Goal: Task Accomplishment & Management: Complete application form

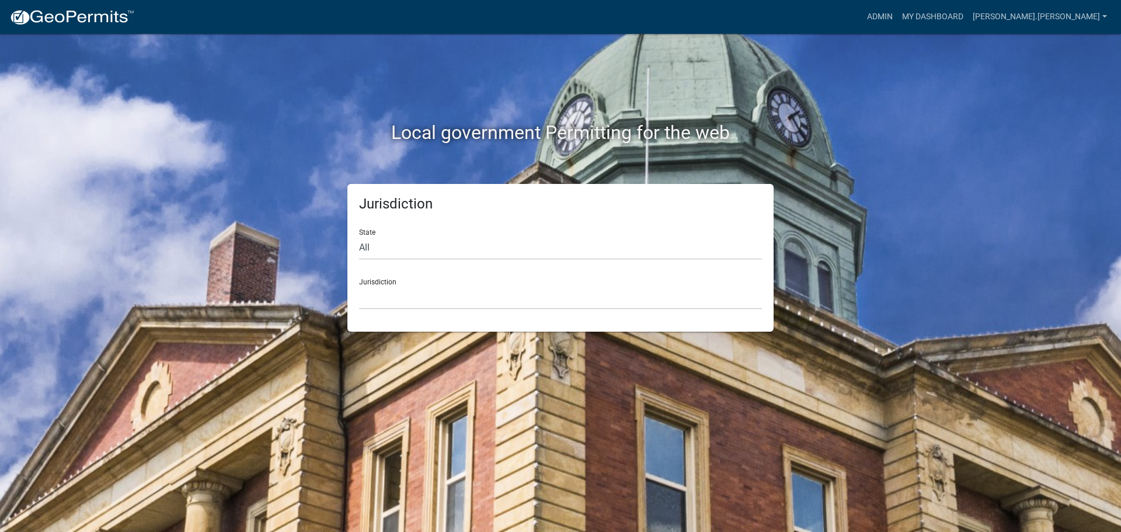
click at [826, 53] on div "Local government Permitting for the web" at bounding box center [560, 108] width 665 height 149
click at [897, 16] on link "Admin" at bounding box center [879, 17] width 35 height 22
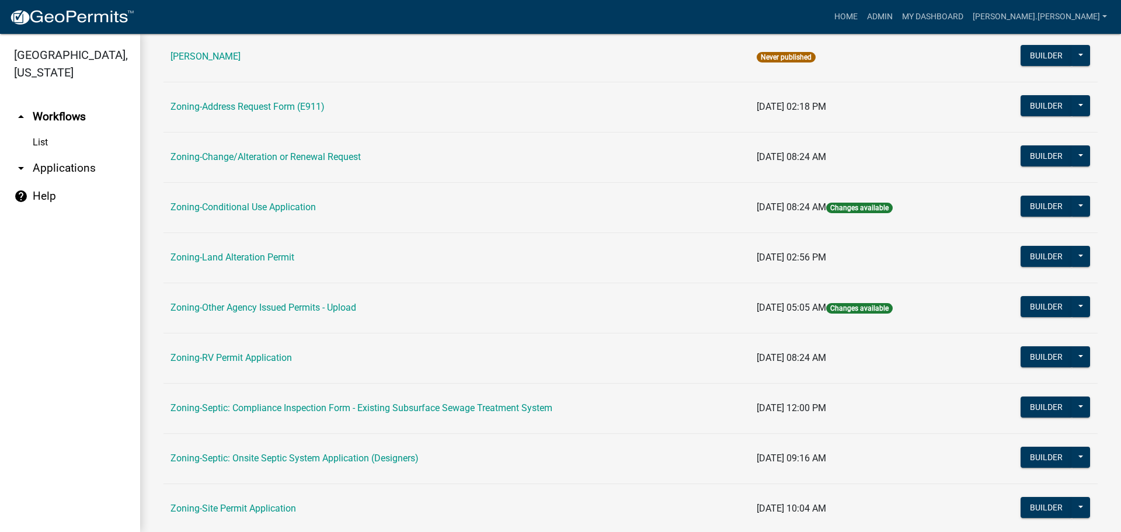
scroll to position [233, 0]
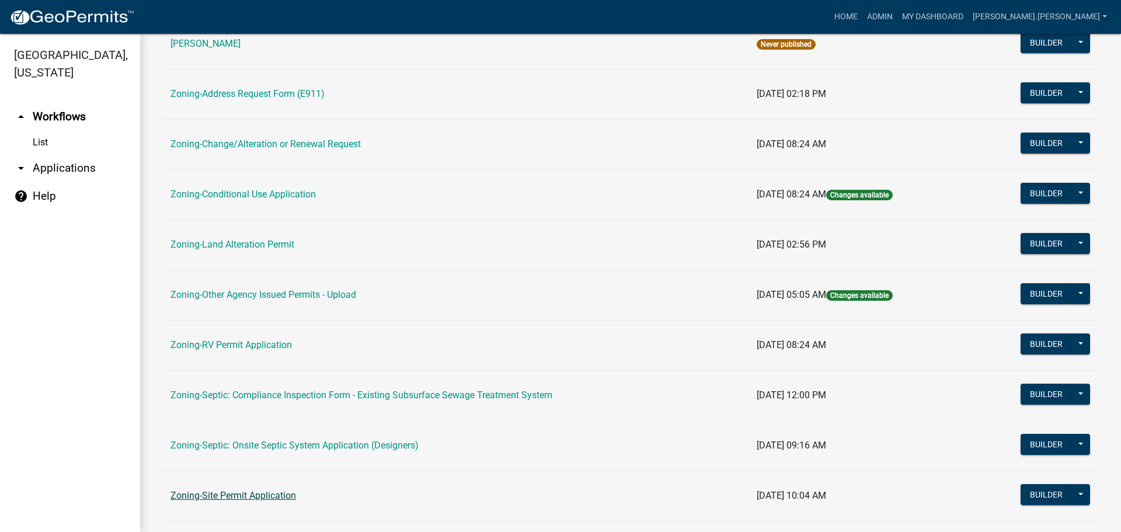
click at [221, 494] on link "Zoning-Site Permit Application" at bounding box center [233, 495] width 126 height 11
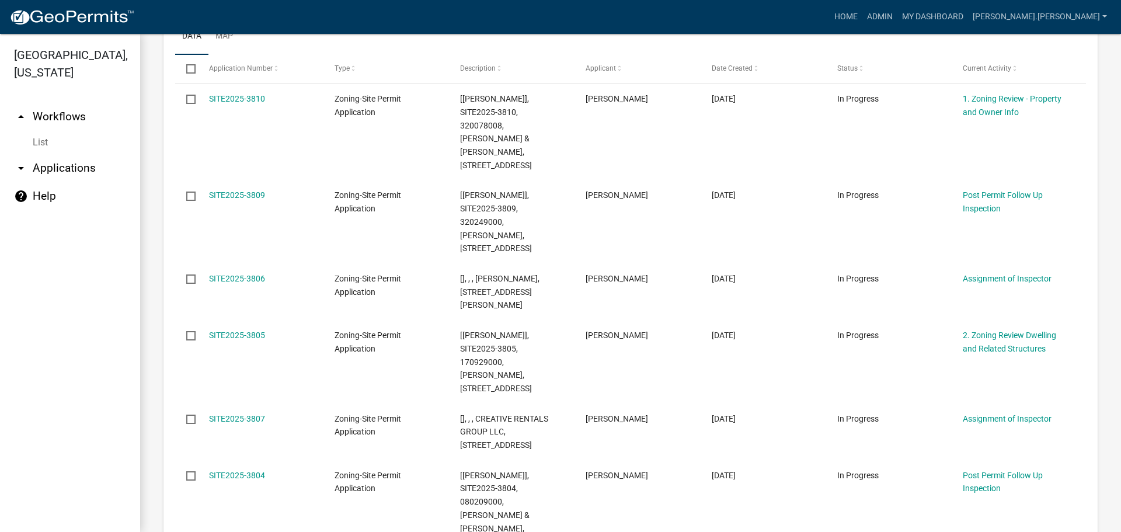
scroll to position [350, 0]
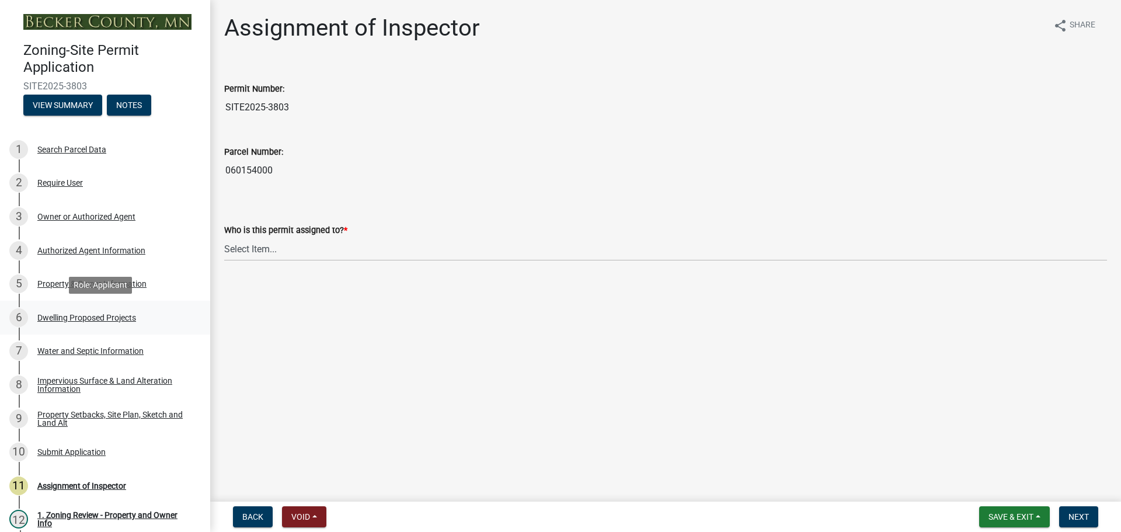
click at [78, 313] on div "Dwelling Proposed Projects" at bounding box center [86, 317] width 99 height 8
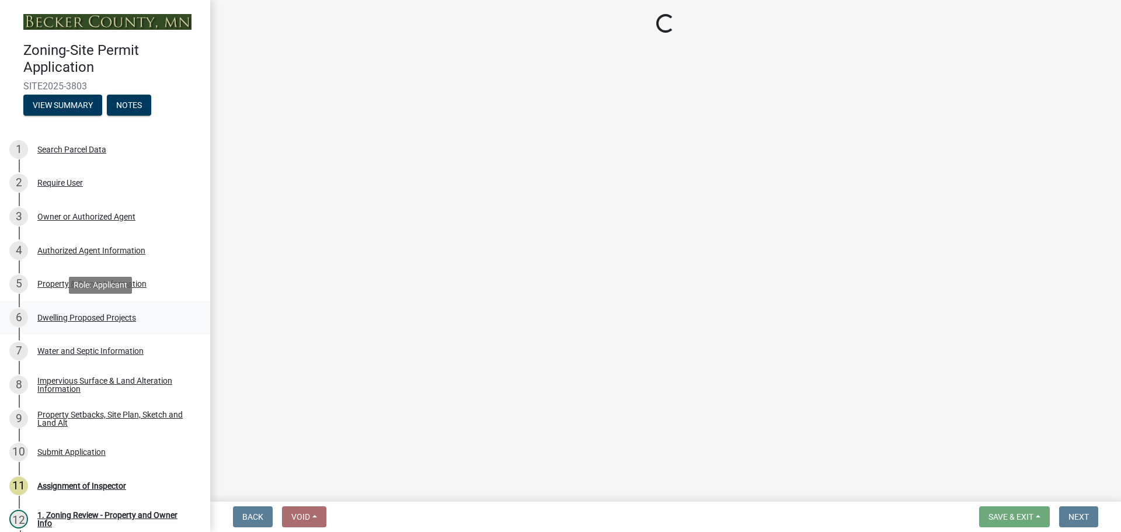
select select "5b8abcc6-67f7-49fb-8f25-c295ccc2b339"
select select "566f81cc-4b3f-4ecb-9f16-a2b313352c61"
select select "59a6fdaa-56b6-4bcd-87b7-d867a7d784e6"
select select "3c220677-3da3-4a78-99d7-25424c2e1eab"
select select "e5b6e178-1d4e-46f3-8fba-19f7851c487a"
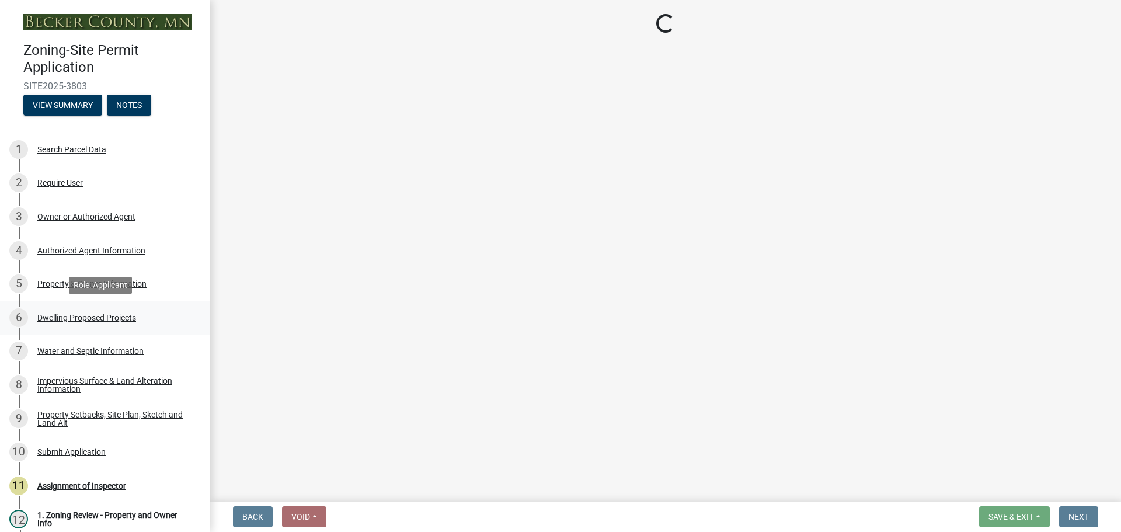
select select "ebb33175-329d-4f8e-9ee0-a71ca57f3362"
select select "b63d75fc-5f3c-4949-bc5e-b7a1b42903a6"
select select "638dddef-31f4-4d73-b0b5-0ffc7b344434"
select select "e54322ba-eceb-4de2-a596-ac40585df8a4"
select select "8786fdd2-7f96-462d-8069-e958fae6b9a0"
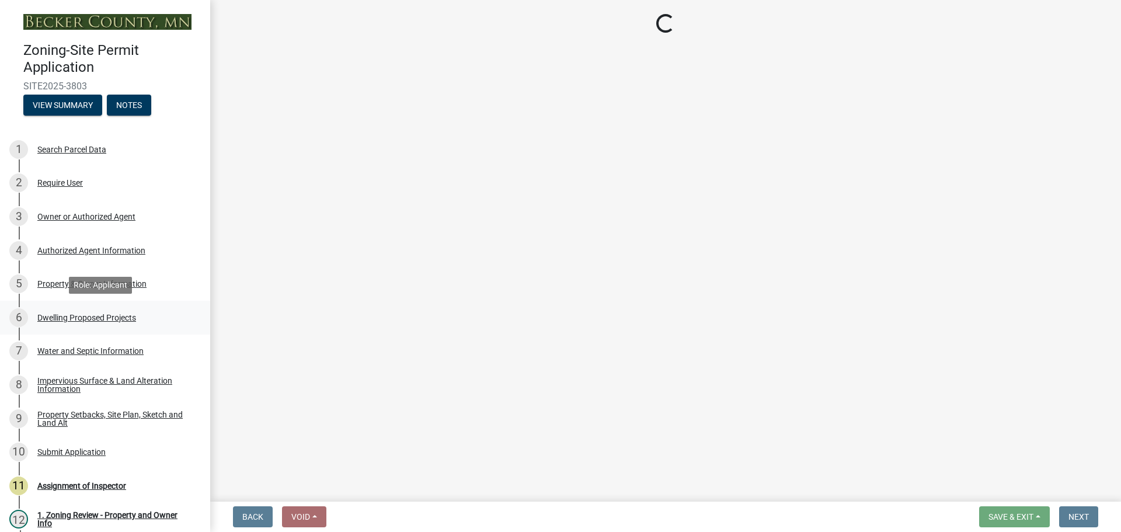
select select "59dc9cee-723e-448c-a454-fe3238b55aba"
select select "3d6d33a4-08a3-4693-9e40-f7dc371bbdbe"
select select "5c3531b8-bc96-4b07-92f8-845cfe46d7fc"
select select "8e4dc0e1-7dfa-4afc-85b9-5ad40795f204"
select select "107cbe59-677b-44f2-96fc-816b282ebb79"
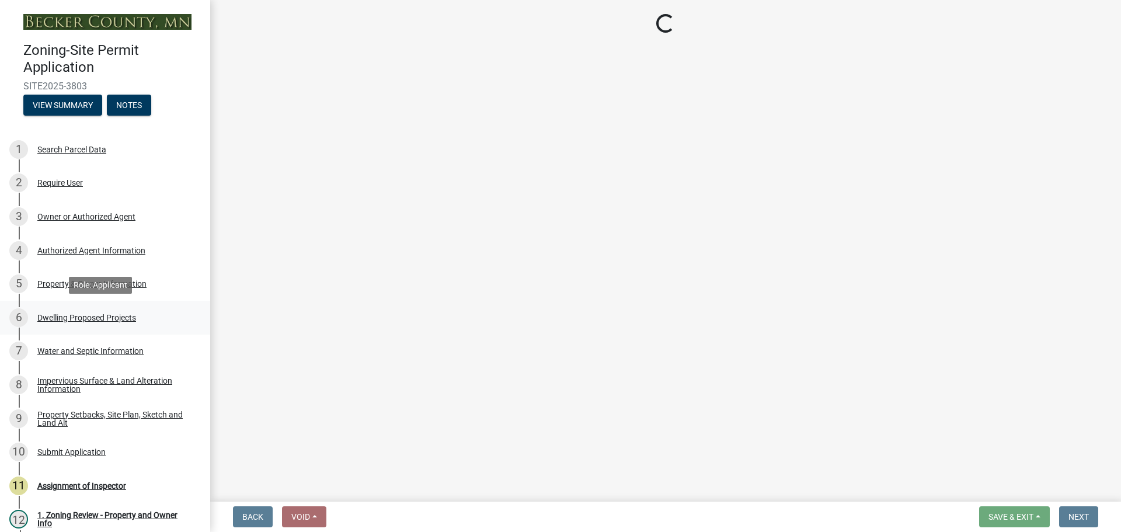
select select "04b4c55f-38da-4b81-8735-8adc5b7f9ecd"
select select "7f420323-49a9-4fd0-9441-05b3dc777552"
select select "5c09849d-e6b9-47b1-a1e4-7038f384c9b1"
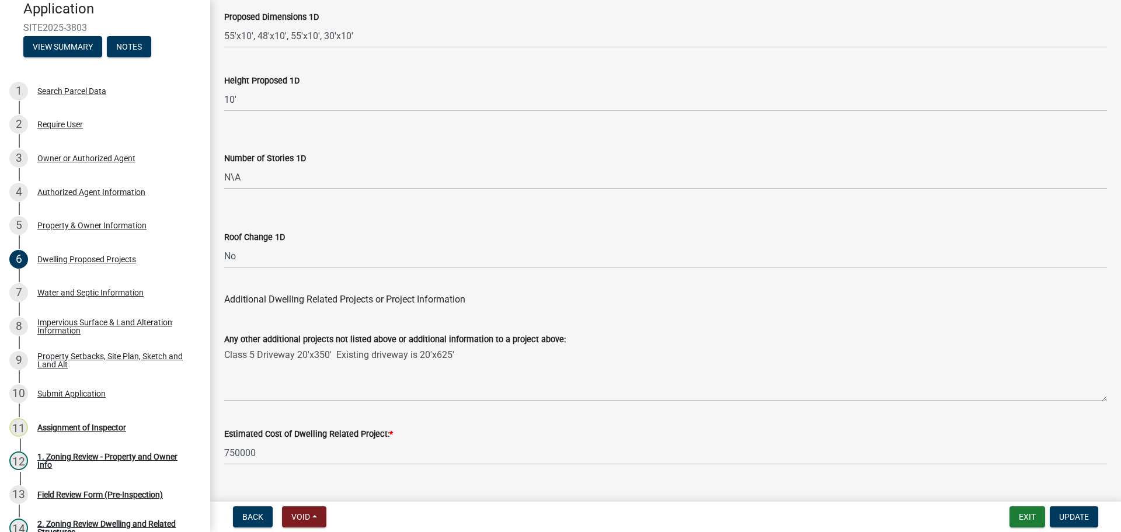
scroll to position [2799, 0]
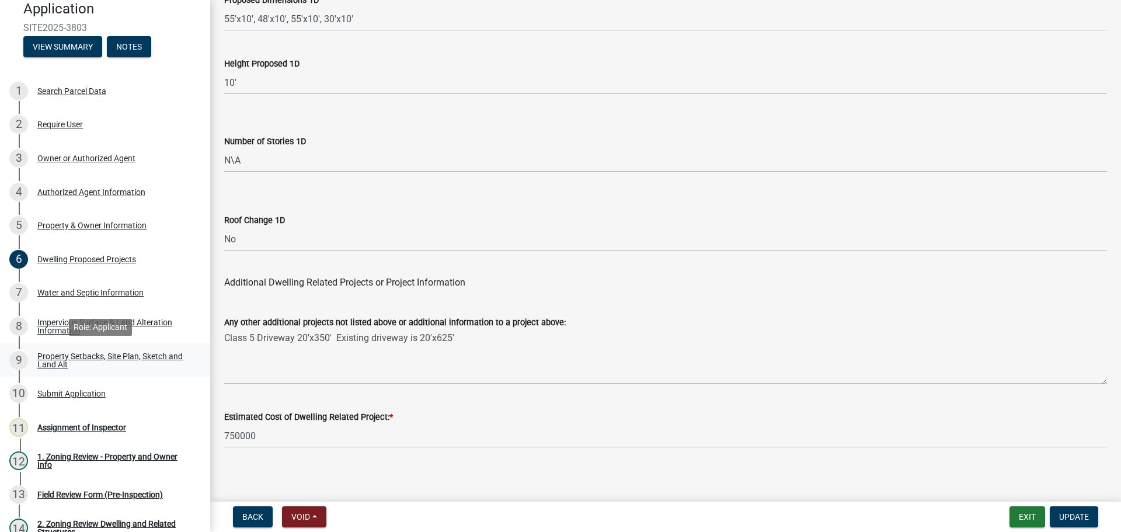
click at [85, 348] on link "9 Property Setbacks, Site Plan, Sketch and Land Alt" at bounding box center [105, 360] width 210 height 34
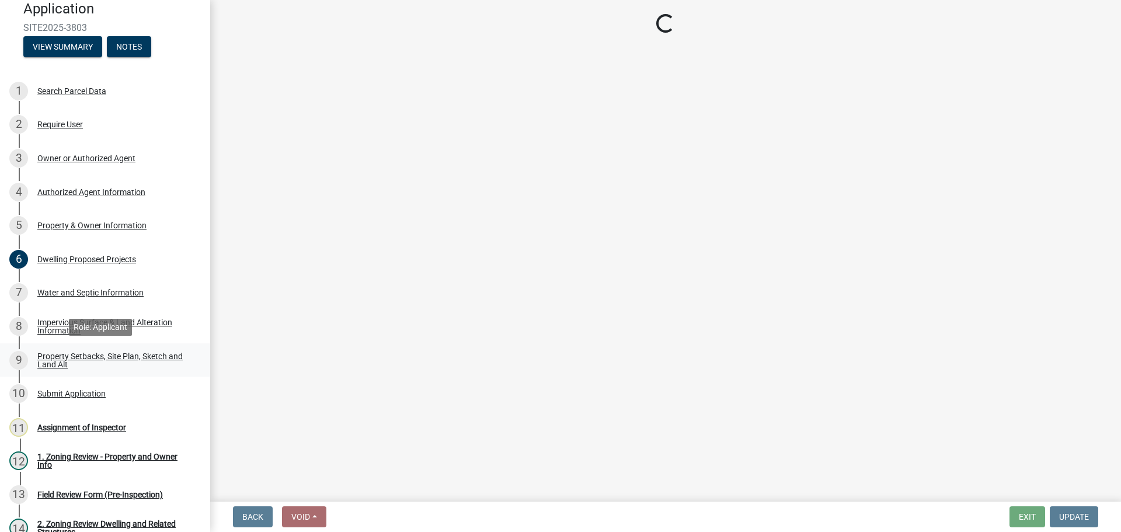
scroll to position [0, 0]
select select "7b13c63f-e699-4112-b373-98fbd28ec536"
select select "06f303b2-67da-46ad-9e12-034664c136e9"
select select "b56a4575-9846-47cf-8067-c59a4853da22"
select select "e8ab2dc3-aa3f-46f3-9b4a-37eb25ad84af"
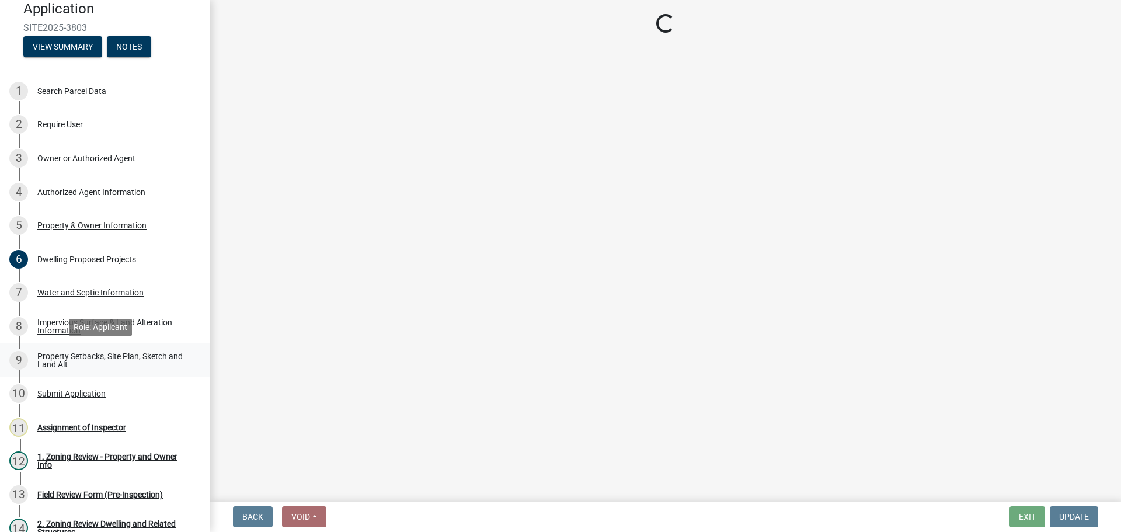
select select "27b2a8b4-abf6-463e-8c0c-7c5d2b4fe26f"
select select "5ad4ab64-b44e-481c-9000-9e5907aa74e1"
select select "e019de12-4845-45f2-ad10-5fb76eee0e55"
select select "c8b8ea71-7088-4e87-a493-7bc88cc2835b"
select select "133211ff-91ce-4a0a-9235-b48a7e2069a0"
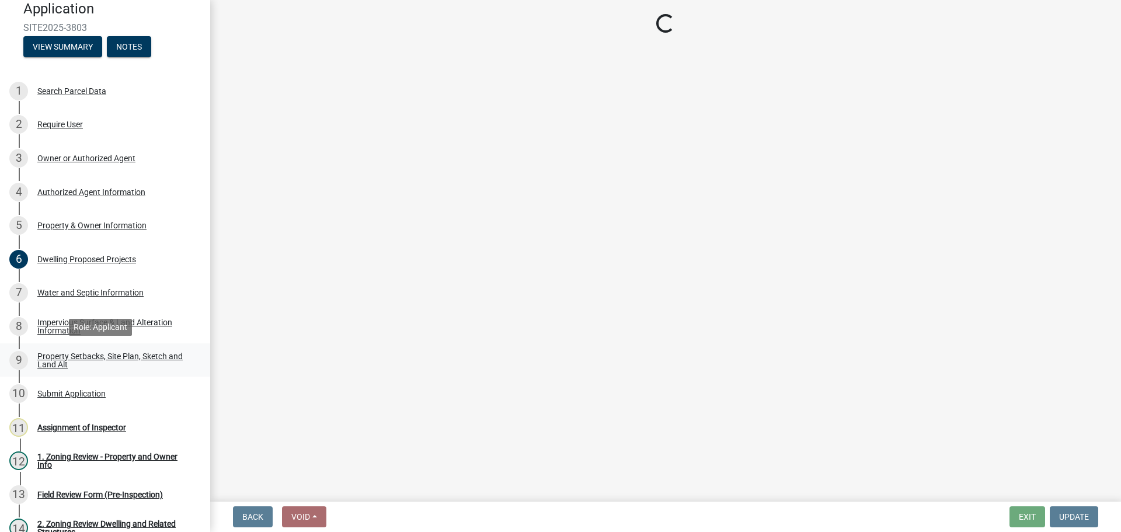
select select "19d13e65-c93d-443e-910a-7a17299544cc"
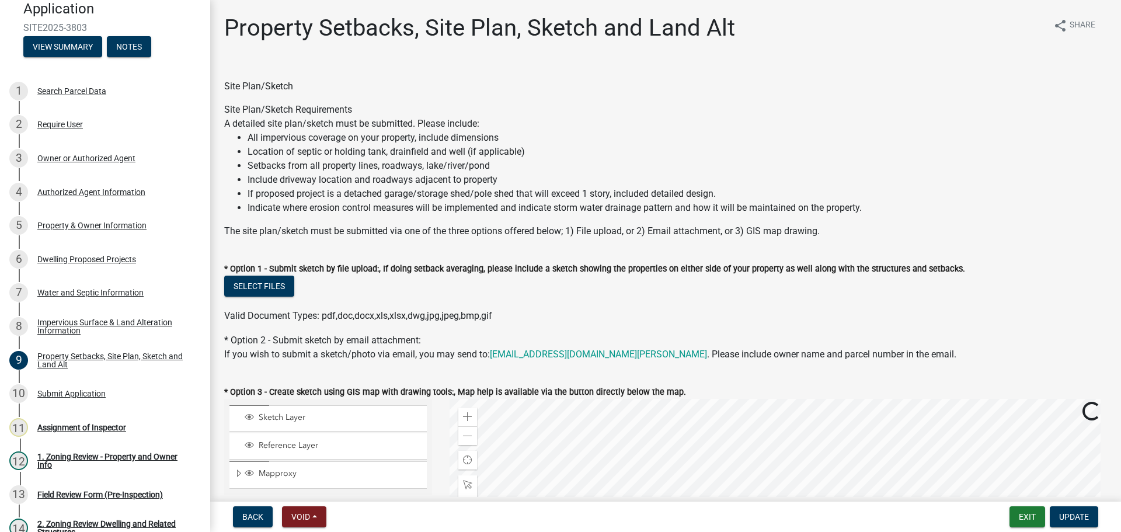
scroll to position [292, 0]
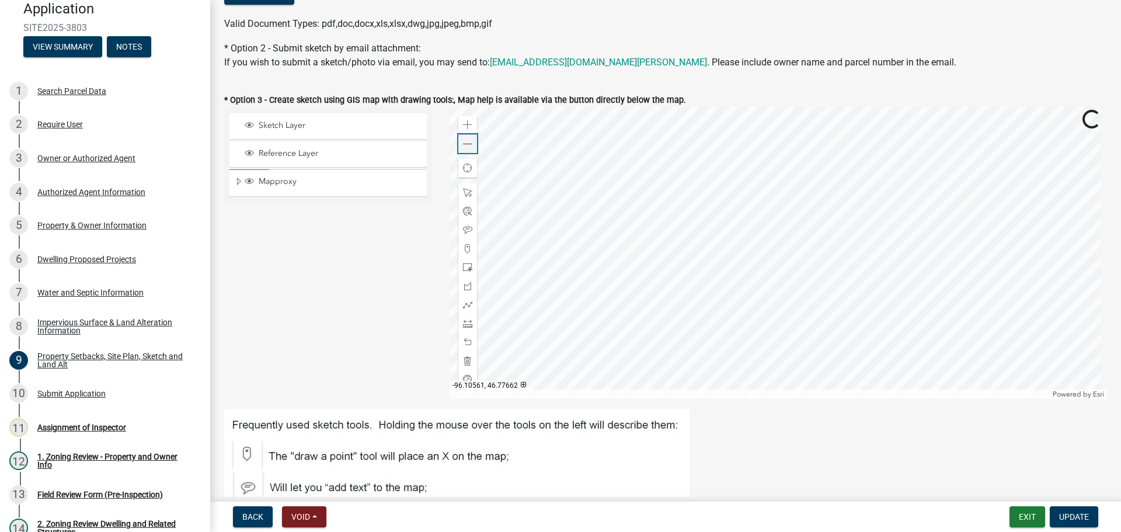
click at [465, 142] on span at bounding box center [467, 144] width 9 height 9
click at [89, 320] on div "Impervious Surface & Land Alteration Information" at bounding box center [114, 326] width 154 height 16
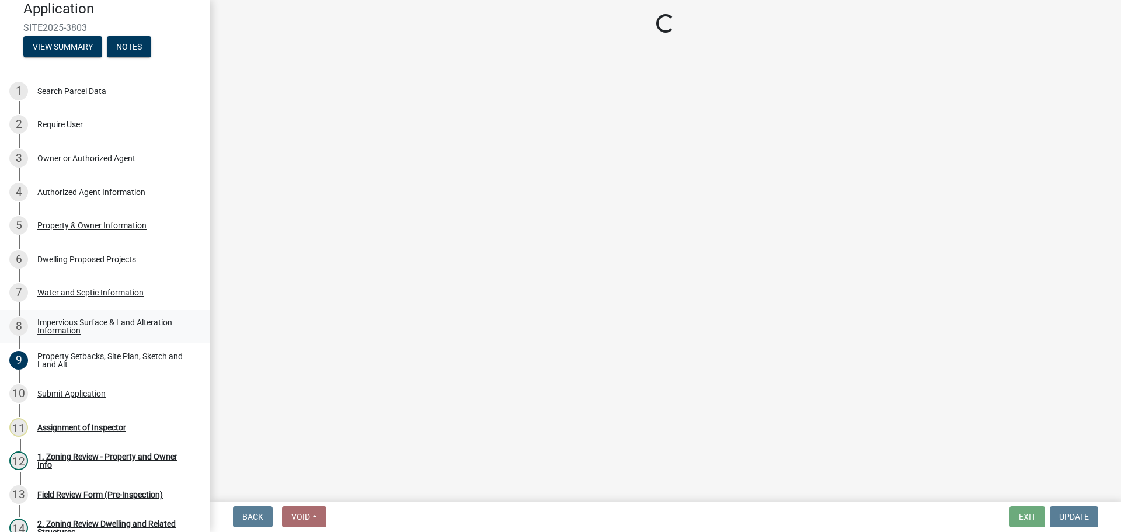
scroll to position [0, 0]
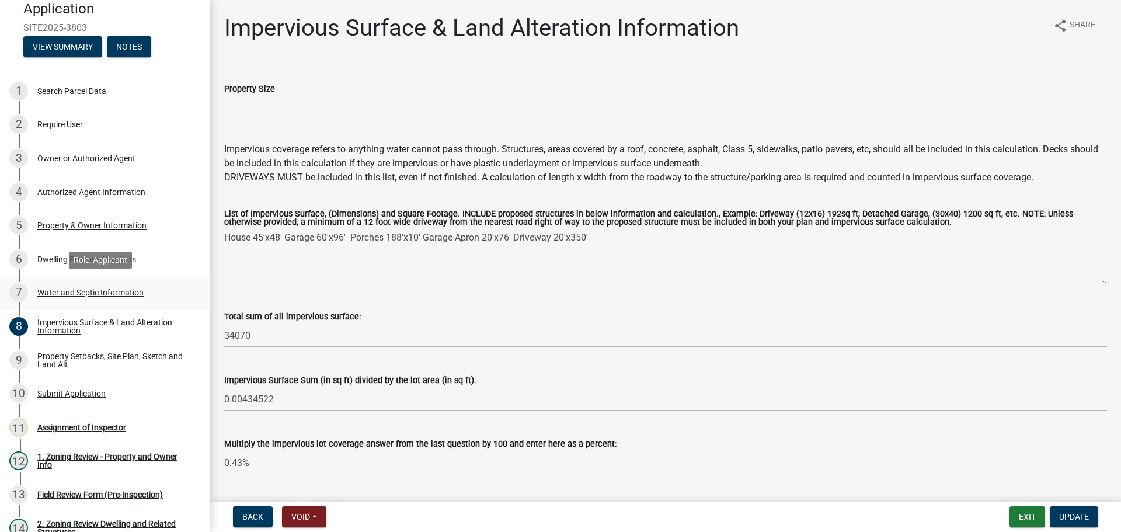
click at [84, 288] on div "Water and Septic Information" at bounding box center [90, 292] width 106 height 8
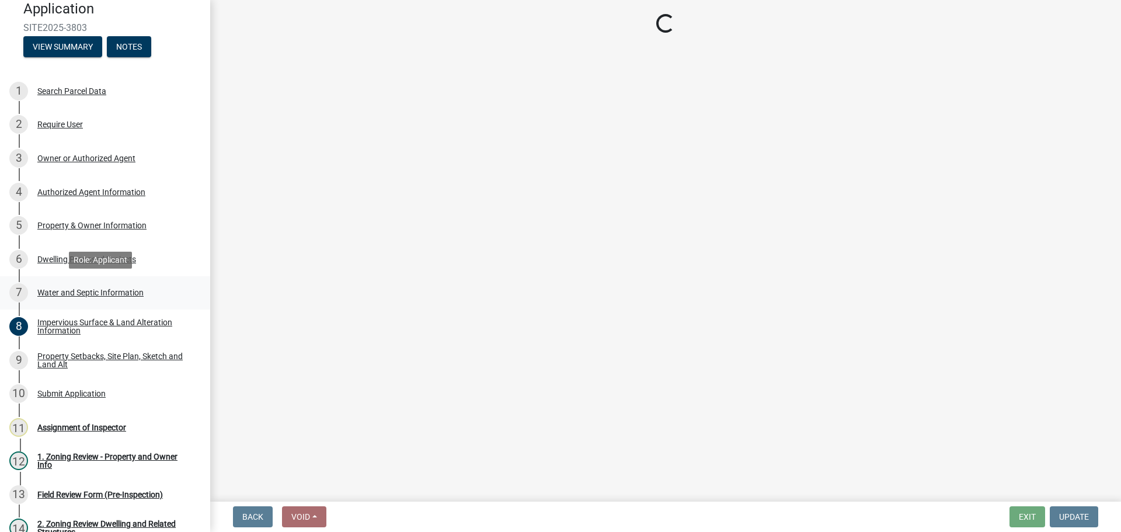
select select "295c6ba3-00c2-4229-aea3-8b4be6316de8"
select select "4828487e-2007-429b-991d-671fae0459c9"
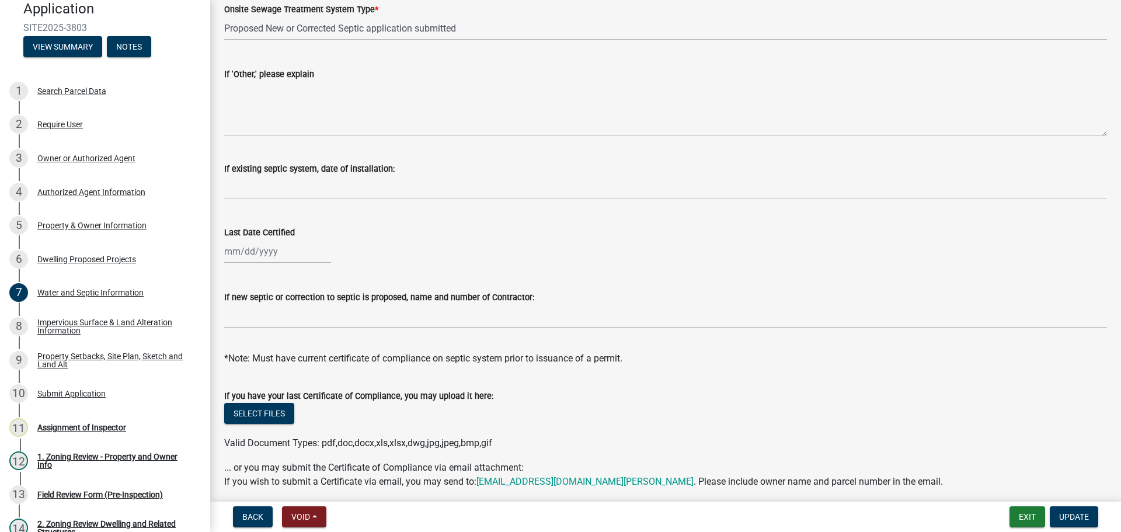
scroll to position [339, 0]
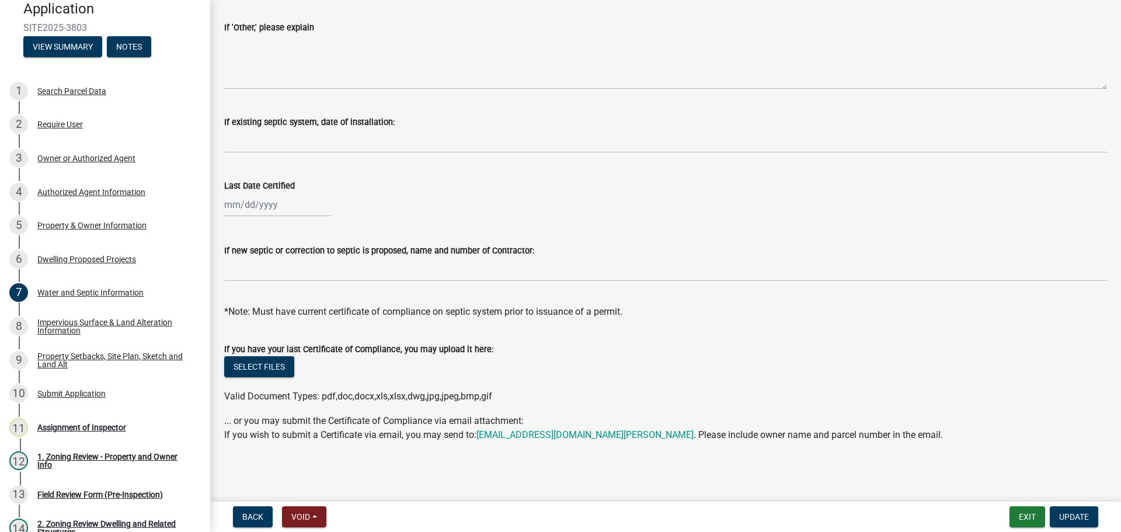
click at [245, 323] on wm-data-entity-input "*Note: Must have current certificate of compliance on septic system prior to is…" at bounding box center [665, 309] width 883 height 37
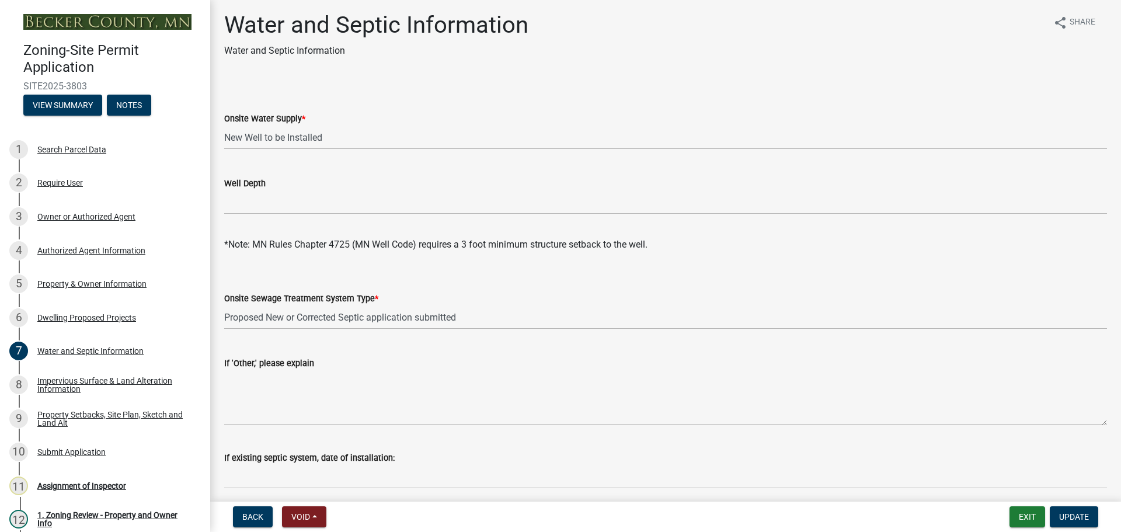
scroll to position [0, 0]
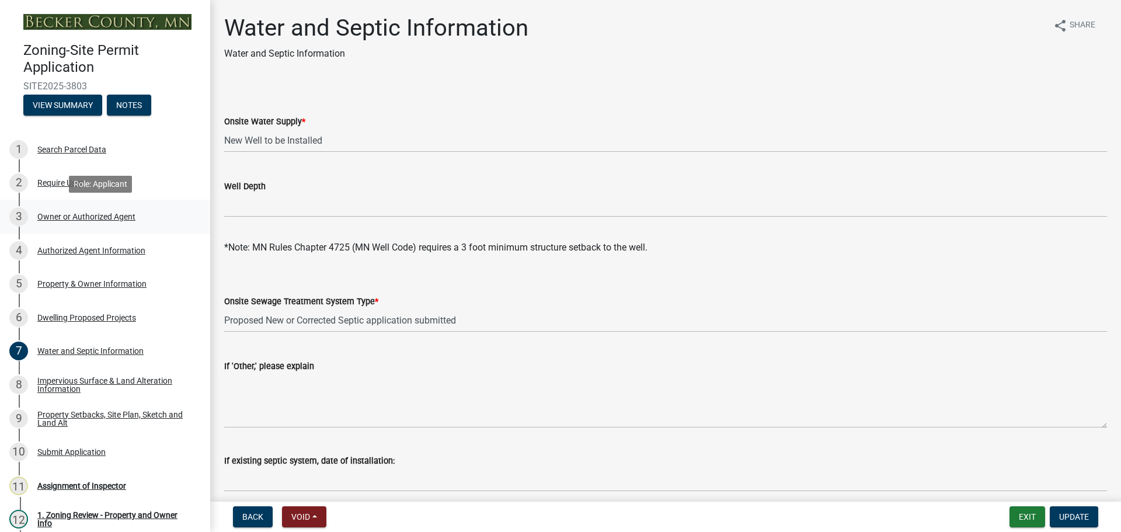
click at [93, 208] on div "3 Owner or Authorized Agent" at bounding box center [100, 216] width 182 height 19
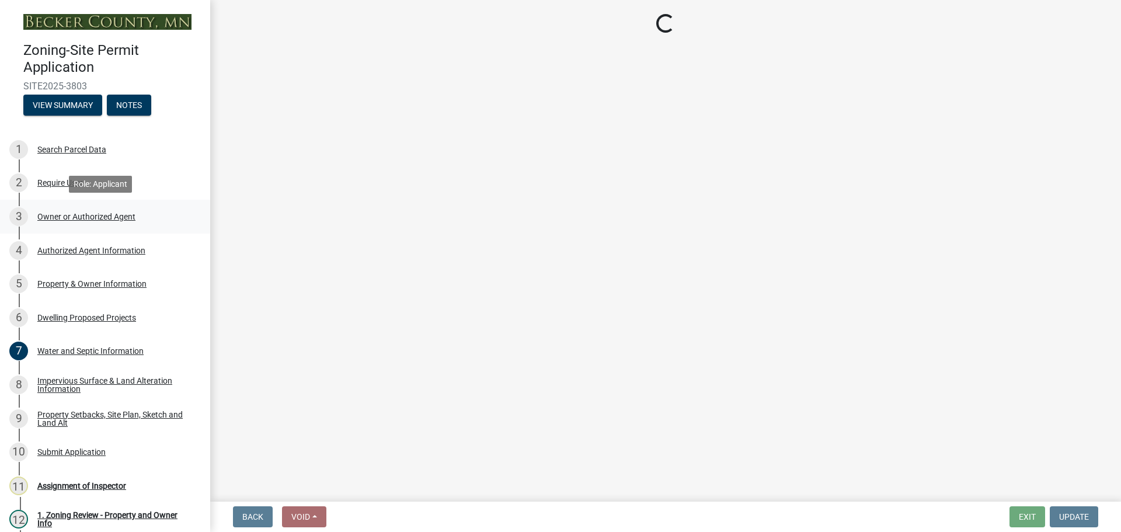
select select "059d621c-7166-4fbc-97da-2eca626821a9"
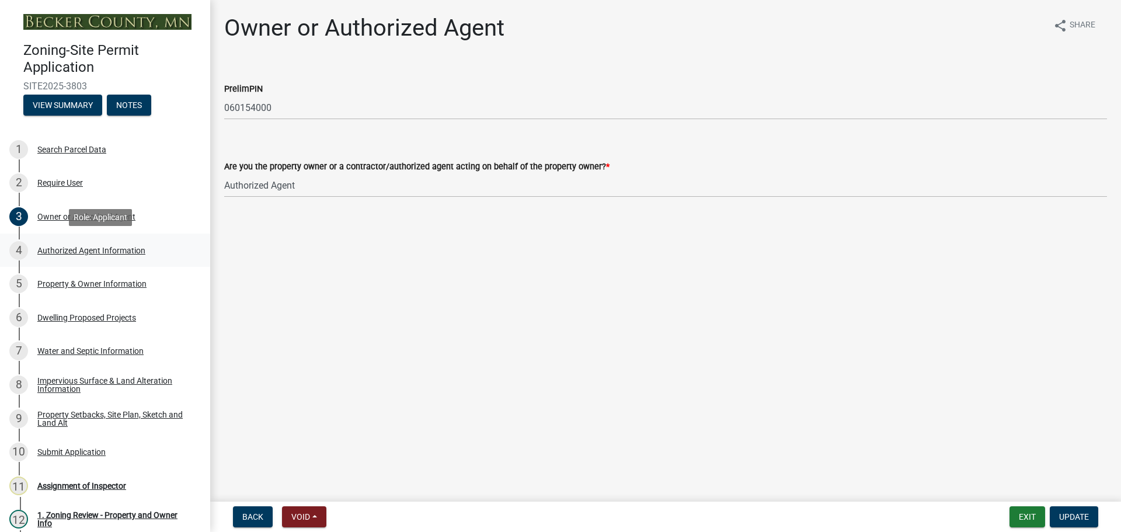
click at [87, 246] on div "Authorized Agent Information" at bounding box center [91, 250] width 108 height 8
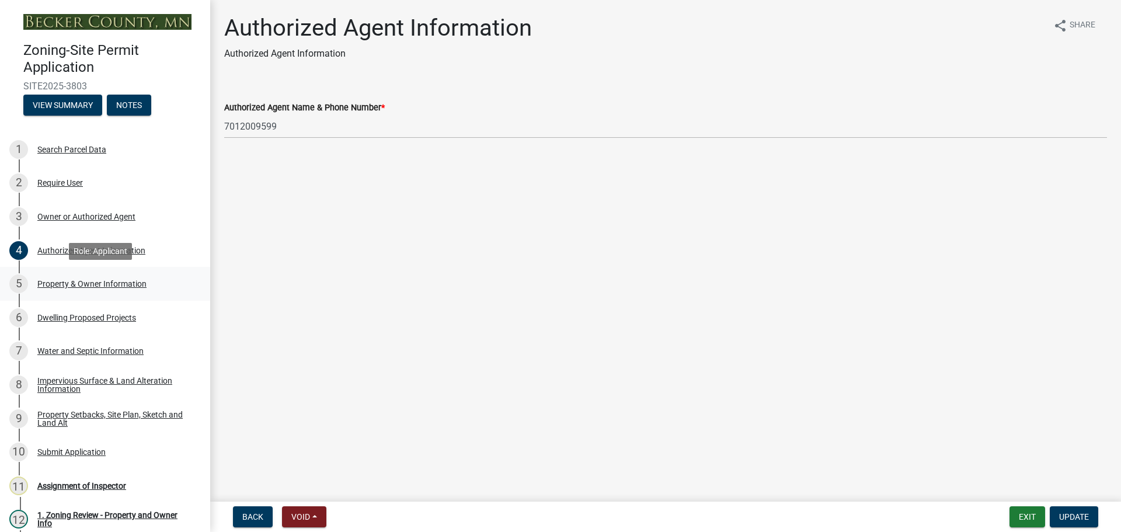
click at [85, 282] on div "Property & Owner Information" at bounding box center [91, 284] width 109 height 8
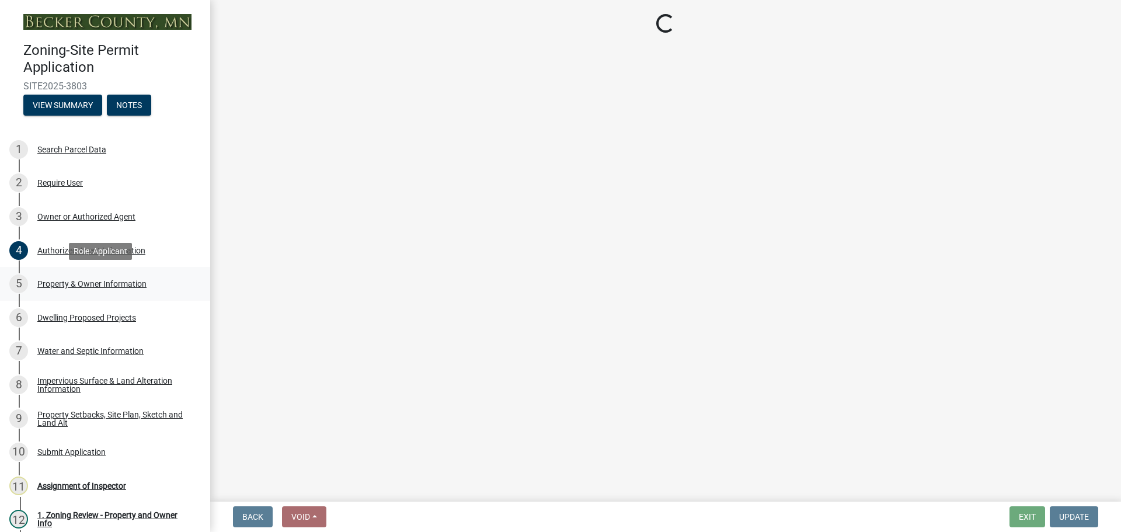
select select "2da4ad59-79e4-4897-a878-b9bb9cb10a27"
select select "951686c9-9b01-4b62-9d6a-ea2b084c9c47"
select select "f87eba17-8ed9-4ad8-aefc-fe36a3f3544b"
select select "393a978c-6bd5-4cb2-a6a0-db6feb8732b8"
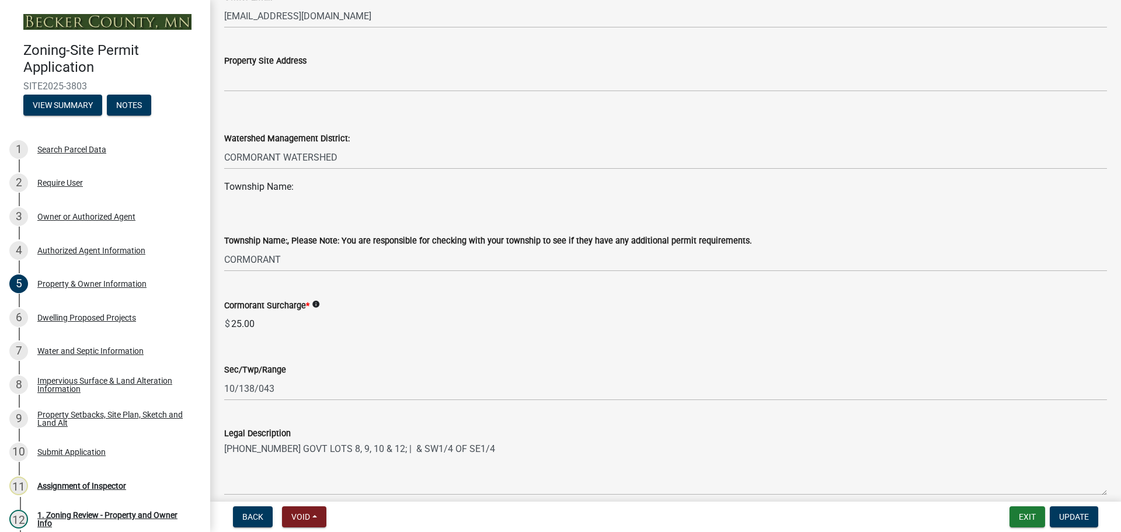
scroll to position [467, 0]
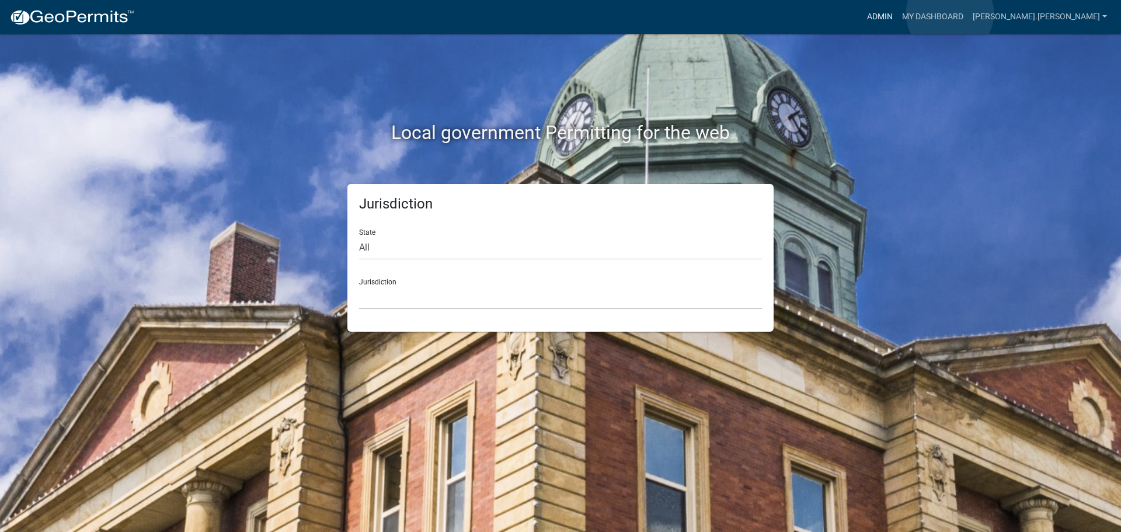
click at [897, 13] on link "Admin" at bounding box center [879, 17] width 35 height 22
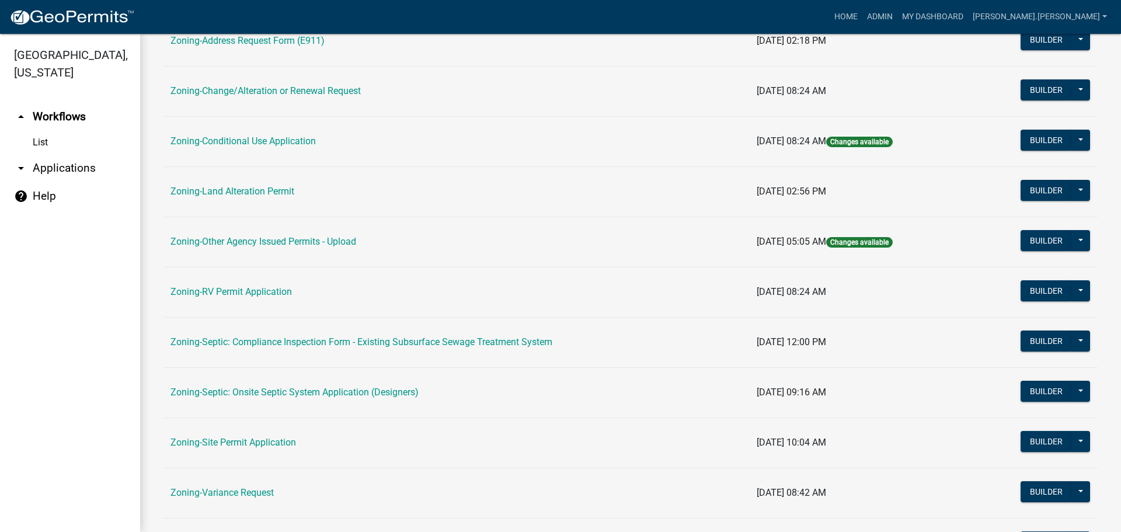
scroll to position [292, 0]
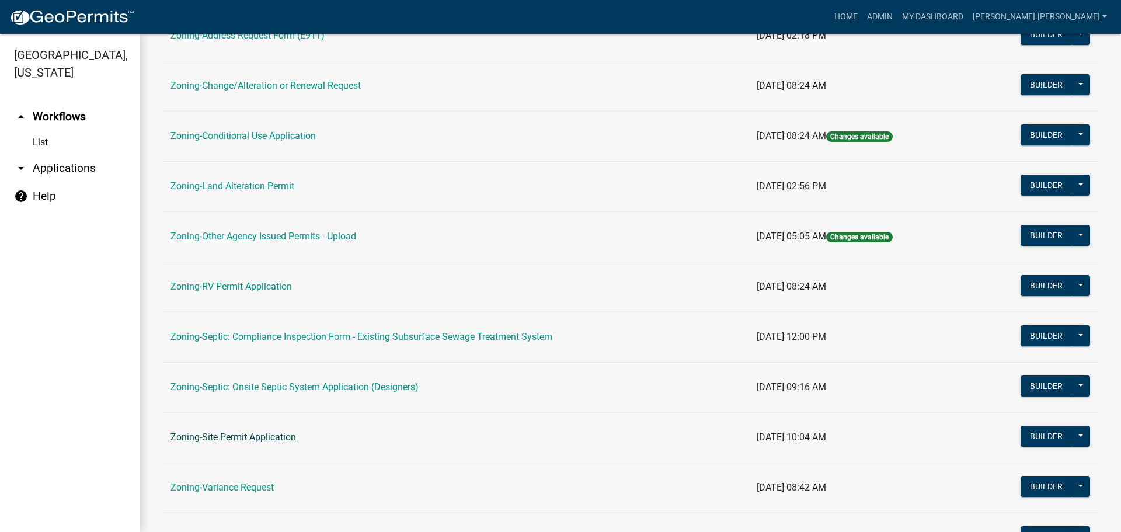
click at [250, 433] on link "Zoning-Site Permit Application" at bounding box center [233, 436] width 126 height 11
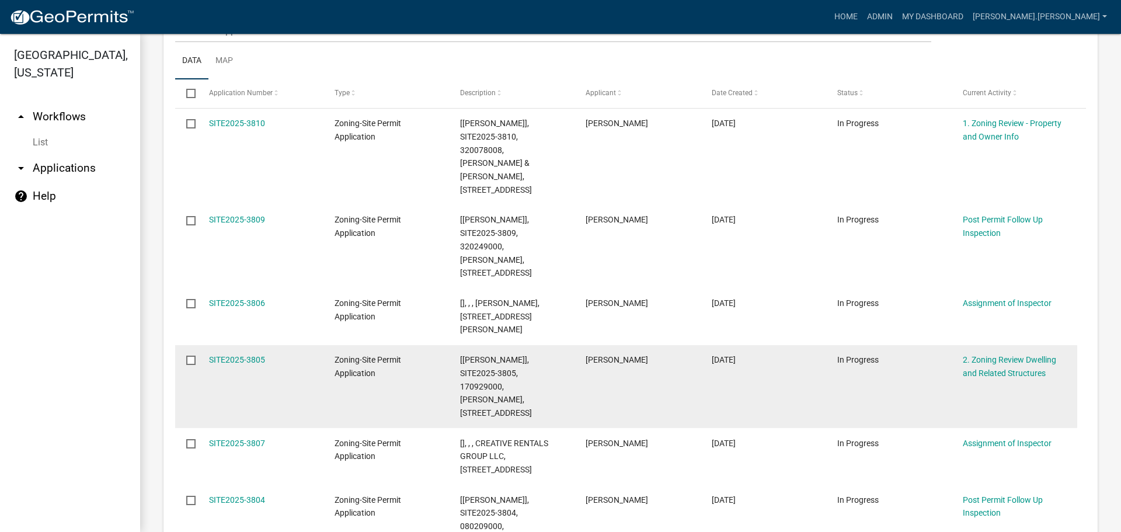
scroll to position [409, 0]
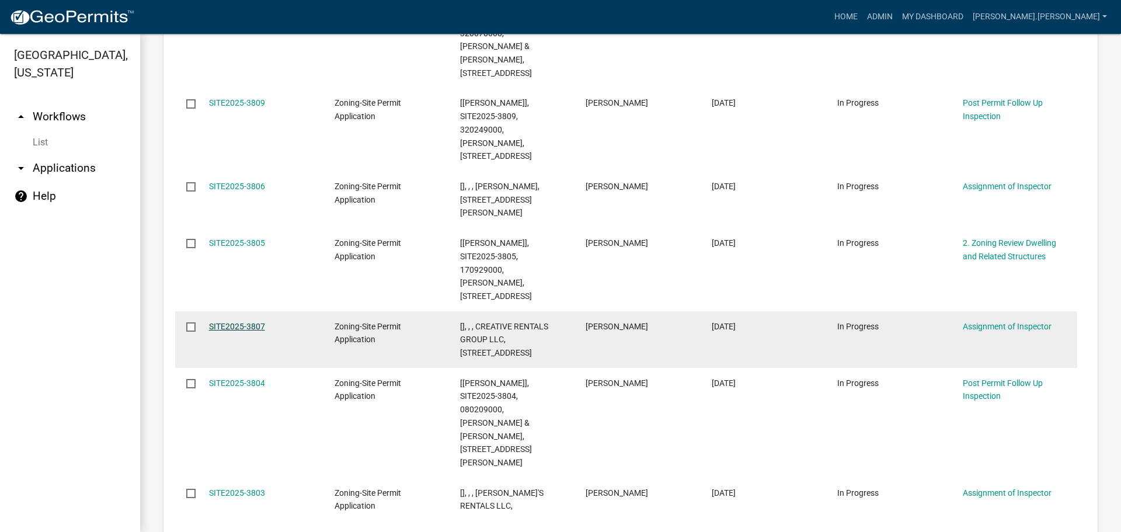
click at [242, 322] on link "SITE2025-3807" at bounding box center [237, 326] width 56 height 9
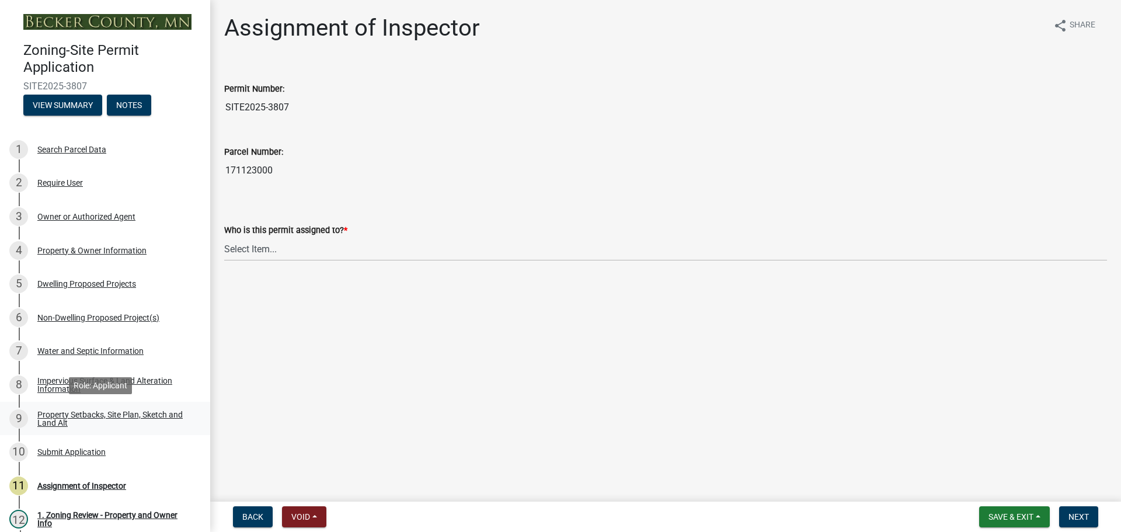
click at [120, 411] on div "Property Setbacks, Site Plan, Sketch and Land Alt" at bounding box center [114, 418] width 154 height 16
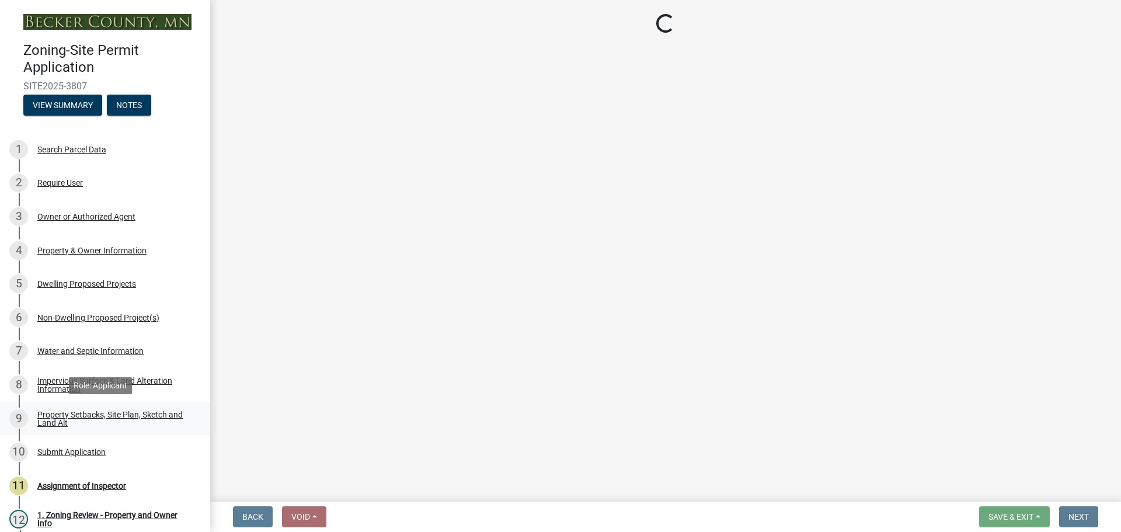
select select "7b13c63f-e699-4112-b373-98fbd28ec536"
select select "75d729af-245c-453b-a9cc-c41847c3eef2"
select select "b56a4575-9846-47cf-8067-c59a4853da22"
select select "12f785fb-c378-4b18-841c-21c73dc99083"
select select "5c3bc124-316a-4e31-81ed-fa9247a28fef"
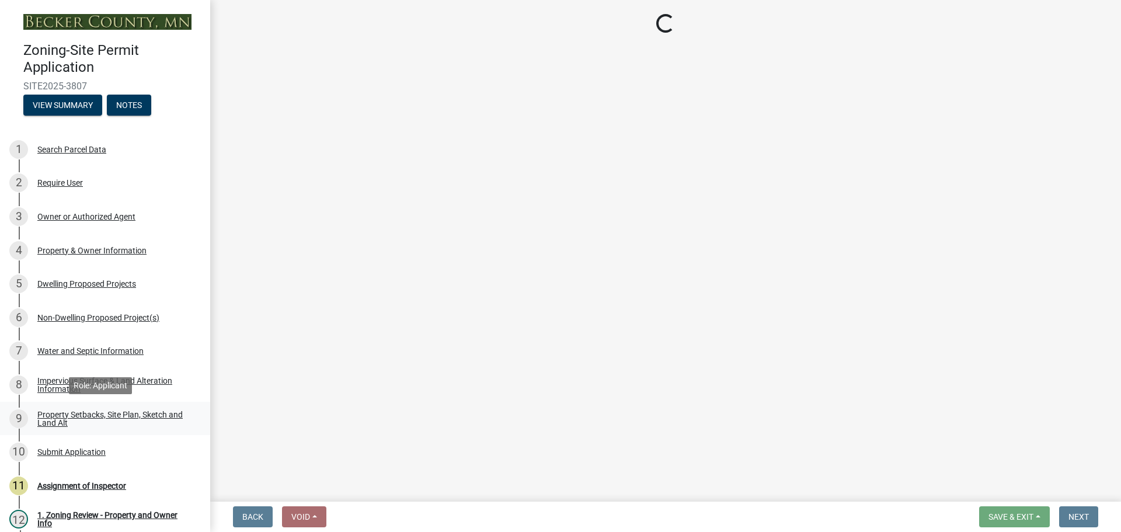
select select "55cff22b-1471-4b51-819a-317e4a6b5cc9"
select select "5ad4ab64-b44e-481c-9000-9e5907aa74e1"
select select "a96800da-4e88-4c62-b1ff-2cd17f9e3346"
select select "c8b8ea71-7088-4e87-a493-7bc88cc2835b"
select select "133211ff-91ce-4a0a-9235-b48a7e2069a0"
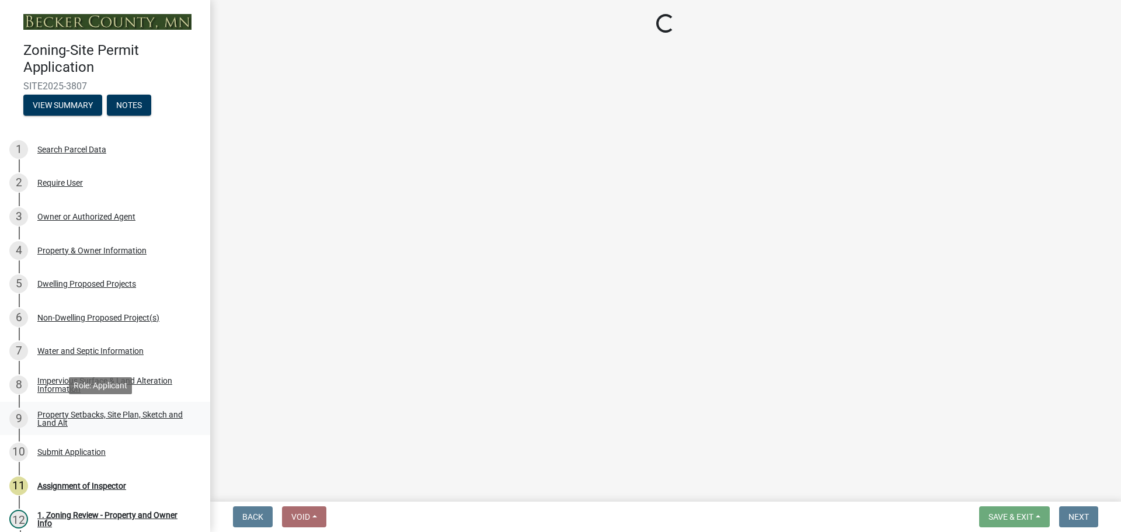
select select "19d13e65-c93d-443e-910a-7a17299544cc"
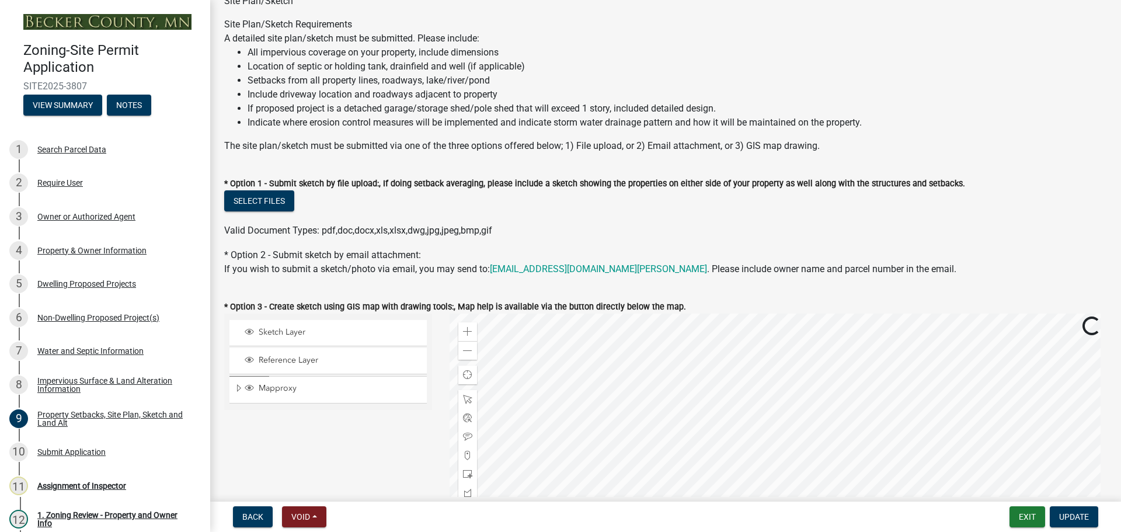
scroll to position [175, 0]
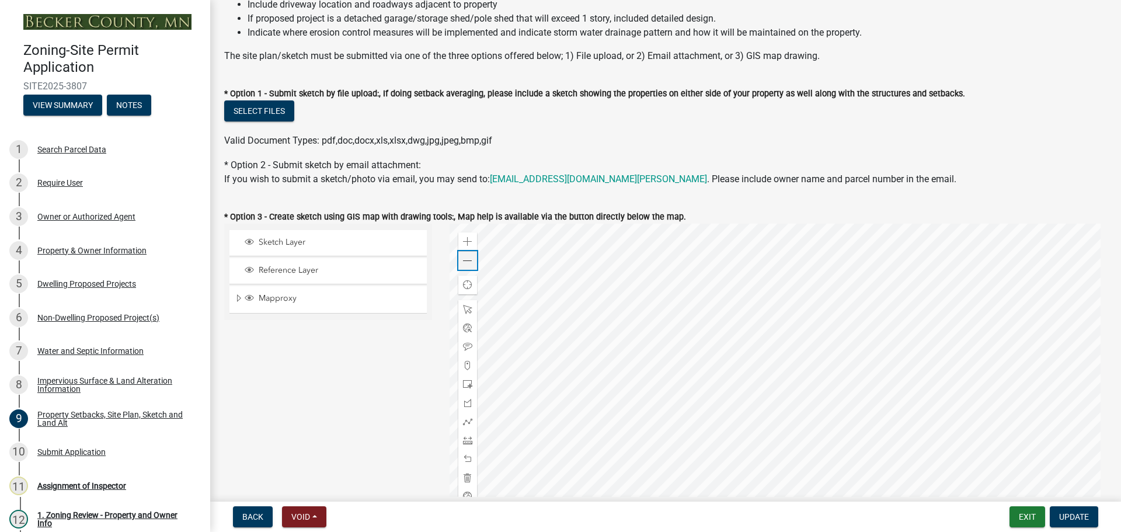
click at [468, 260] on span at bounding box center [467, 260] width 9 height 9
click at [464, 239] on span at bounding box center [467, 241] width 9 height 9
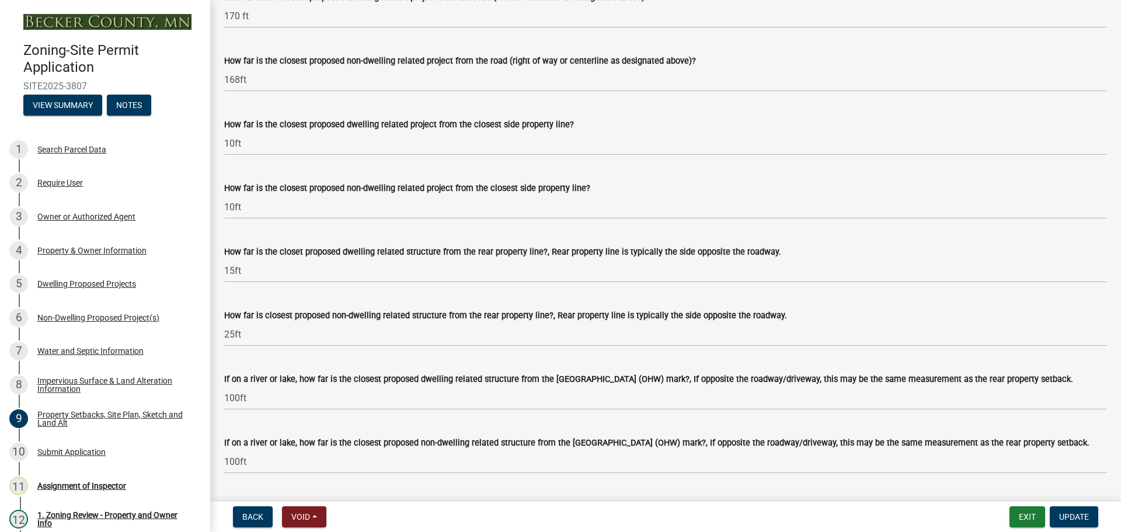
scroll to position [2335, 0]
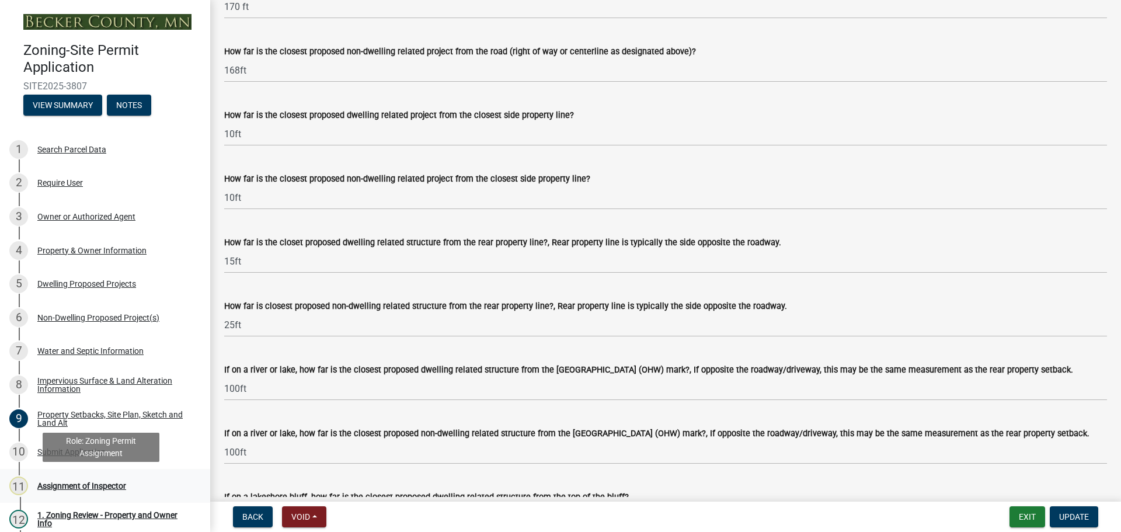
click at [107, 479] on div "11 Assignment of Inspector" at bounding box center [100, 485] width 182 height 19
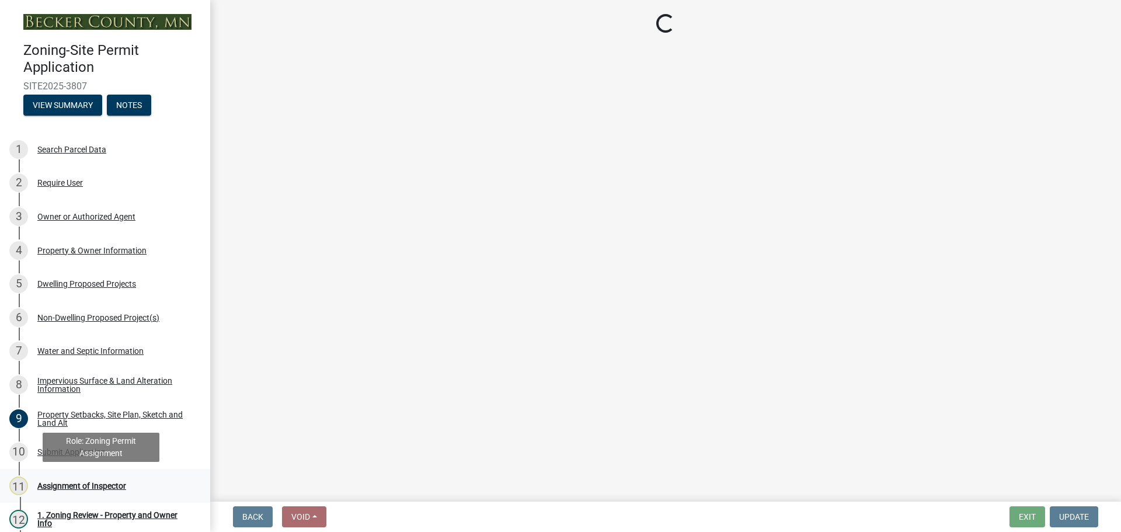
scroll to position [0, 0]
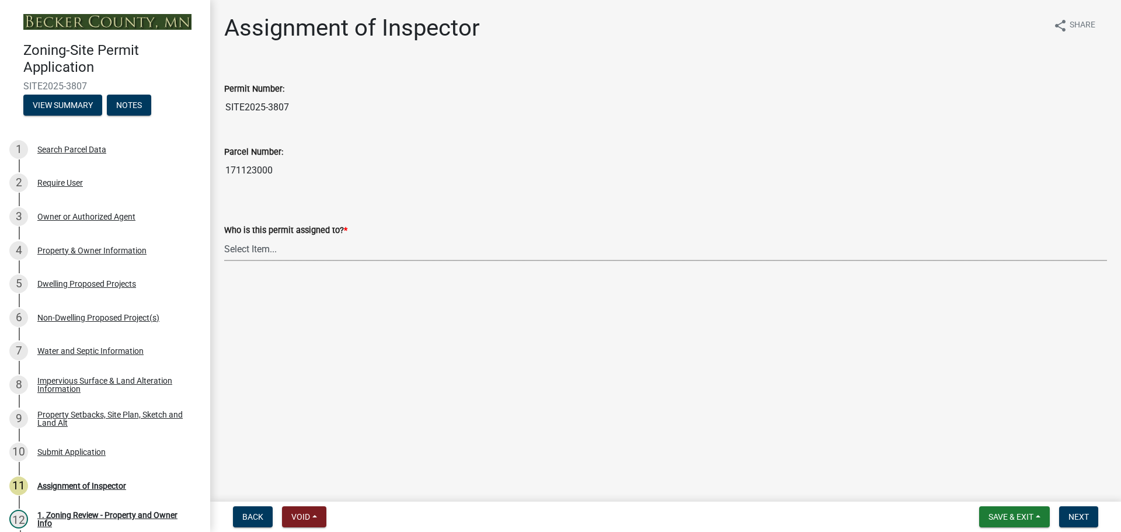
click at [252, 248] on select "Select Item... Jeff Rusness Kyle Vareberg Nicole Bradbury Susan Rockwell Tyler …" at bounding box center [665, 249] width 883 height 24
click at [224, 237] on select "Select Item... Jeff Rusness Kyle Vareberg Nicole Bradbury Susan Rockwell Tyler …" at bounding box center [665, 249] width 883 height 24
select select "c0b6e50c-983d-48c1-a910-e8bd43c13b77"
click at [1085, 522] on button "Next" at bounding box center [1078, 516] width 39 height 21
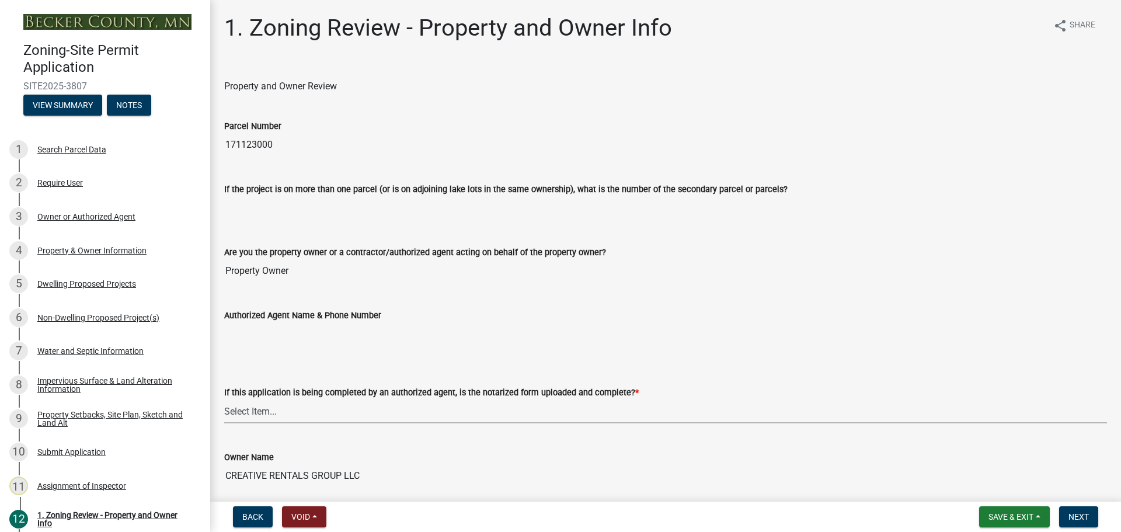
click at [374, 409] on select "Select Item... Yes No N/A" at bounding box center [665, 411] width 883 height 24
click at [224, 399] on select "Select Item... Yes No N/A" at bounding box center [665, 411] width 883 height 24
select select "b279cdb4-a9c7-4e65-a8bd-797316f5be14"
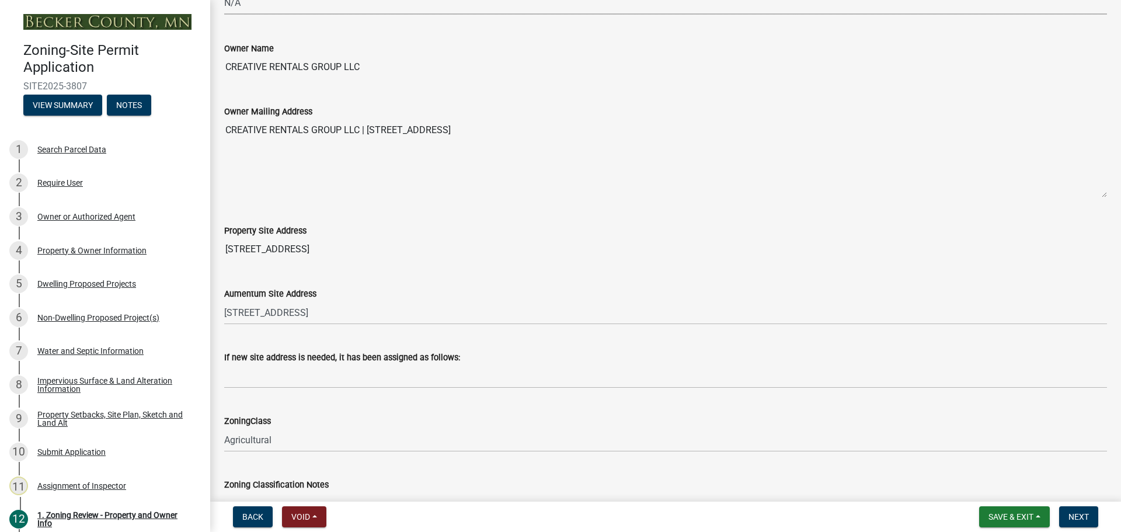
scroll to position [584, 0]
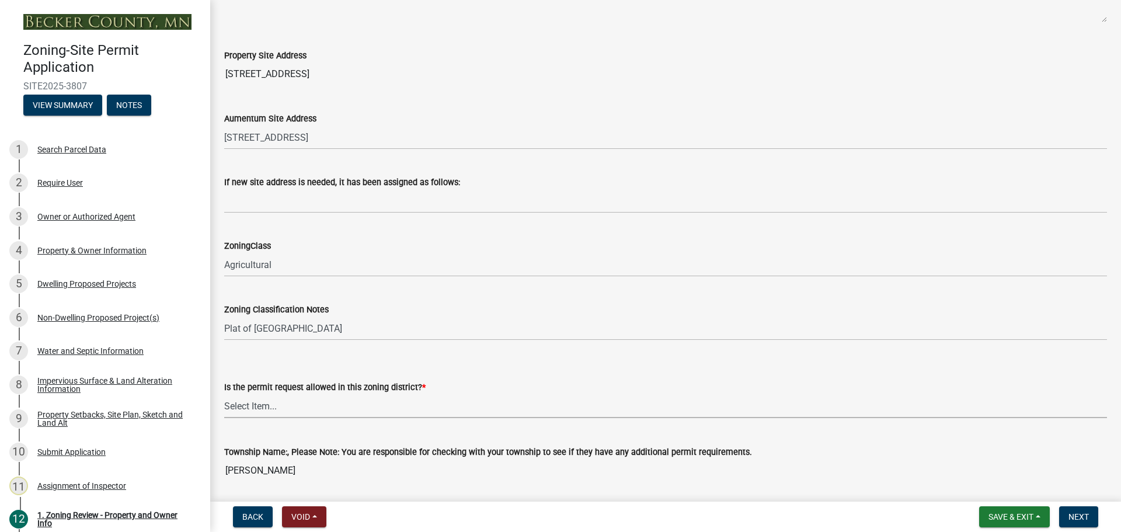
click at [373, 406] on select "Select Item... Yes No" at bounding box center [665, 406] width 883 height 24
click at [224, 394] on select "Select Item... Yes No" at bounding box center [665, 406] width 883 height 24
select select "b4f32c46-6248-4748-b47c-fa4933858724"
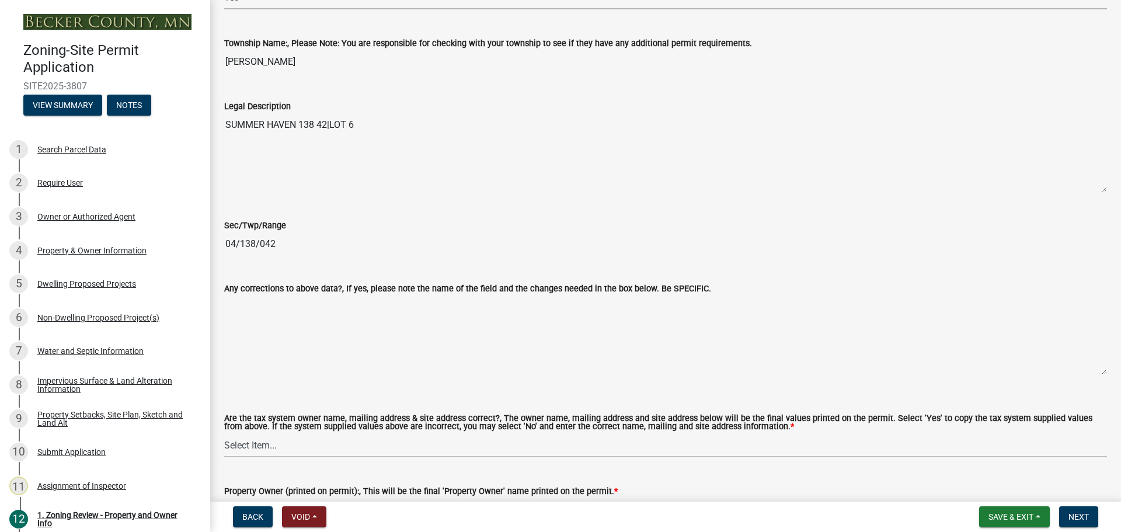
scroll to position [1051, 0]
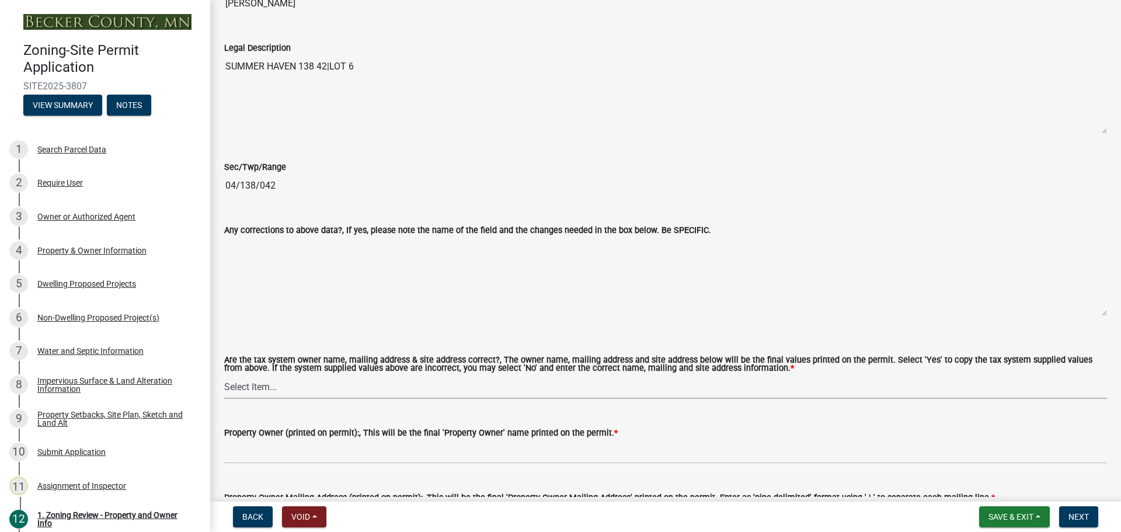
click at [382, 389] on select "Select Item... Yes No" at bounding box center [665, 387] width 883 height 24
click at [224, 375] on select "Select Item... Yes No" at bounding box center [665, 387] width 883 height 24
select select "ab6c2257-4786-48e5-86d0-1194833f57c8"
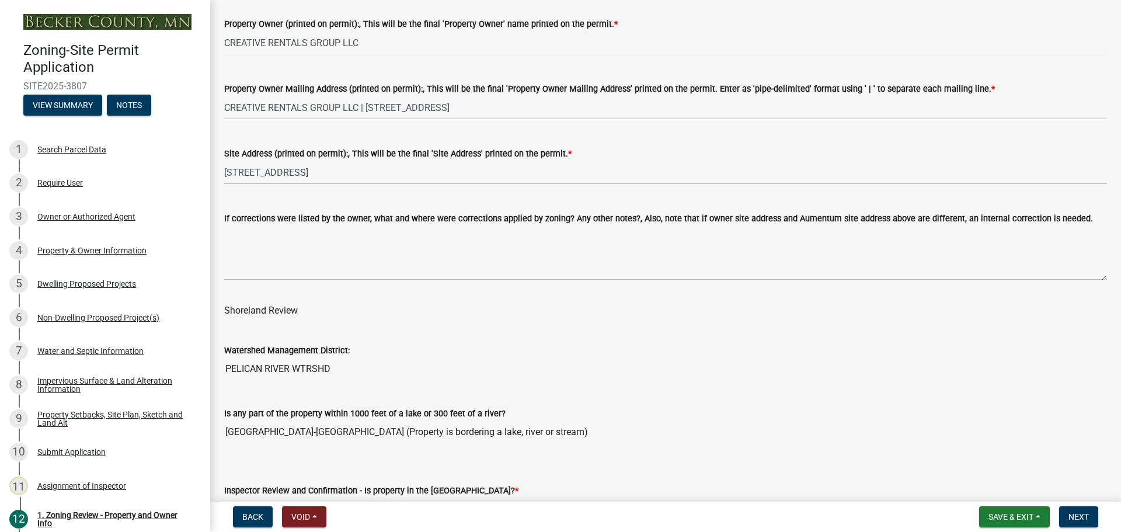
scroll to position [1634, 0]
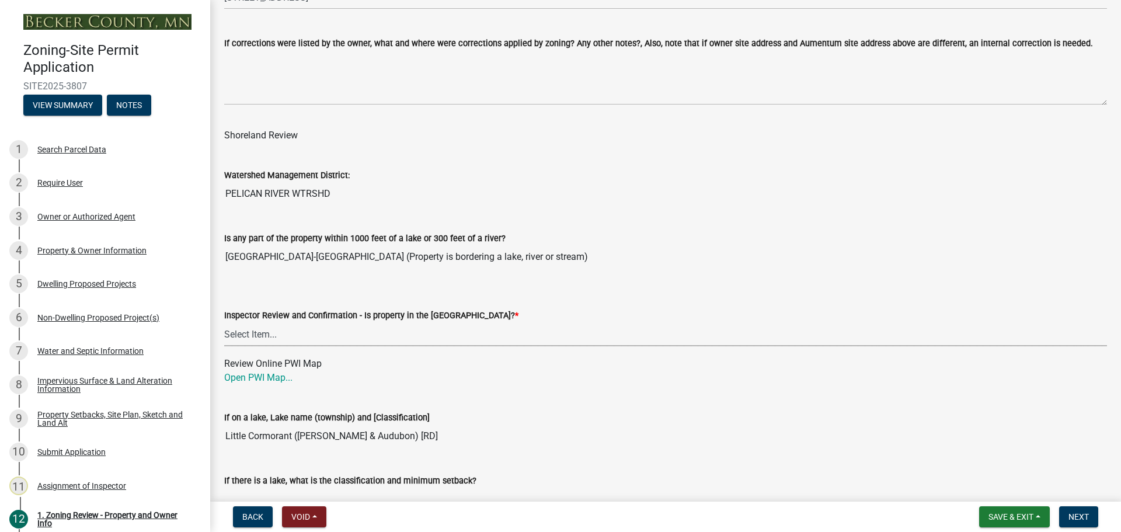
click at [297, 326] on select "Select Item... Within Shoreland District (SD) Not in Shoreland District (NOTSL)" at bounding box center [665, 334] width 883 height 24
click at [224, 323] on select "Select Item... Within Shoreland District (SD) Not in Shoreland District (NOTSL)" at bounding box center [665, 334] width 883 height 24
select select "de99b201-fb85-4000-88f5-6f49f4ff2101"
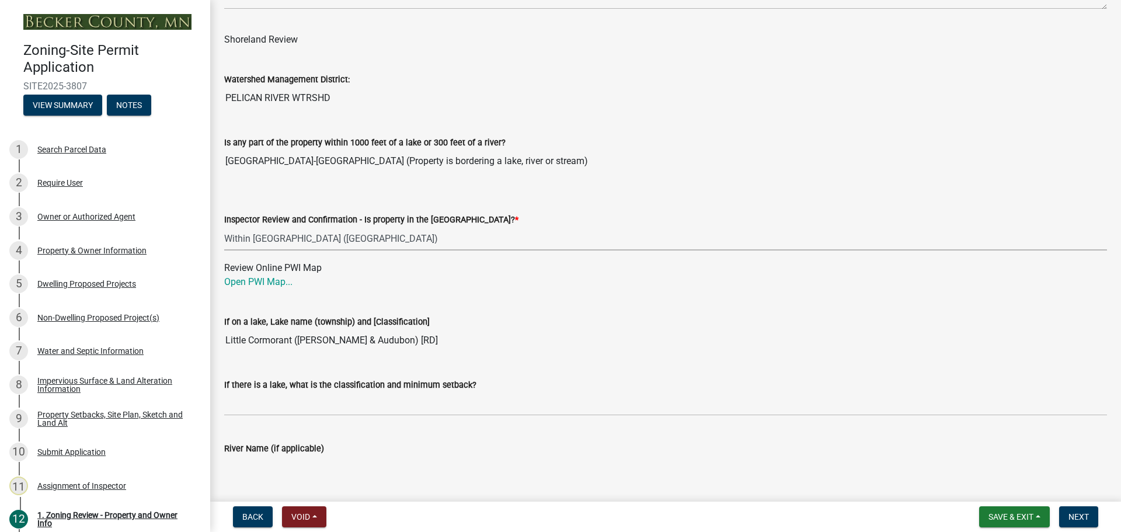
scroll to position [1751, 0]
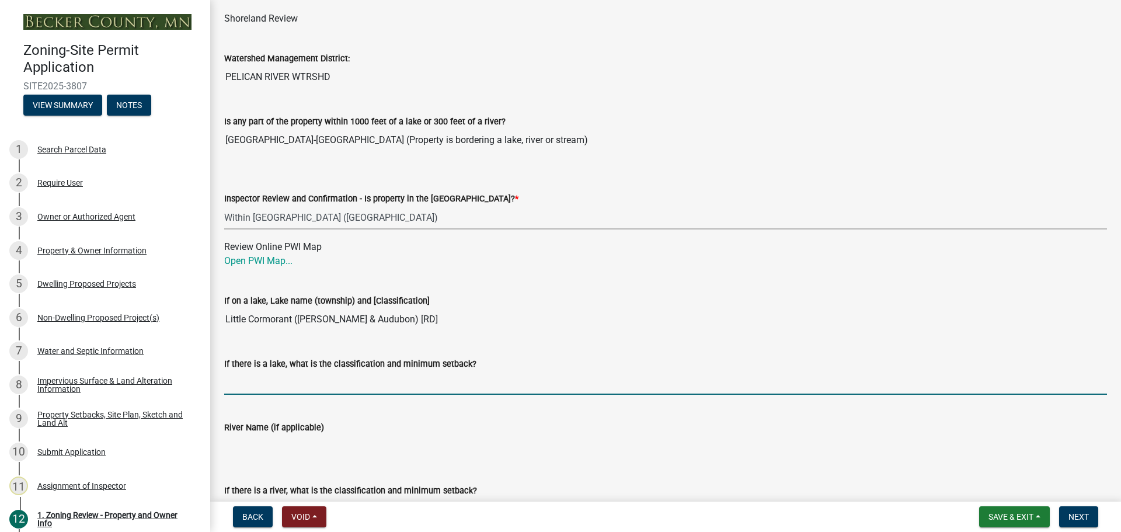
click at [325, 385] on input "If there is a lake, what is the classification and minimum setback?" at bounding box center [665, 383] width 883 height 24
type input "RD100"
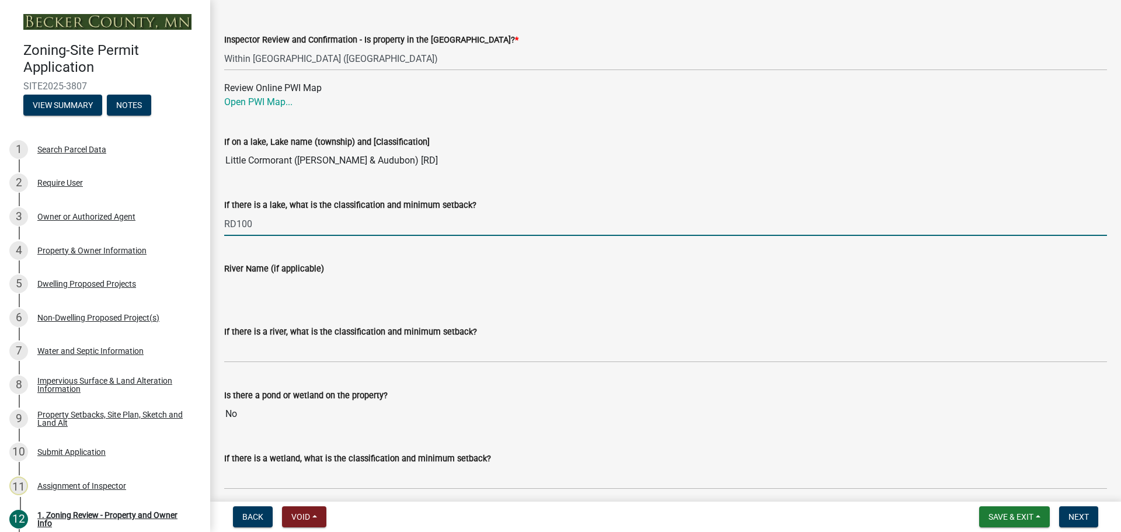
scroll to position [1926, 0]
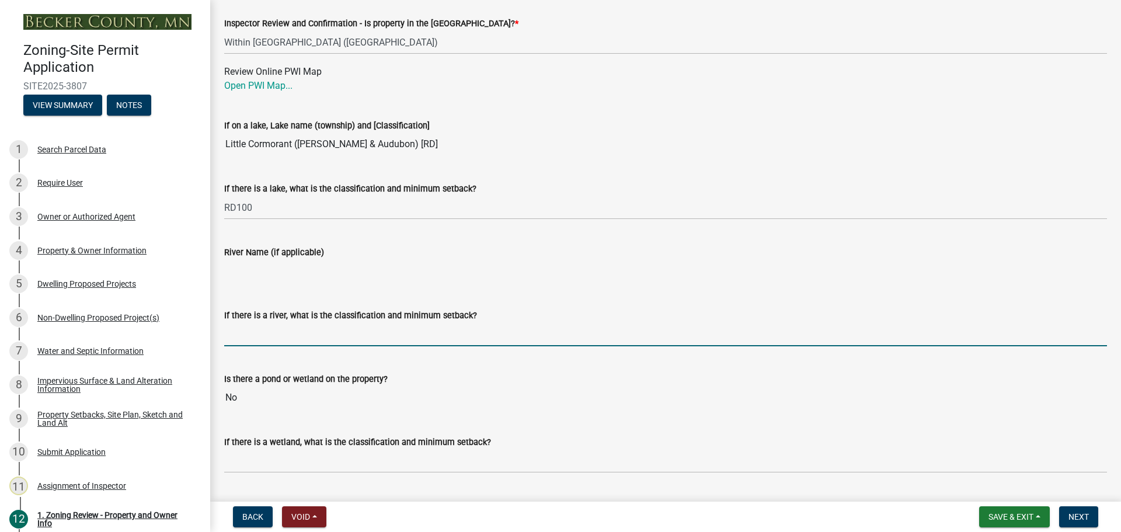
click at [273, 340] on input "If there is a river, what is the classification and minimum setback?" at bounding box center [665, 334] width 883 height 24
type input "N/A"
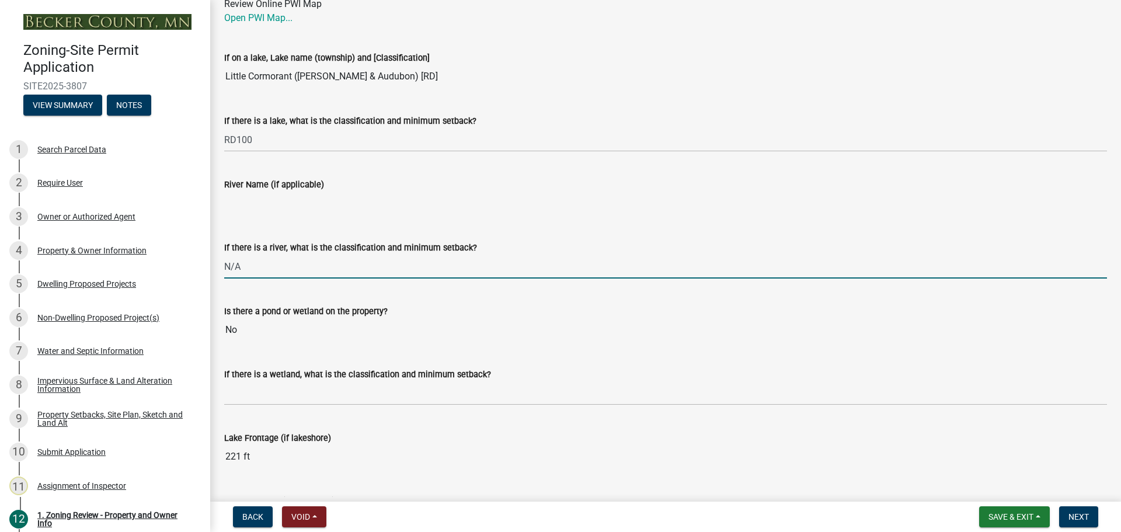
scroll to position [2043, 0]
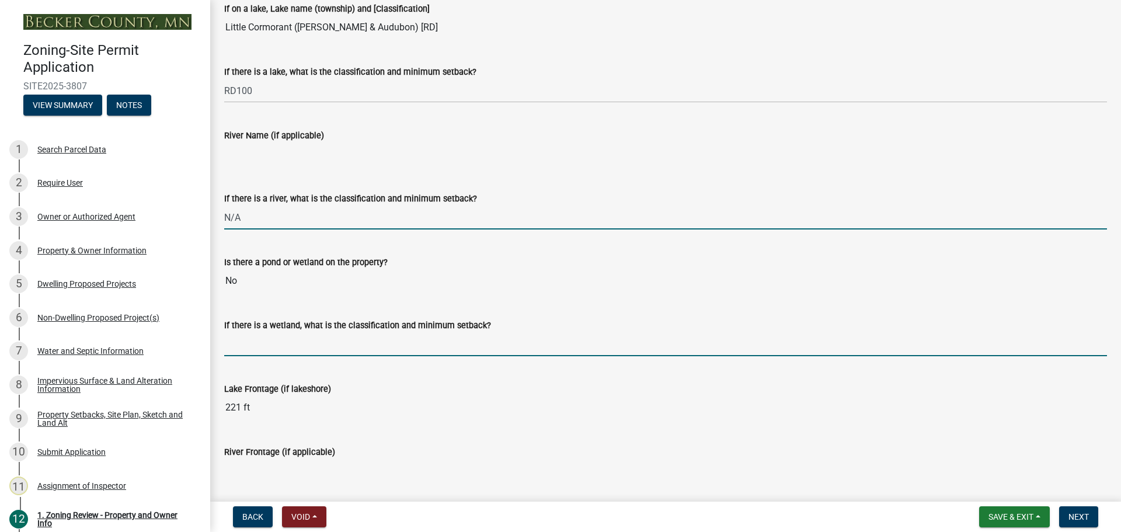
click at [286, 338] on input "If there is a wetland, what is the classification and minimum setback?" at bounding box center [665, 344] width 883 height 24
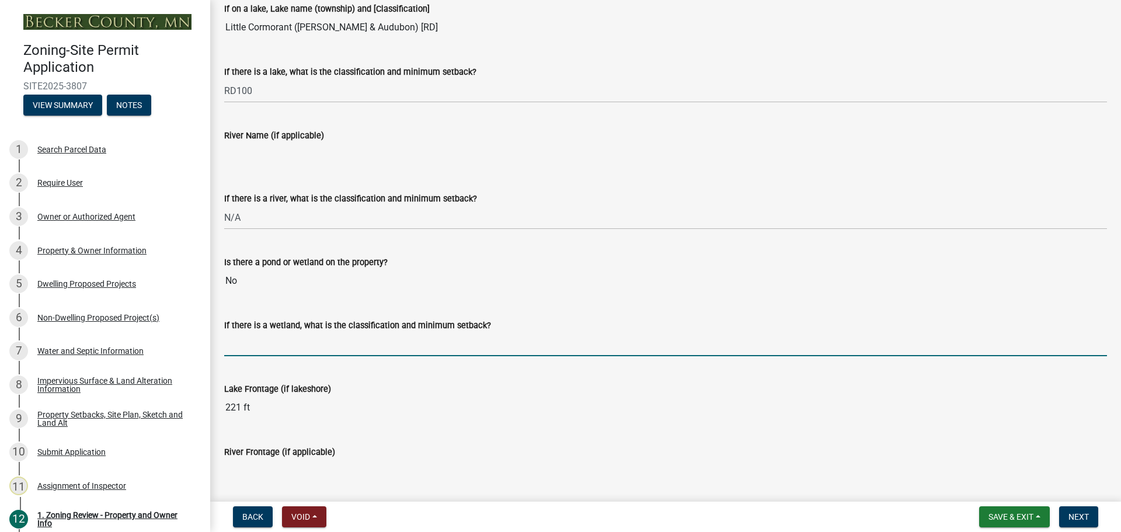
type input "N/A"
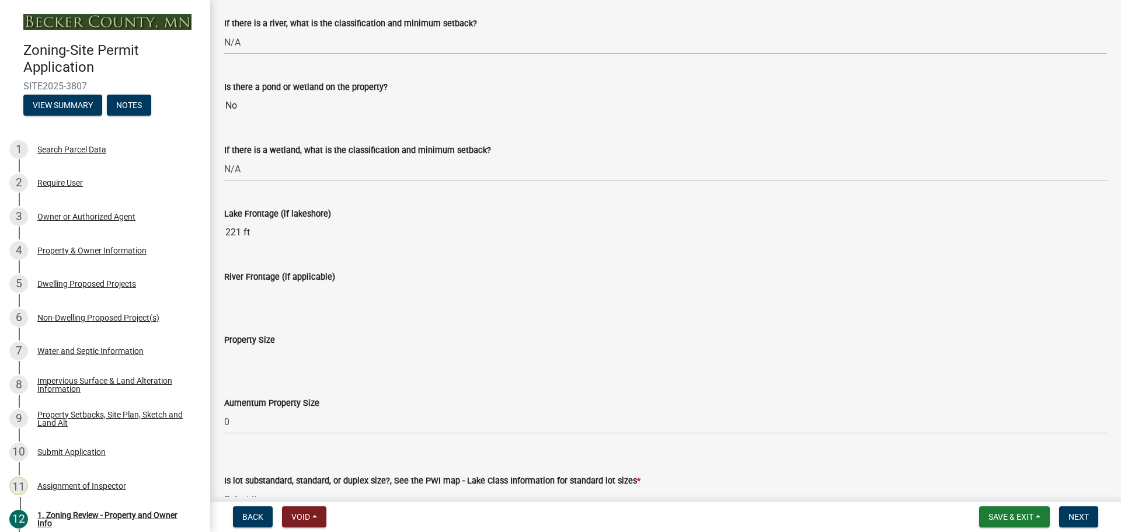
scroll to position [0, 0]
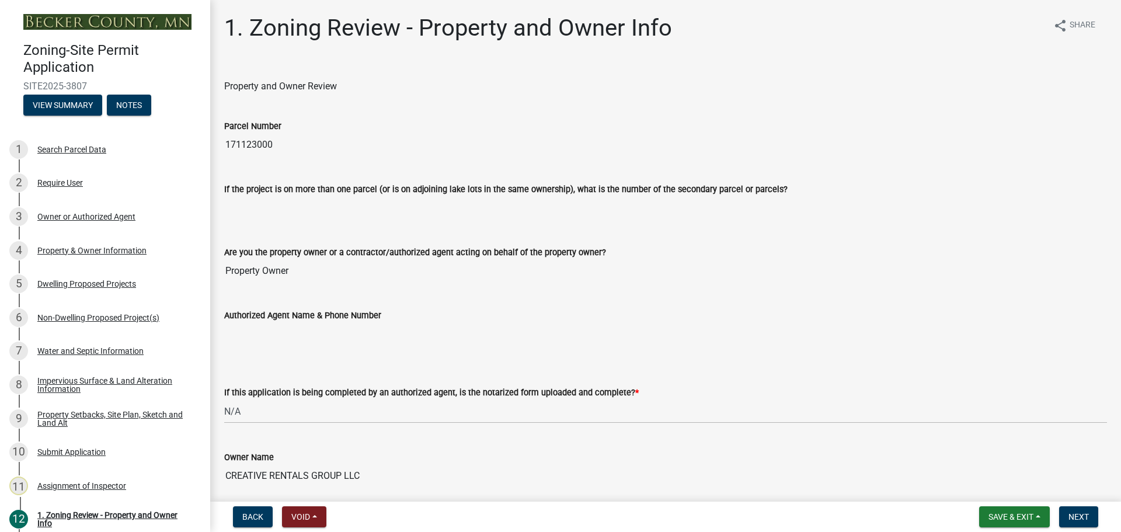
drag, startPoint x: 520, startPoint y: 293, endPoint x: 401, endPoint y: -20, distance: 334.8
click at [253, 144] on input "171123000" at bounding box center [665, 144] width 883 height 23
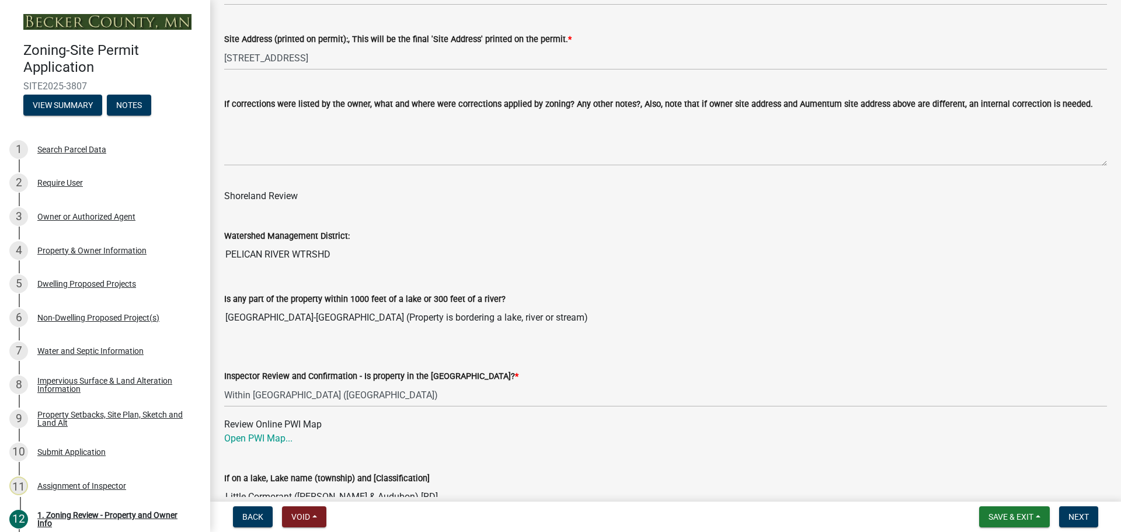
scroll to position [1634, 0]
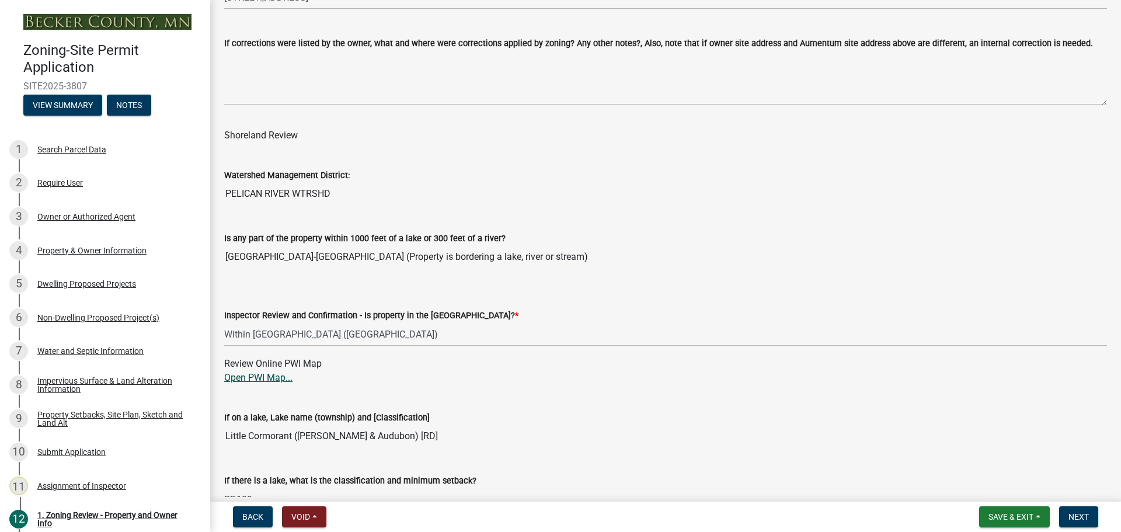
click at [264, 379] on link "Open PWI Map..." at bounding box center [258, 377] width 68 height 11
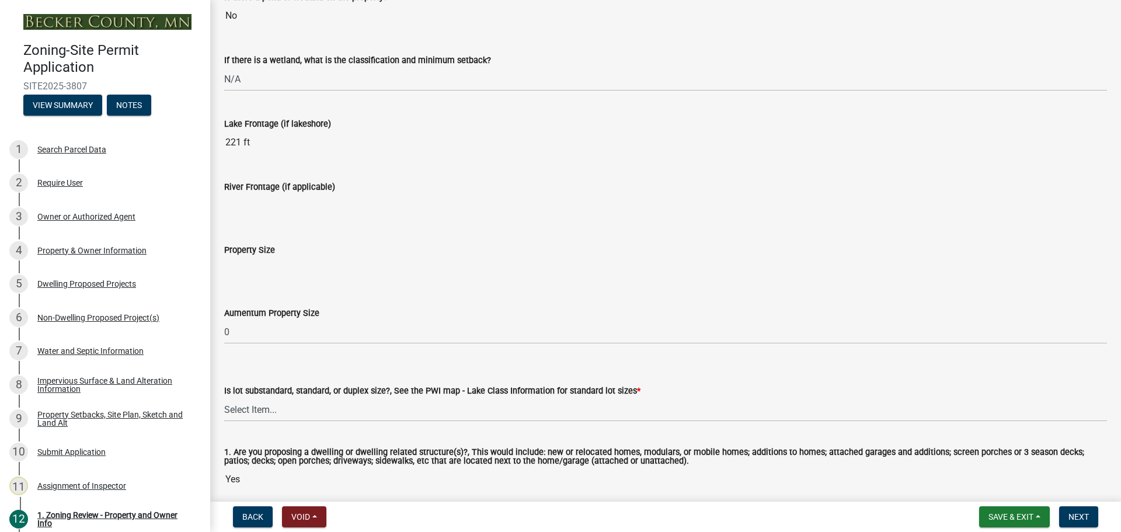
scroll to position [2335, 0]
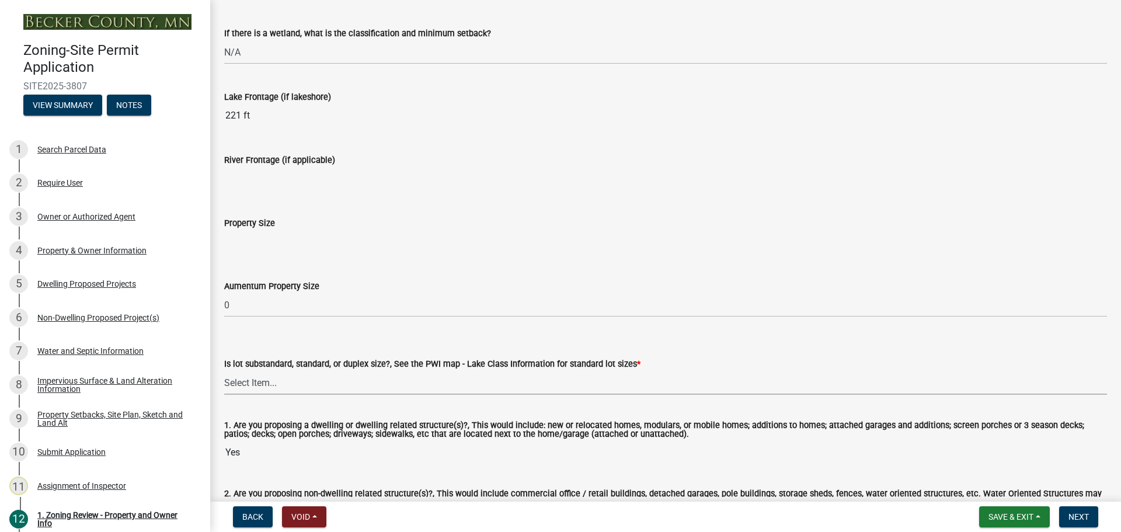
click at [322, 381] on select "Select Item... Non-Riparian and not back lot Substandard Non-Riparian Backlot S…" at bounding box center [665, 383] width 883 height 24
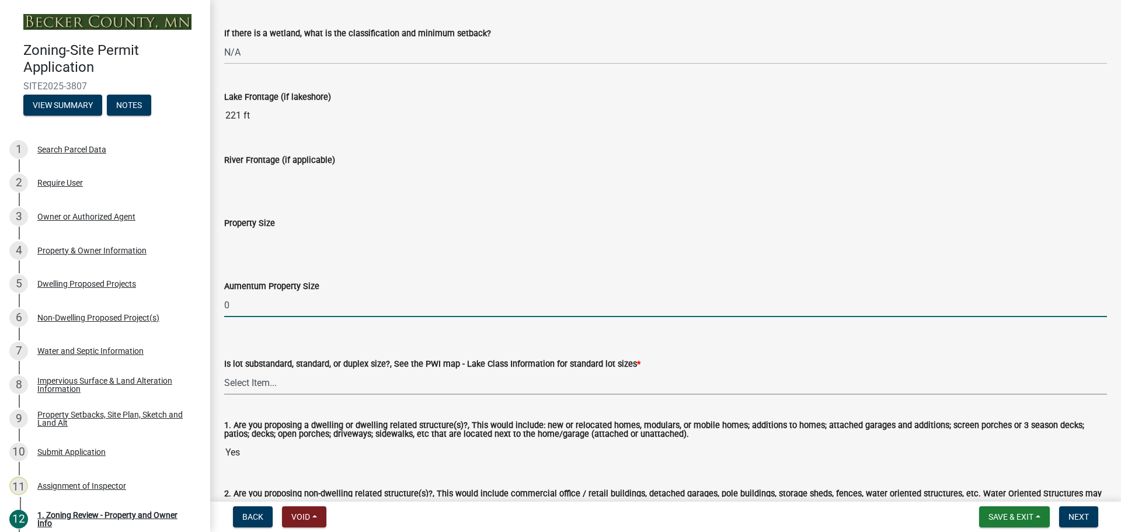
click at [308, 308] on input "0" at bounding box center [665, 305] width 883 height 24
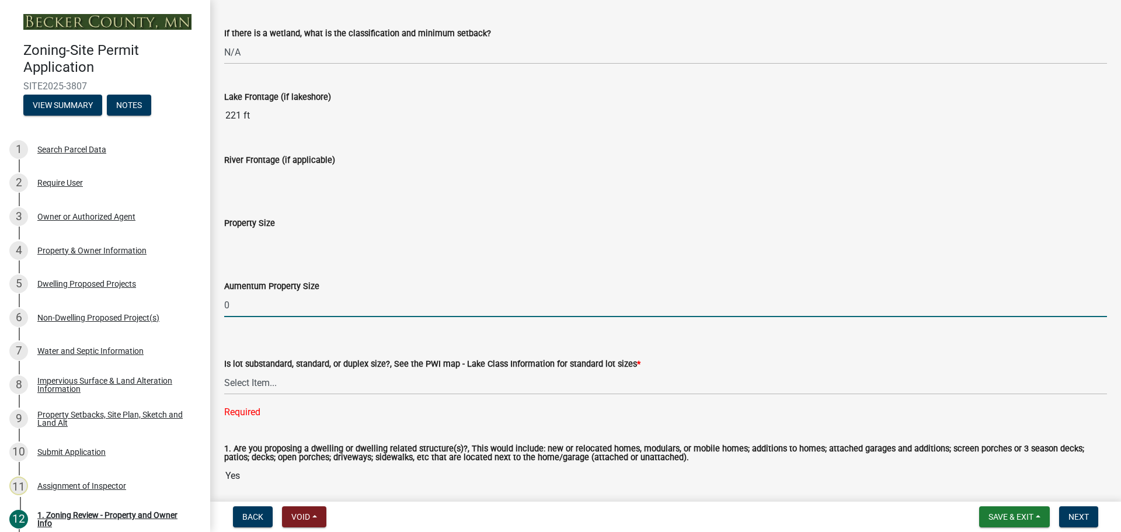
click at [308, 308] on input "0" at bounding box center [665, 305] width 883 height 24
type input "1.02"
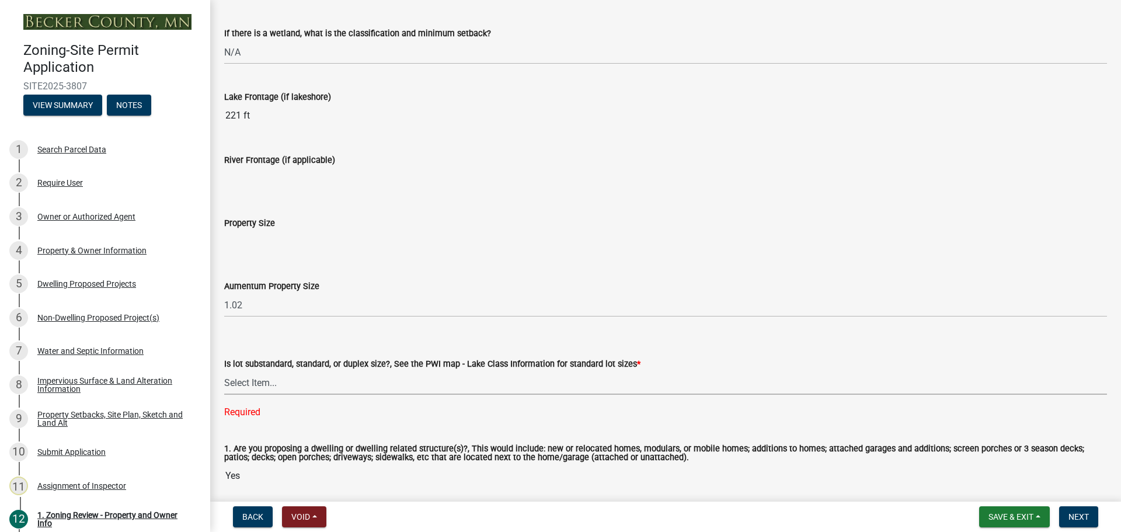
click at [370, 379] on select "Select Item... Non-Riparian and not back lot Substandard Non-Riparian Backlot S…" at bounding box center [665, 383] width 883 height 24
click at [224, 371] on select "Select Item... Non-Riparian and not back lot Substandard Non-Riparian Backlot S…" at bounding box center [665, 383] width 883 height 24
select select "bebe3d63-d6b7-40ee-9a8d-3c7f124c1a67"
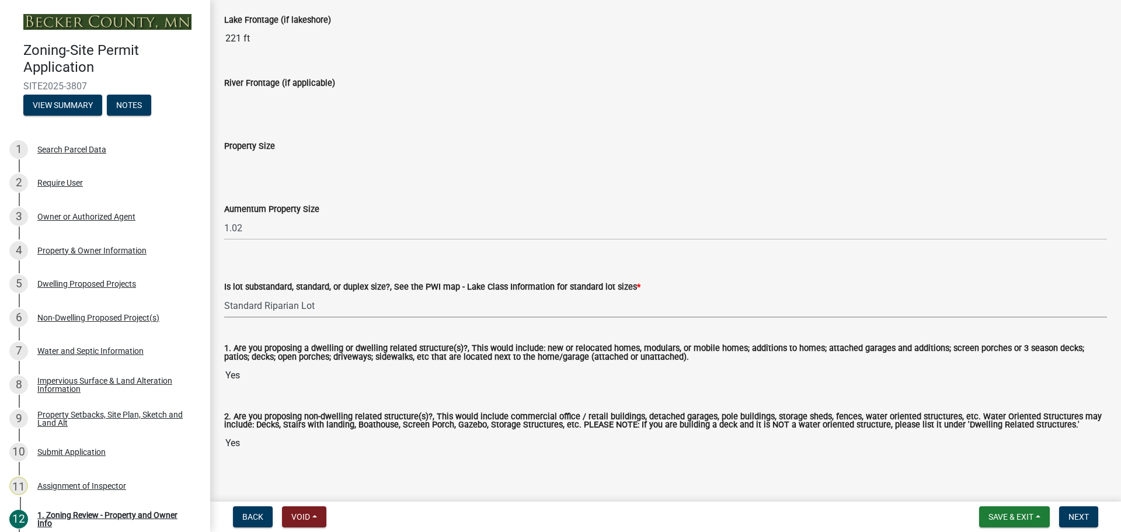
scroll to position [2427, 0]
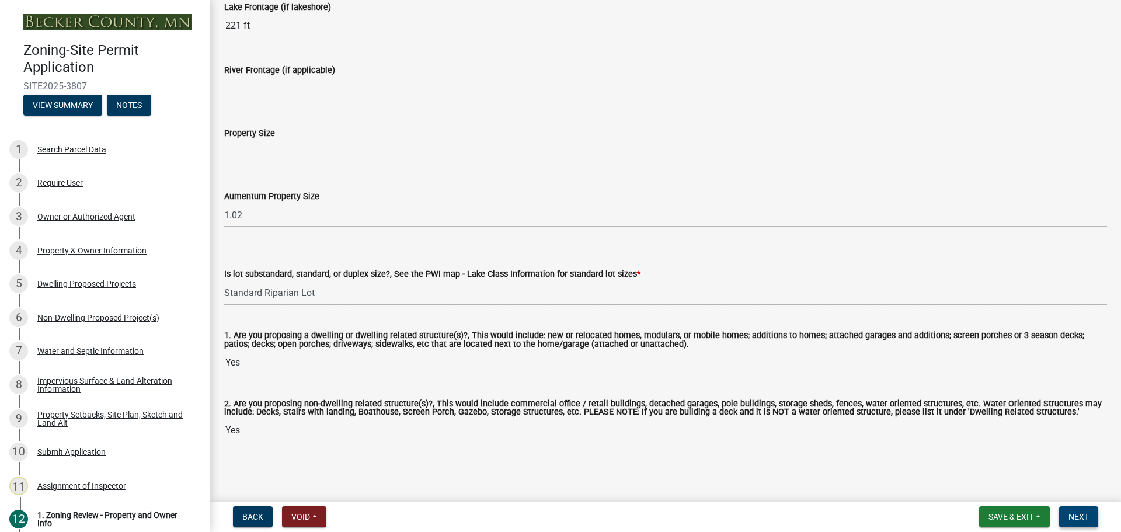
click at [1068, 517] on span "Next" at bounding box center [1078, 516] width 20 height 9
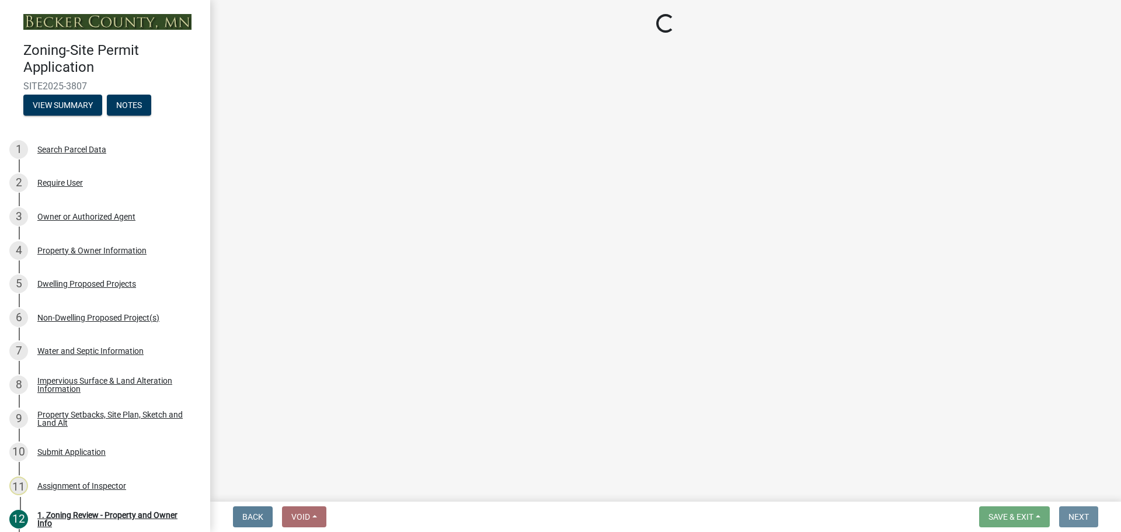
scroll to position [0, 0]
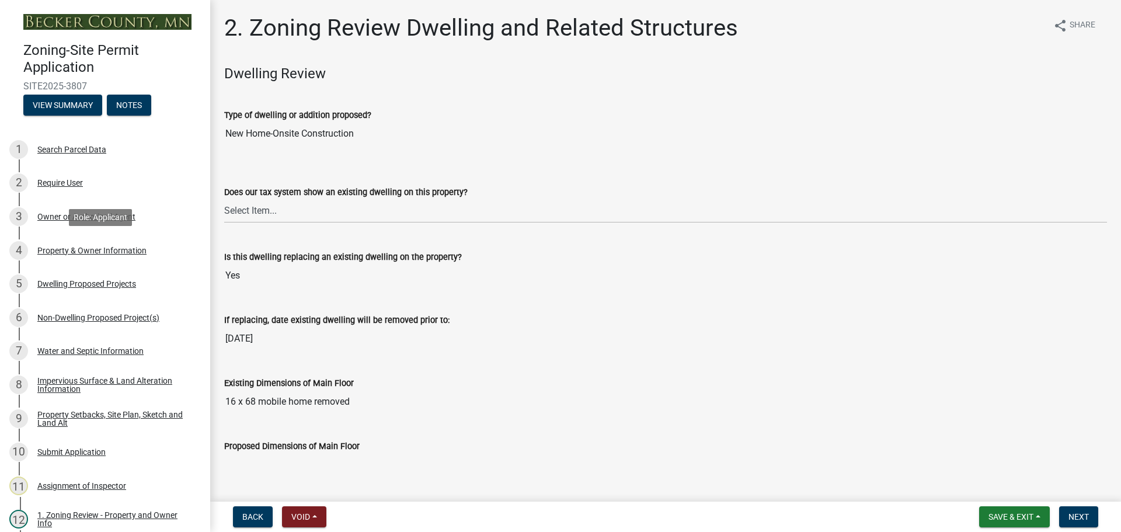
click at [85, 252] on div "Property & Owner Information" at bounding box center [91, 250] width 109 height 8
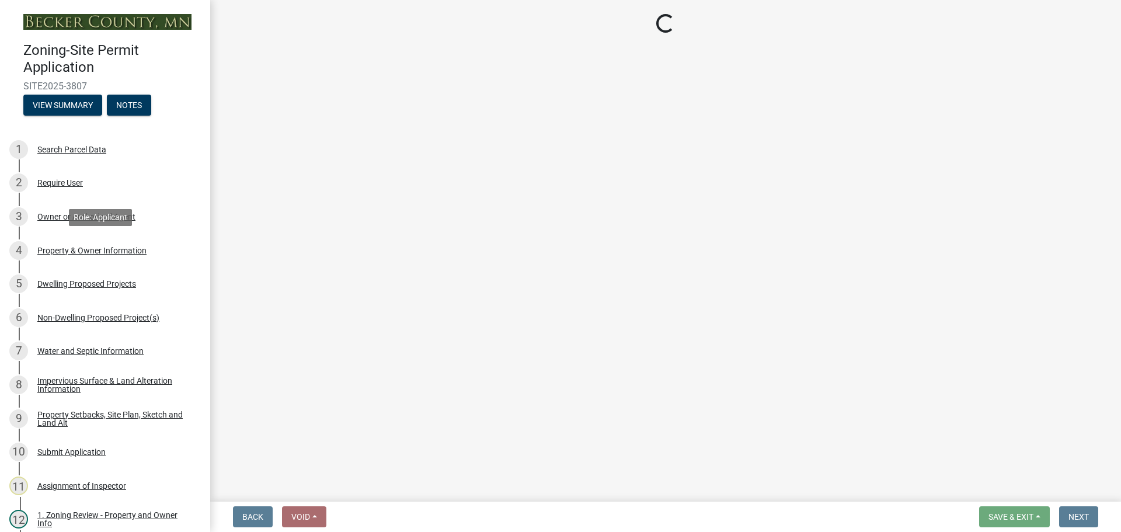
select select "a752e4d6-14bd-4f0f-bfe8-5b67ead45659"
select select "9bce286e-d536-49ff-bab3-4b7d67f0814c"
select select "f87eba17-8ed9-4ad8-aefc-fe36a3f3544b"
select select "5a5634ed-f11e-4c7b-90e1-096e6cfd17b9"
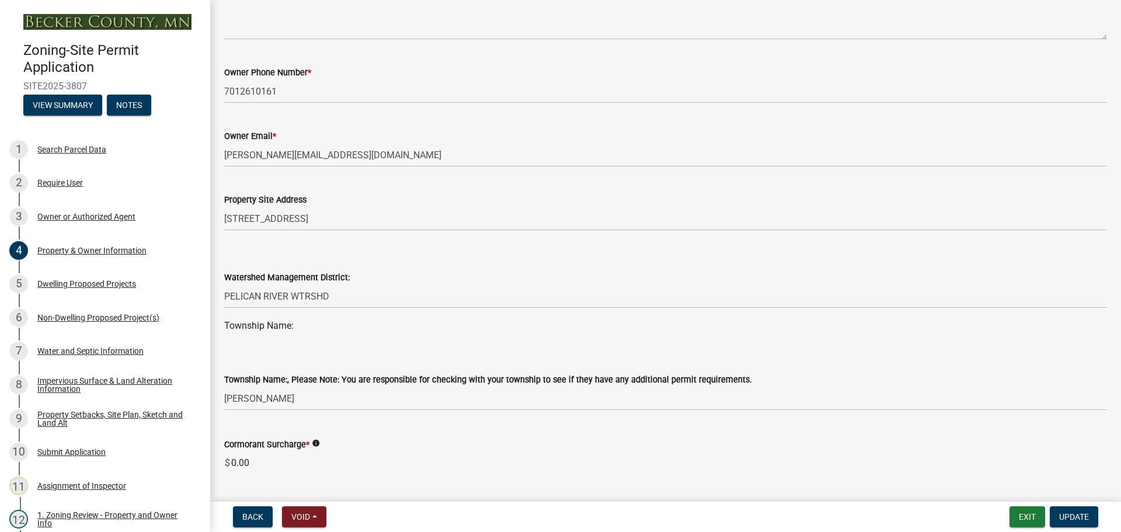
scroll to position [350, 0]
click at [367, 296] on select "Select Item... PELICAN RIVER WTRSHD BUFFALO WATERSHED CORMORANT WATERSHED WILD …" at bounding box center [665, 295] width 883 height 24
click at [224, 283] on select "Select Item... PELICAN RIVER WTRSHD BUFFALO WATERSHED CORMORANT WATERSHED WILD …" at bounding box center [665, 295] width 883 height 24
select select "15d55337-0fb0-485e-a759-dab20e978987"
click at [325, 289] on select "Select Item... PELICAN RIVER WTRSHD BUFFALO WATERSHED CORMORANT WATERSHED WILD …" at bounding box center [665, 295] width 883 height 24
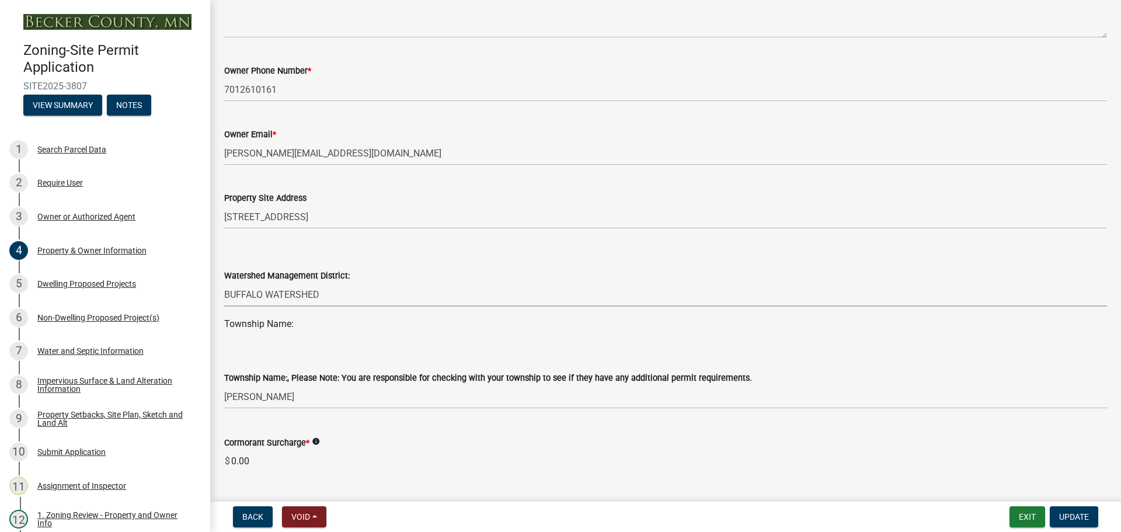
click at [224, 283] on select "Select Item... PELICAN RIVER WTRSHD BUFFALO WATERSHED CORMORANT WATERSHED WILD …" at bounding box center [665, 295] width 883 height 24
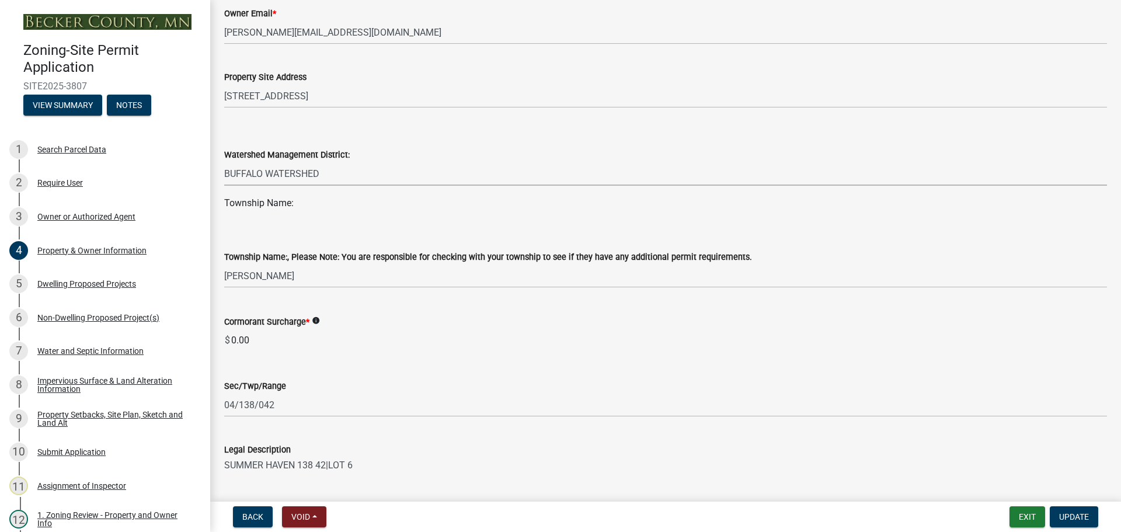
scroll to position [467, 0]
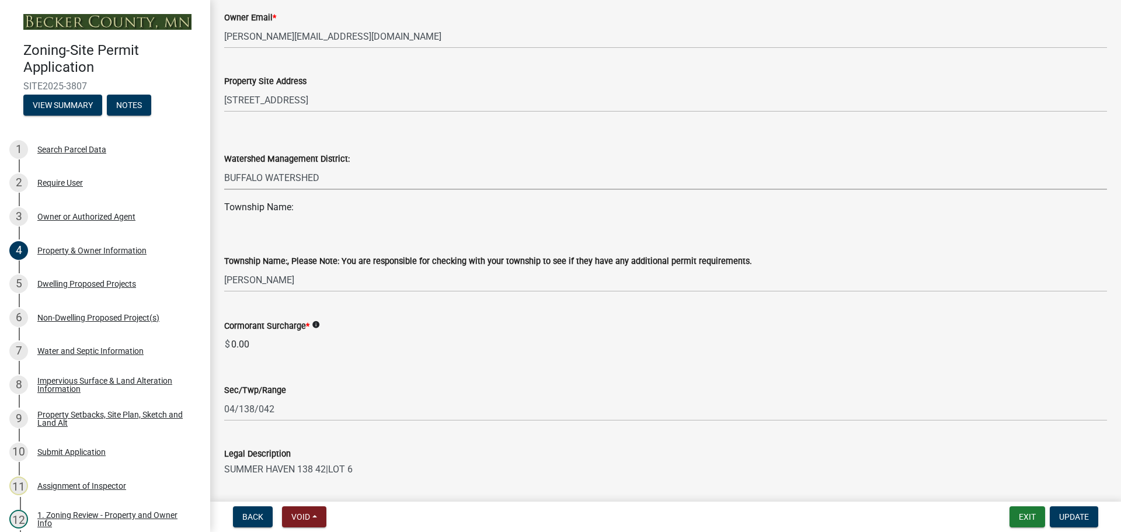
click at [341, 178] on select "Select Item... PELICAN RIVER WTRSHD BUFFALO WATERSHED CORMORANT WATERSHED WILD …" at bounding box center [665, 178] width 883 height 24
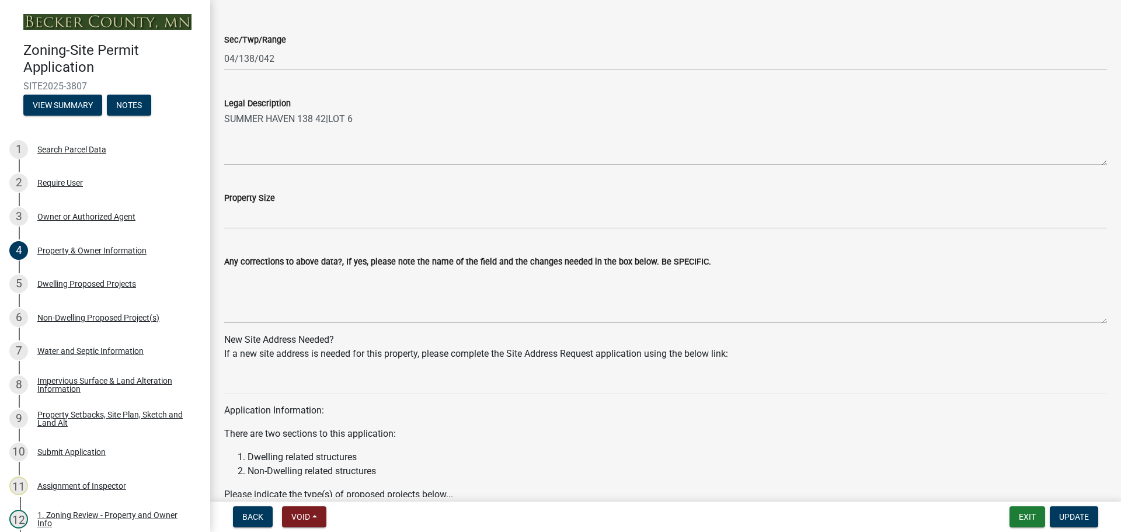
scroll to position [876, 0]
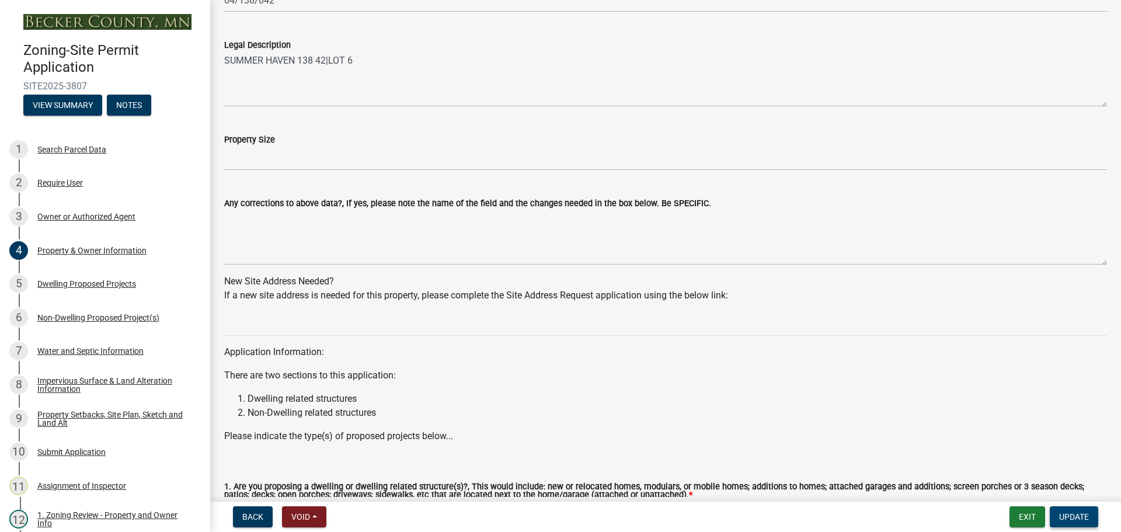
click at [1080, 515] on span "Update" at bounding box center [1074, 516] width 30 height 9
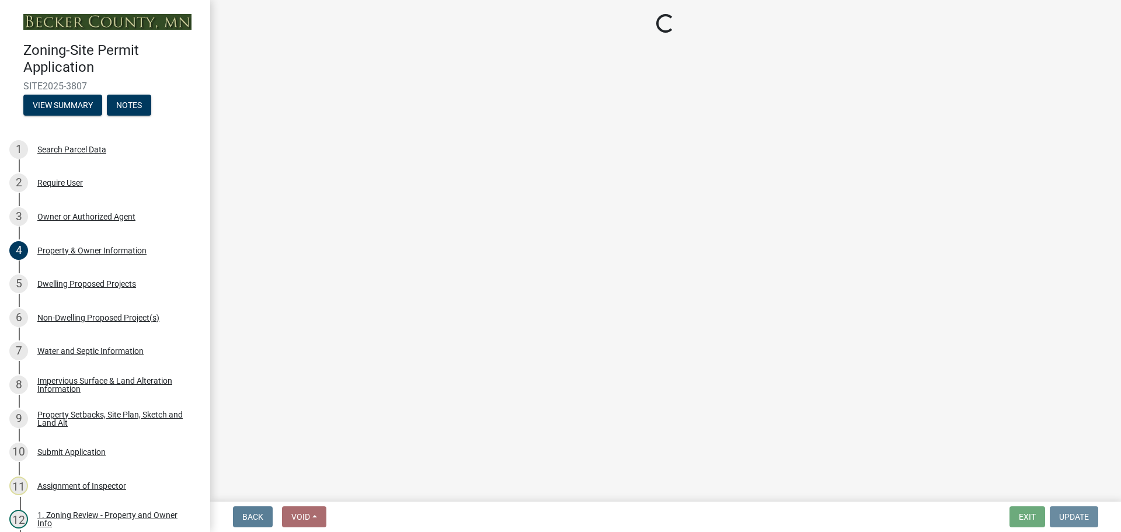
scroll to position [0, 0]
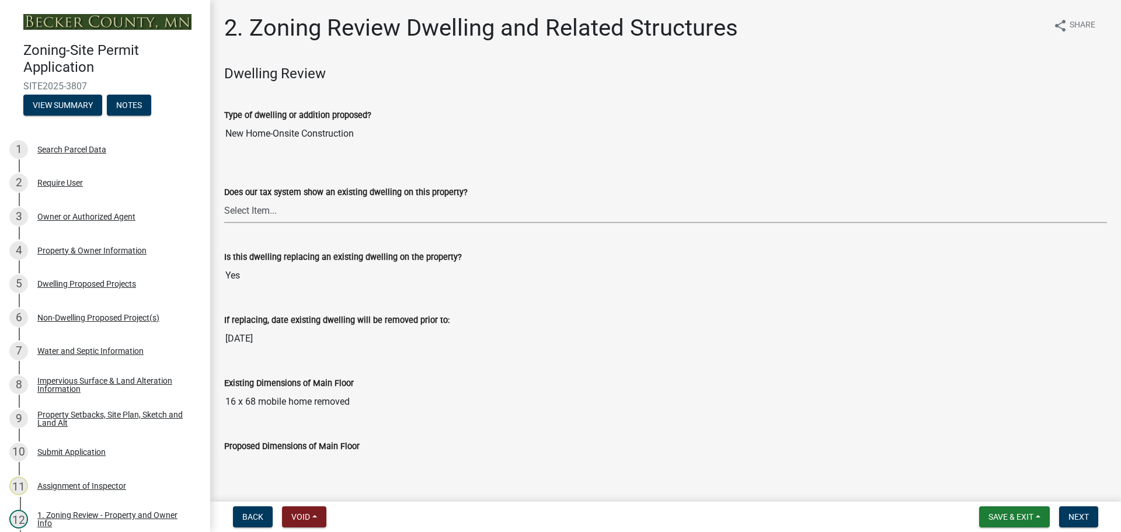
click at [406, 212] on select "Select Item... Yes No" at bounding box center [665, 211] width 883 height 24
click at [224, 199] on select "Select Item... Yes No" at bounding box center [665, 211] width 883 height 24
select select "f2f95036-4389-4179-8147-4ee015bbd016"
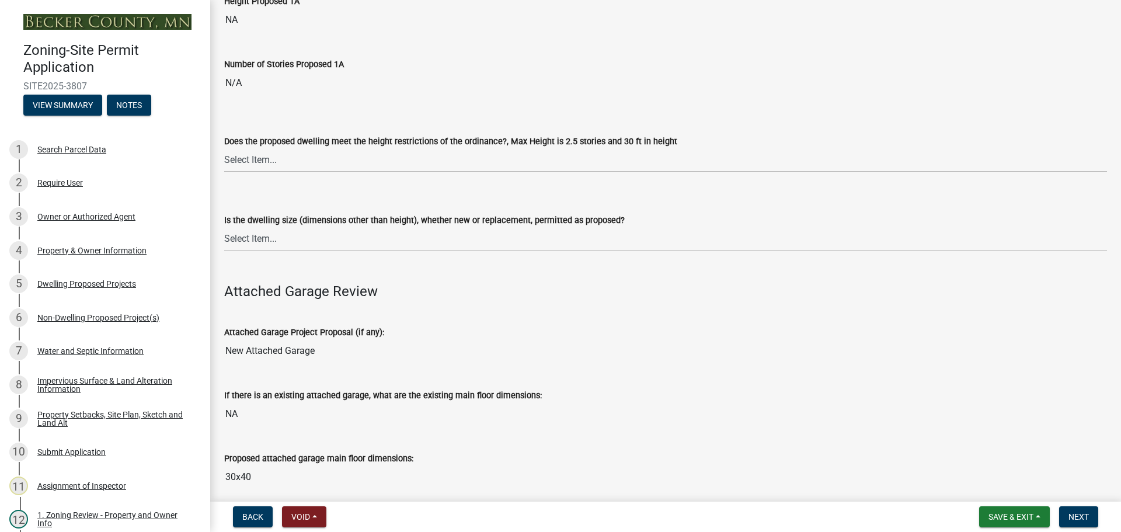
scroll to position [934, 0]
click at [266, 161] on select "Select Item... Yes No" at bounding box center [665, 159] width 883 height 24
click at [224, 147] on select "Select Item... Yes No" at bounding box center [665, 159] width 883 height 24
select select "f770ba3e-fc06-4da5-a68e-7171814f27a6"
click at [271, 235] on select "Select Item... Yes No" at bounding box center [665, 238] width 883 height 24
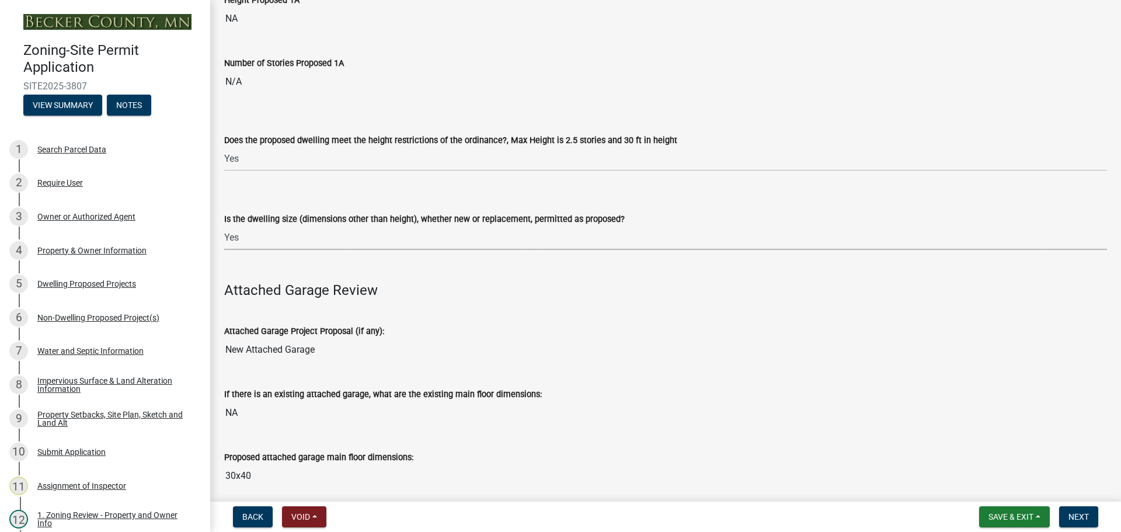
click at [224, 226] on select "Select Item... Yes No" at bounding box center [665, 238] width 883 height 24
select select "1acfd7d2-3168-4a52-b10f-2ad4e9b369d9"
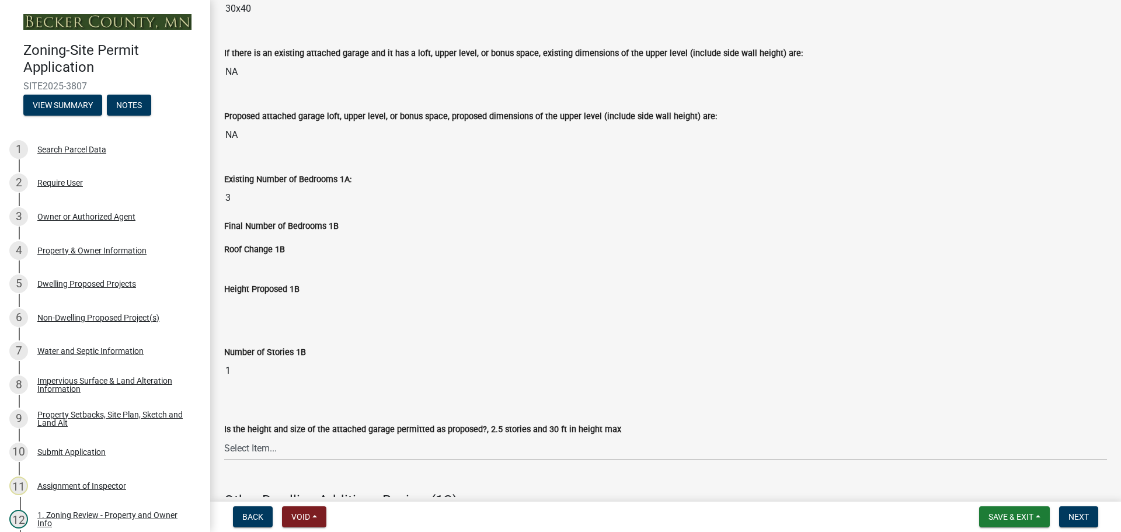
scroll to position [1576, 0]
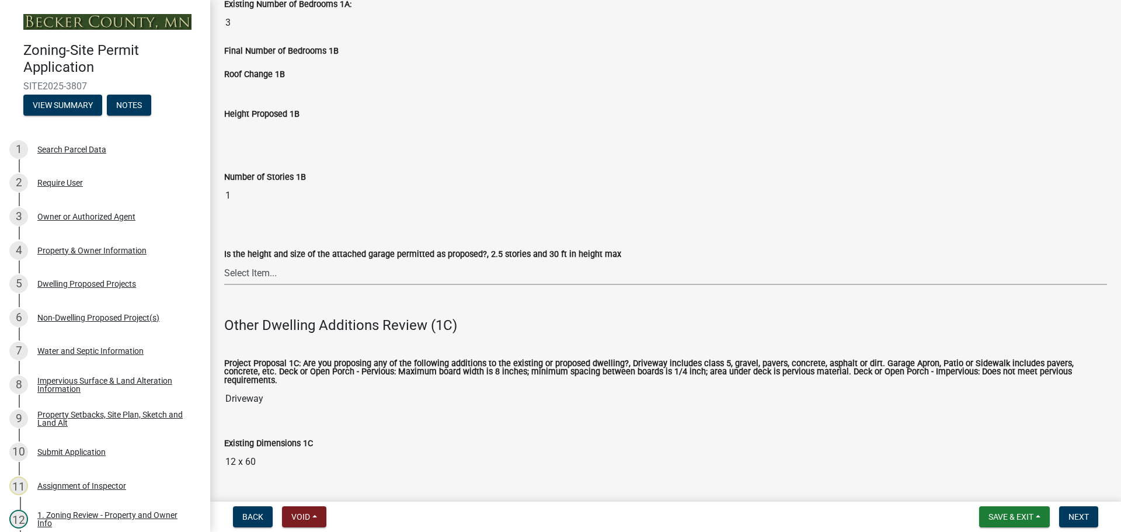
click at [271, 272] on select "Select Item... Yes No (explain in next field)" at bounding box center [665, 273] width 883 height 24
click at [224, 261] on select "Select Item... Yes No (explain in next field)" at bounding box center [665, 273] width 883 height 24
select select "133fc5ec-afea-46d5-9774-7a90c7b95151"
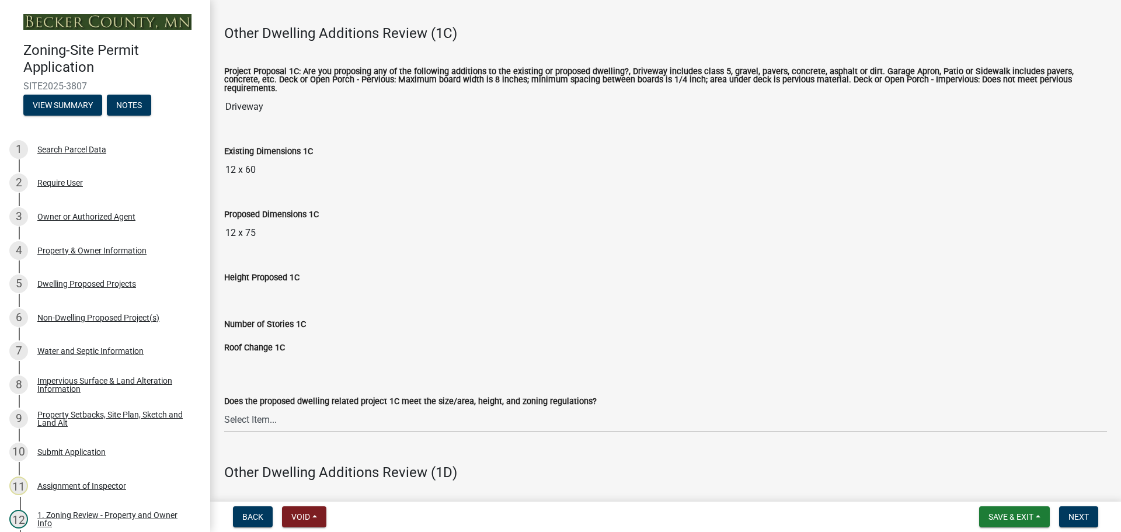
scroll to position [2043, 0]
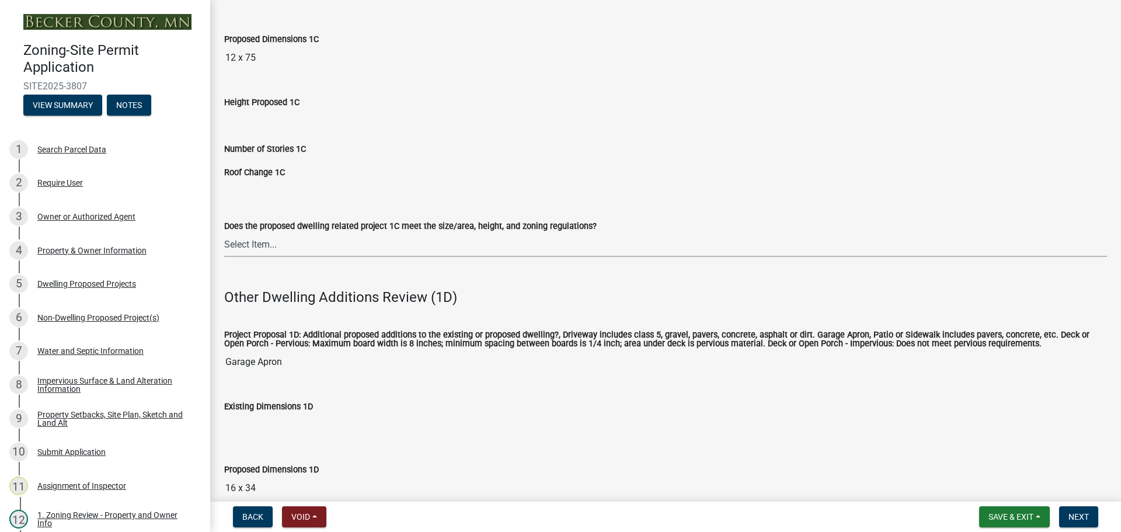
click at [283, 236] on select "Select Item... No Yes" at bounding box center [665, 245] width 883 height 24
click at [224, 233] on select "Select Item... No Yes" at bounding box center [665, 245] width 883 height 24
select select "996e12f1-8349-4f33-ac9c-e9513ed3c9a2"
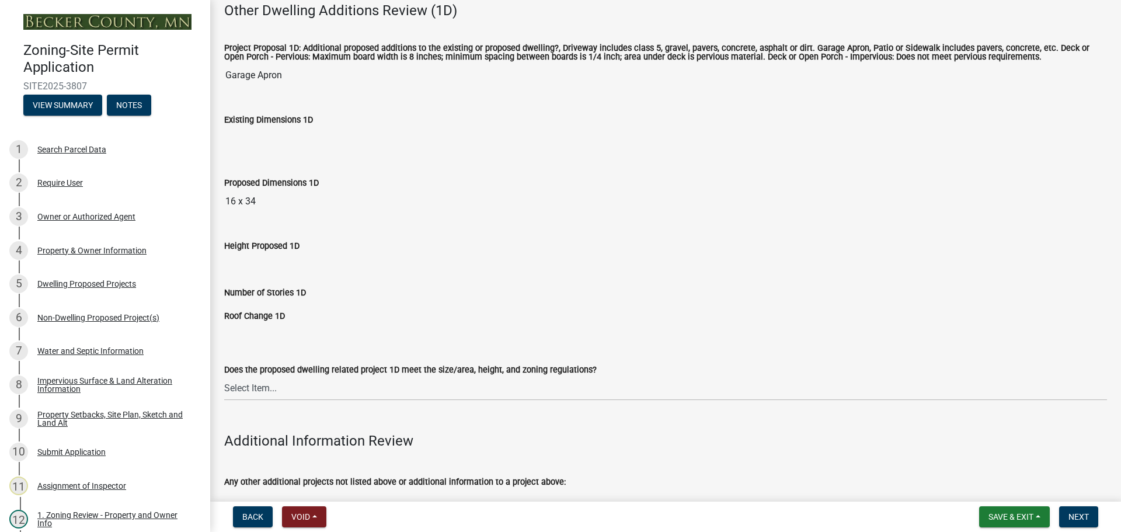
scroll to position [2335, 0]
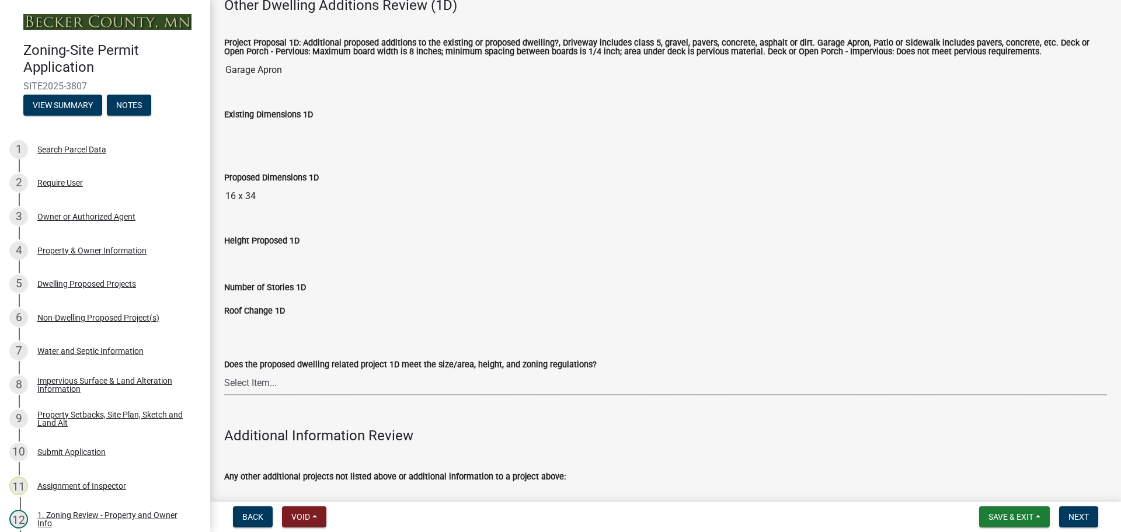
click at [292, 372] on select "Select Item... No Yes" at bounding box center [665, 383] width 883 height 24
click at [224, 371] on select "Select Item... No Yes" at bounding box center [665, 383] width 883 height 24
select select "55d9d85f-5195-424b-b51a-dfff5afe7639"
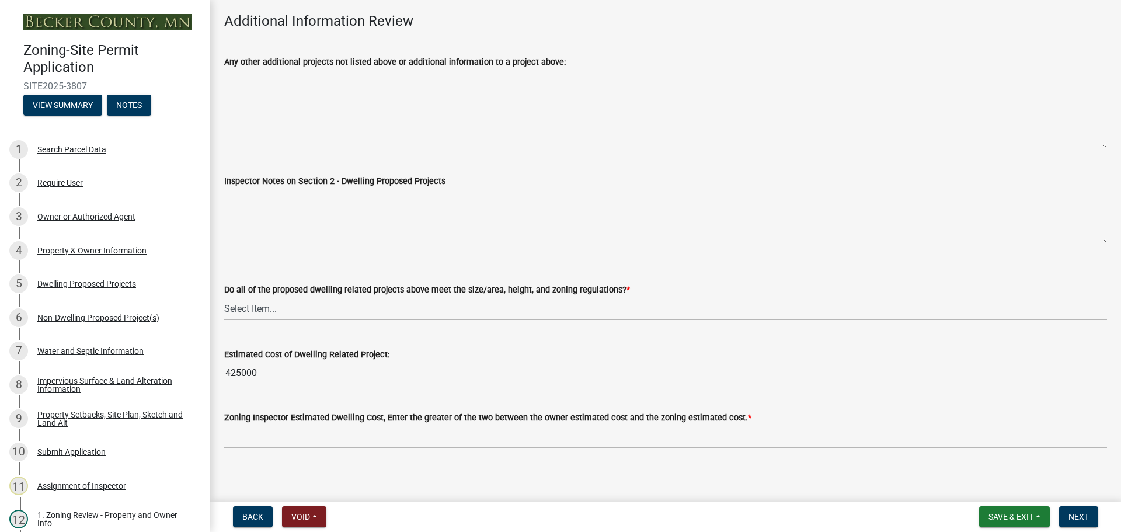
scroll to position [2750, 0]
click at [263, 296] on select "Select Item... Yes No" at bounding box center [665, 308] width 883 height 24
click at [224, 296] on select "Select Item... Yes No" at bounding box center [665, 308] width 883 height 24
select select "583413f8-e9f7-4a70-8fe6-066f5b429c7e"
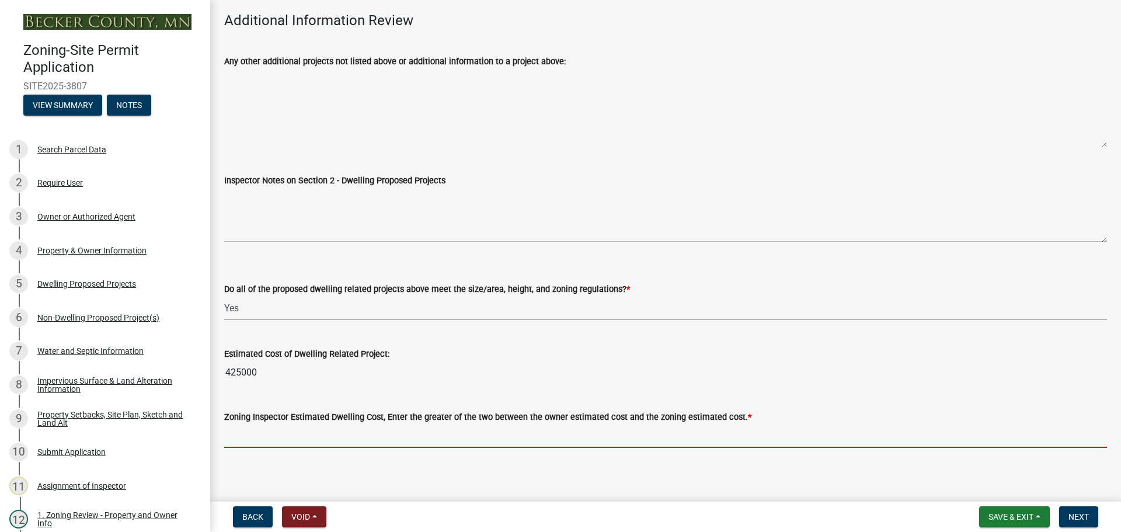
click at [267, 424] on input "text" at bounding box center [665, 436] width 883 height 24
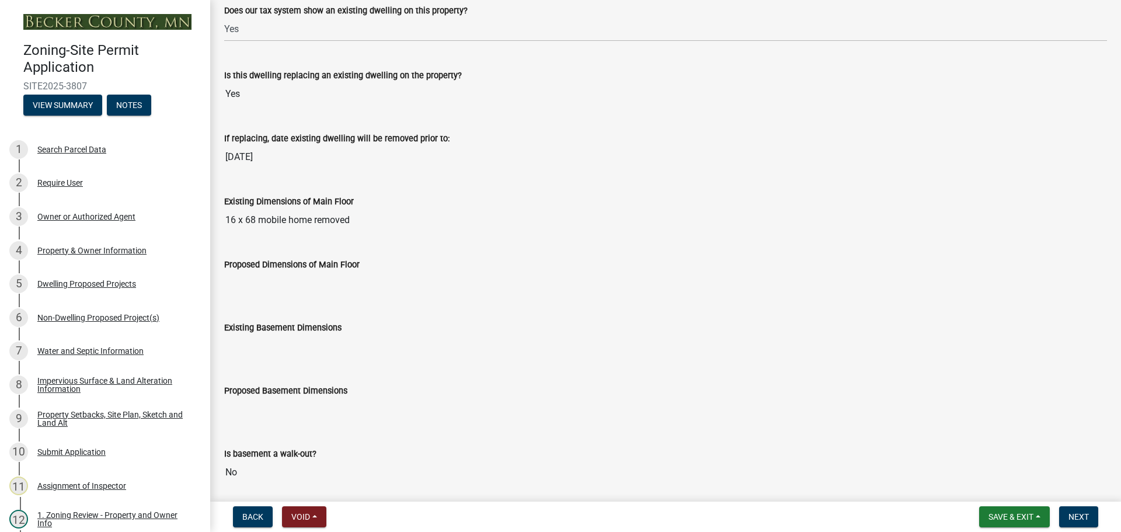
scroll to position [0, 0]
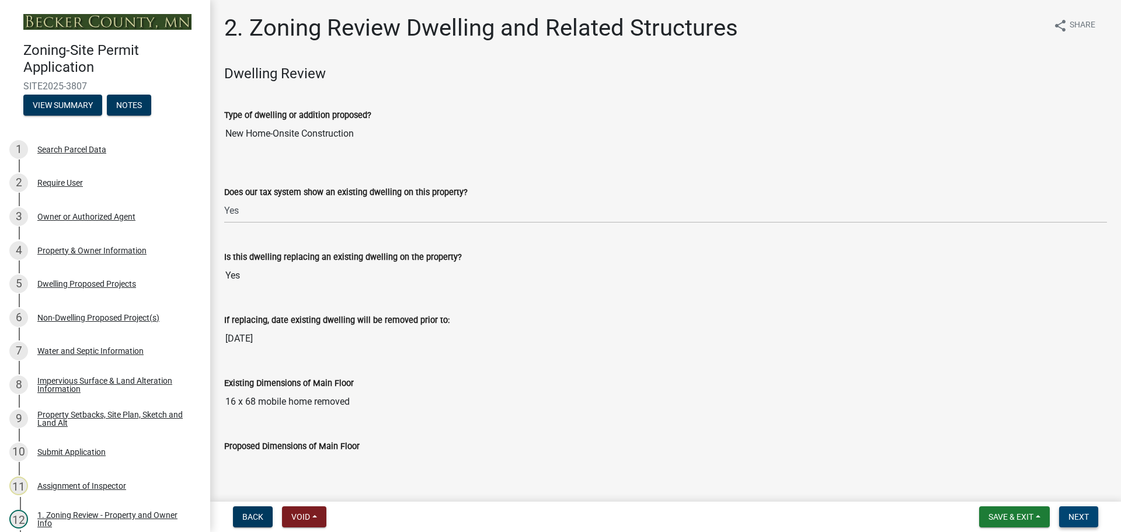
type input "425000"
click at [1069, 514] on span "Next" at bounding box center [1078, 516] width 20 height 9
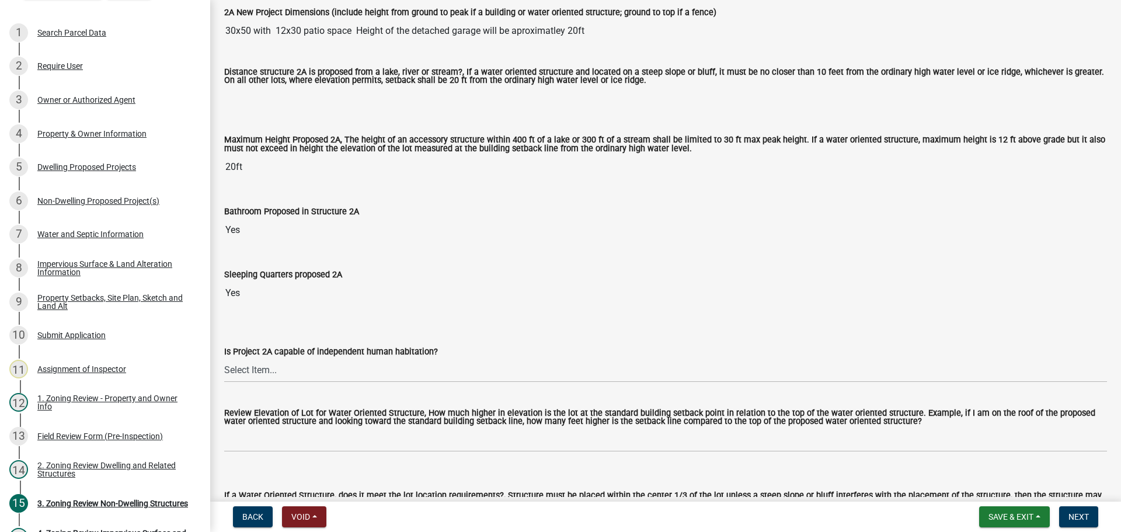
scroll to position [292, 0]
click at [278, 372] on select "Select Item... Yes No N/A" at bounding box center [665, 370] width 883 height 24
click at [224, 359] on select "Select Item... Yes No N/A" at bounding box center [665, 370] width 883 height 24
select select "a2f78424-5988-4589-b424-cc13c16731f5"
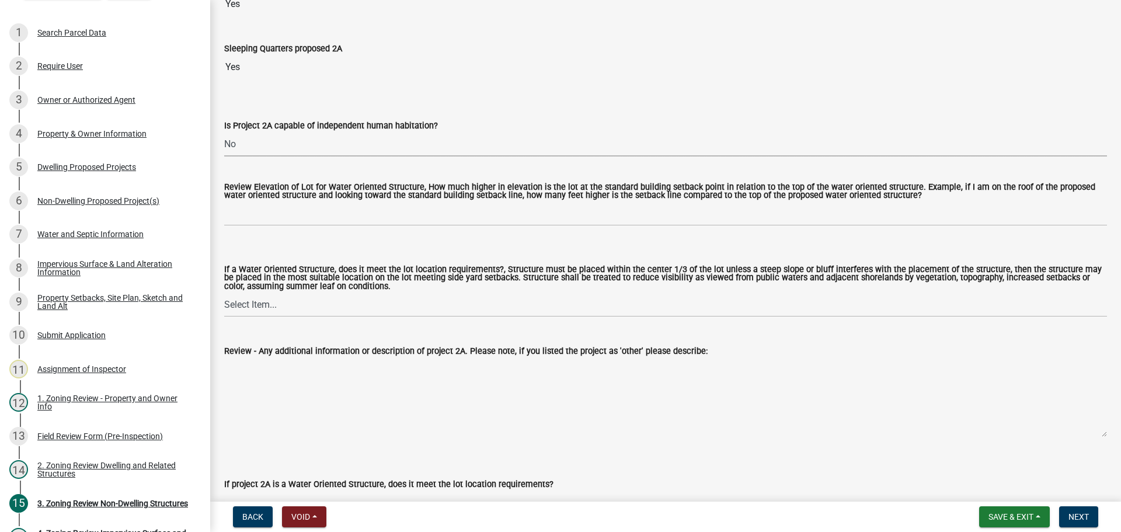
scroll to position [525, 0]
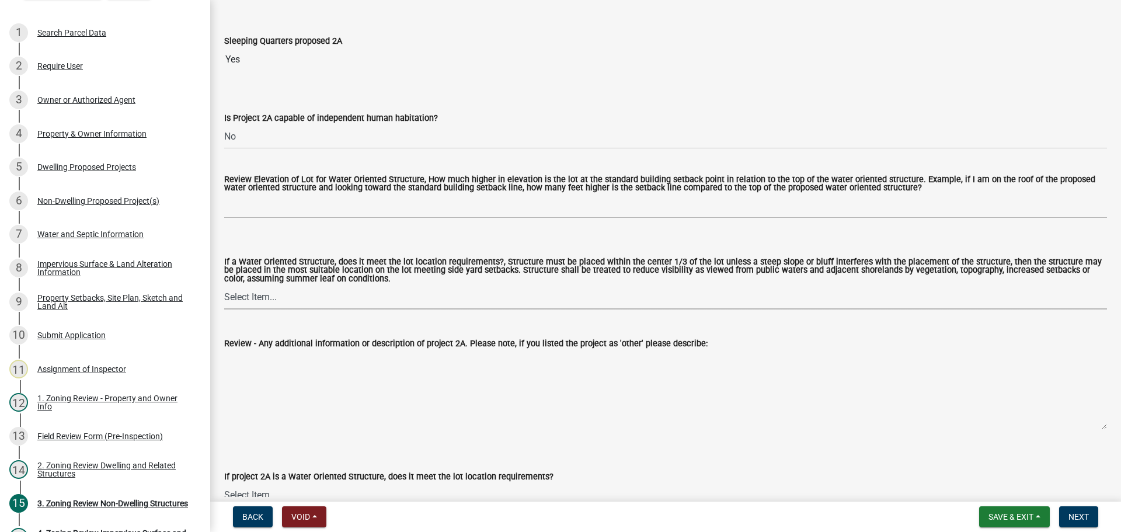
click at [281, 297] on select "Select Item... Not a Water Oriented Structure Yes No" at bounding box center [665, 297] width 883 height 24
click at [224, 287] on select "Select Item... Not a Water Oriented Structure Yes No" at bounding box center [665, 297] width 883 height 24
select select "5e5a1a43-a57c-433a-8128-35b9326238e3"
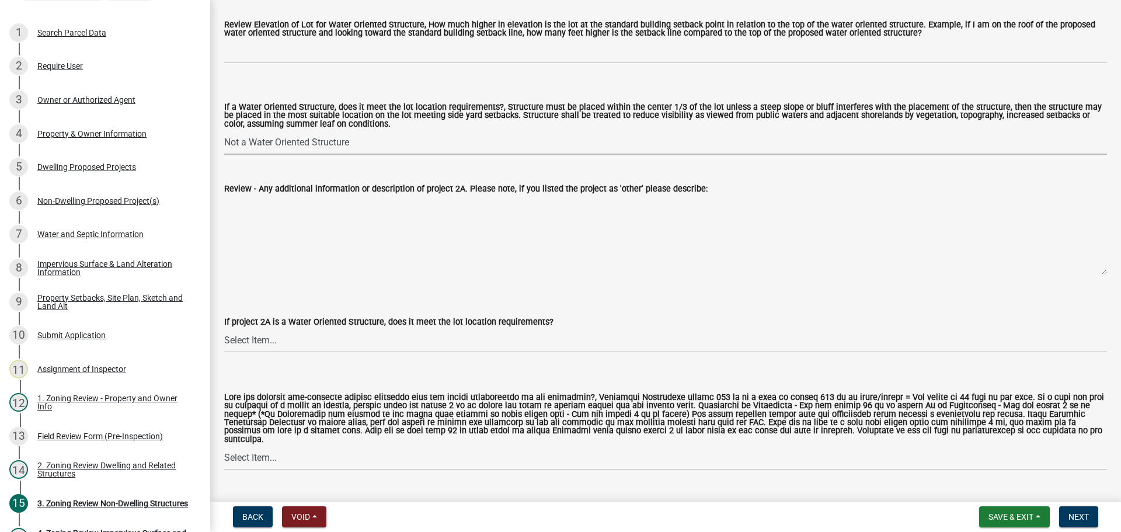
scroll to position [700, 0]
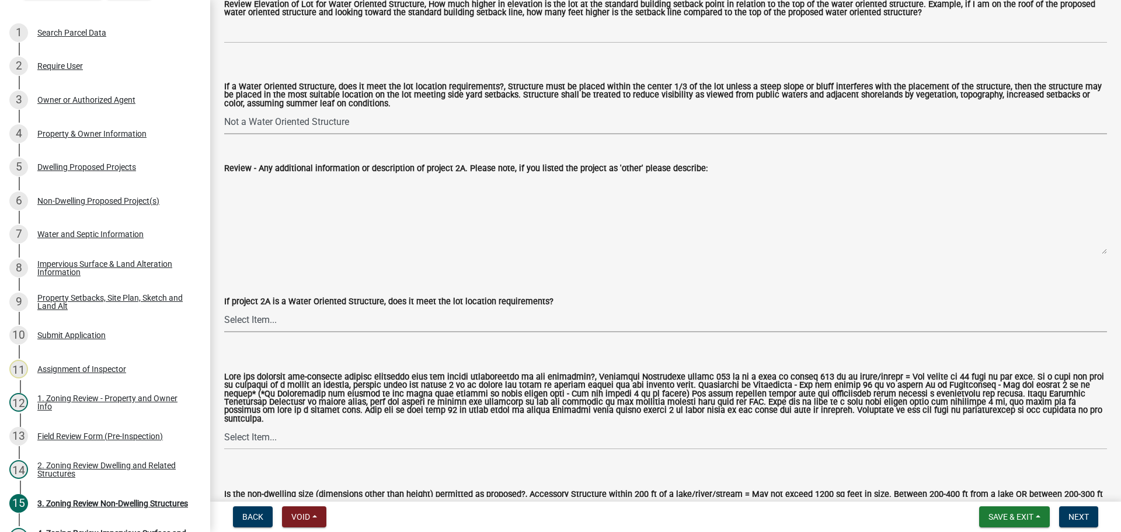
click at [290, 319] on select "Select Item... Not a water oriented structure Yes No" at bounding box center [665, 320] width 883 height 24
click at [224, 310] on select "Select Item... Not a water oriented structure Yes No" at bounding box center [665, 320] width 883 height 24
select select "223718f0-5ac7-44a0-9707-5d191da7cdfb"
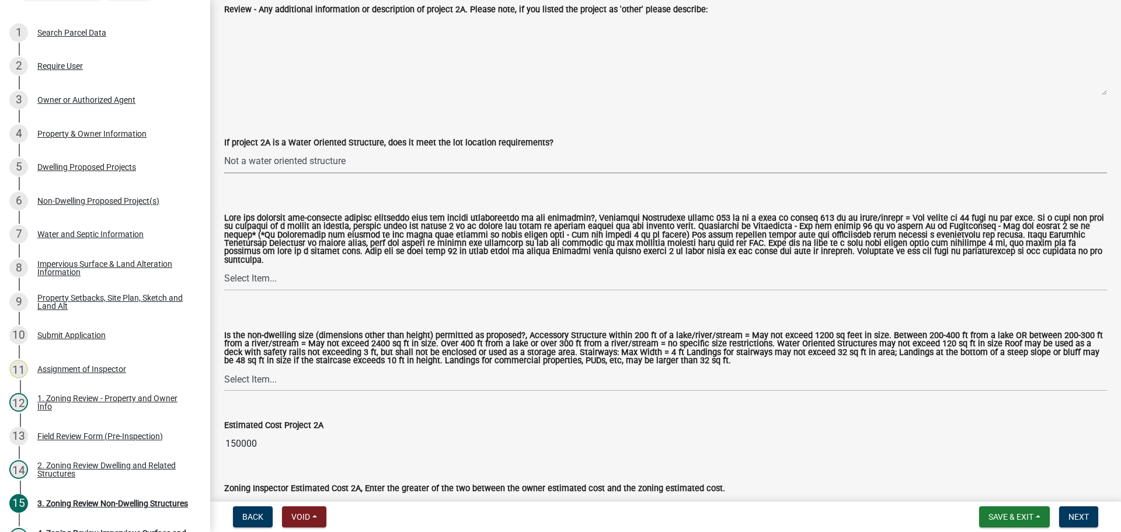
scroll to position [876, 0]
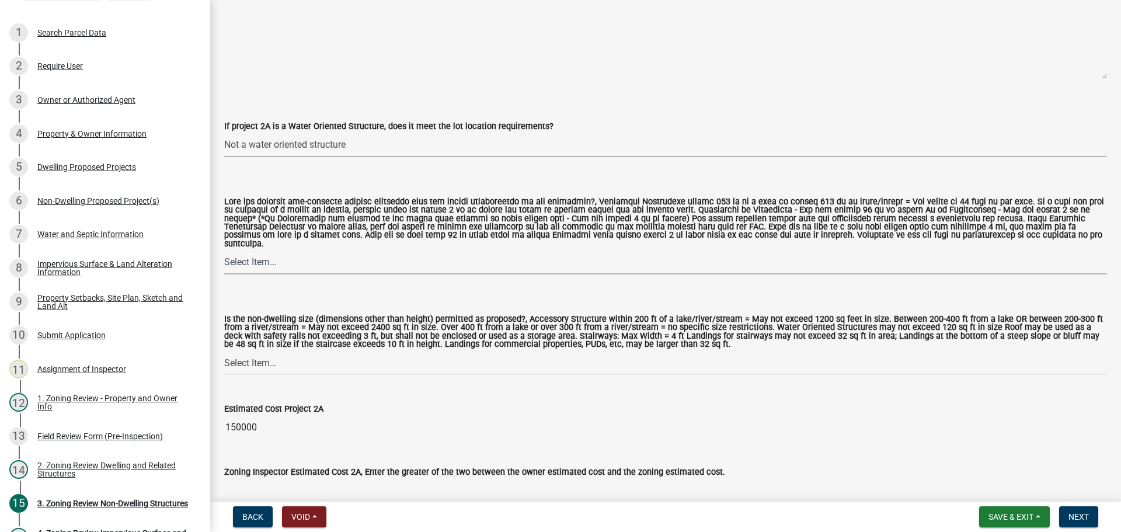
click at [277, 253] on select "Select Item... Yes No N/A" at bounding box center [665, 262] width 883 height 24
click at [224, 250] on select "Select Item... Yes No N/A" at bounding box center [665, 262] width 883 height 24
select select "11273f80-b661-4893-b6ee-de0b52aa8284"
click at [273, 354] on select "Select Item... Yes No" at bounding box center [665, 363] width 883 height 24
click at [224, 351] on select "Select Item... Yes No" at bounding box center [665, 363] width 883 height 24
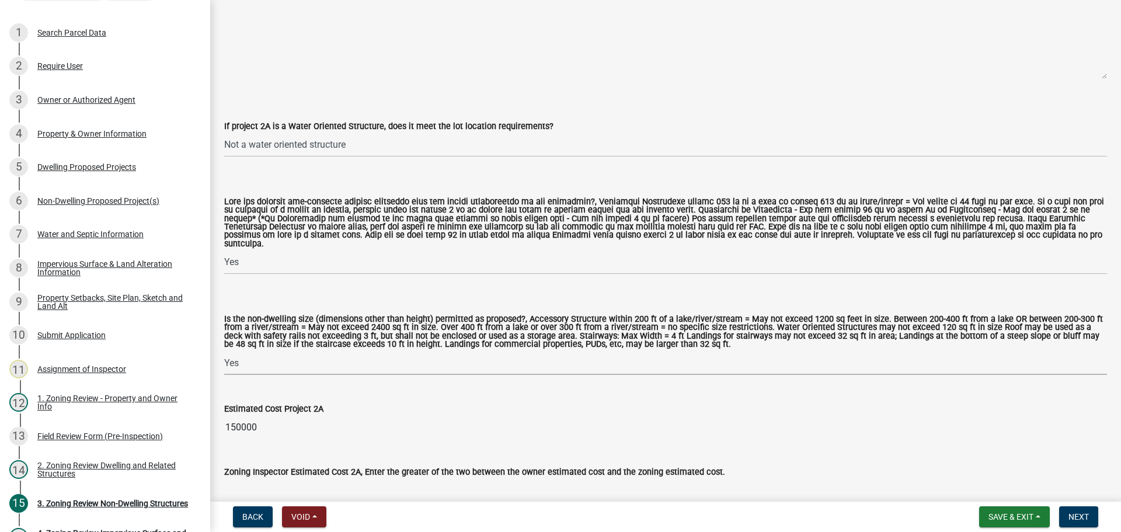
select select "08924a8d-620f-42ce-8de3-94388368b842"
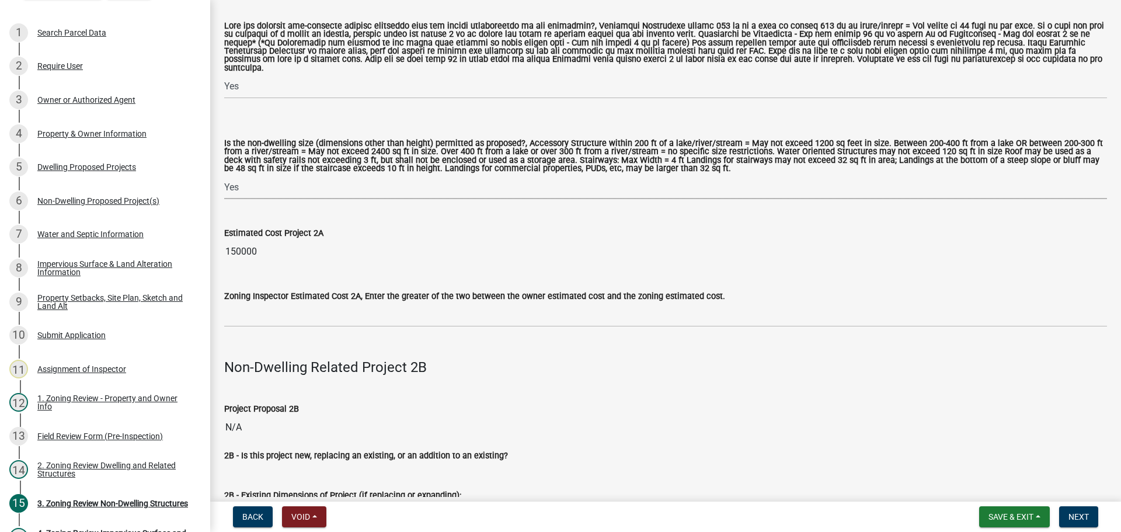
scroll to position [1167, 0]
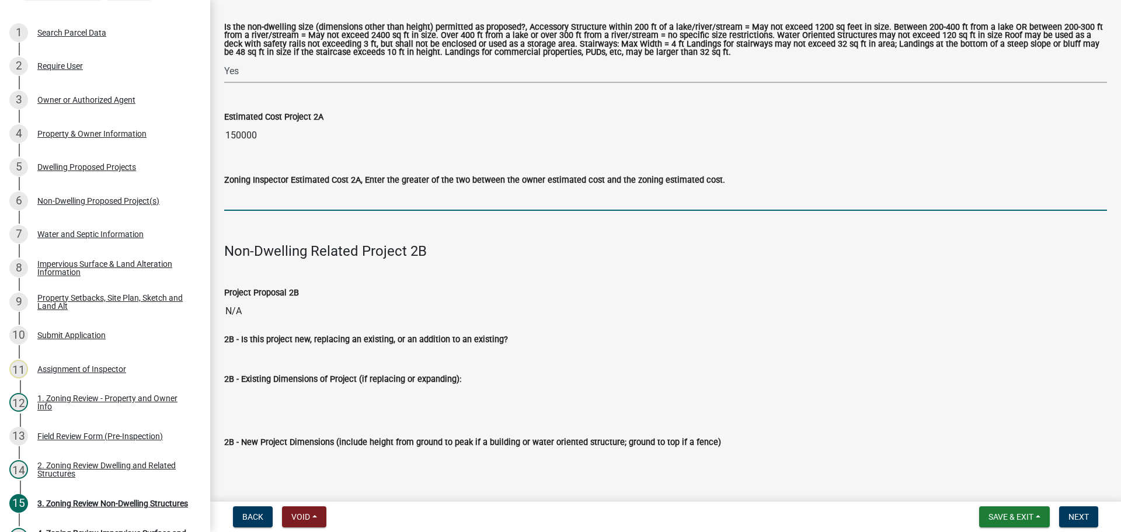
click at [290, 193] on input "text" at bounding box center [665, 199] width 883 height 24
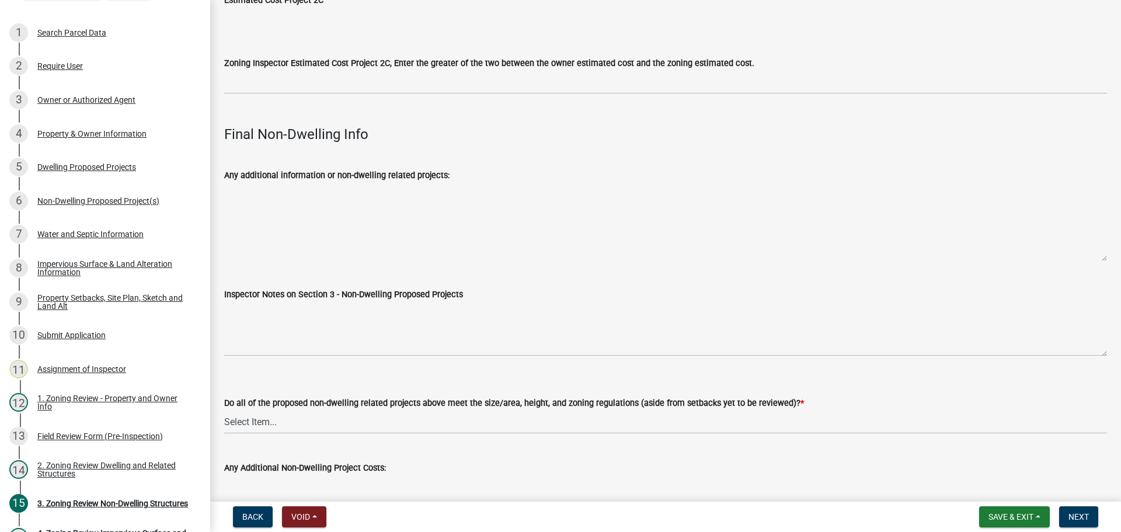
scroll to position [3842, 0]
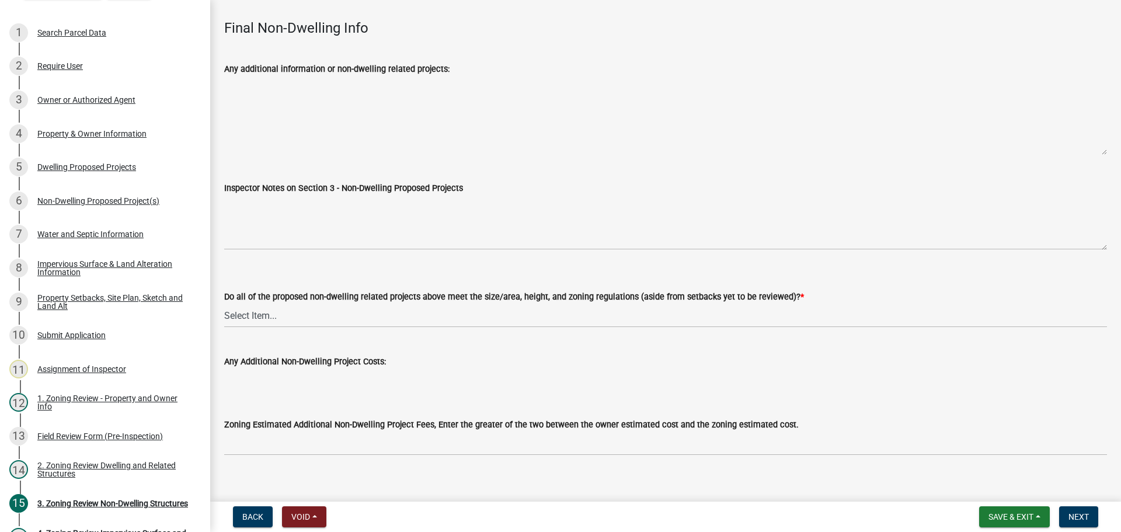
type input "150000"
click at [372, 304] on select "Select Item... Yes No N/A" at bounding box center [665, 316] width 883 height 24
click at [224, 304] on select "Select Item... Yes No N/A" at bounding box center [665, 316] width 883 height 24
select select "70869821-7738-4560-8d2e-4f353ca78bb3"
click at [1070, 513] on span "Next" at bounding box center [1078, 516] width 20 height 9
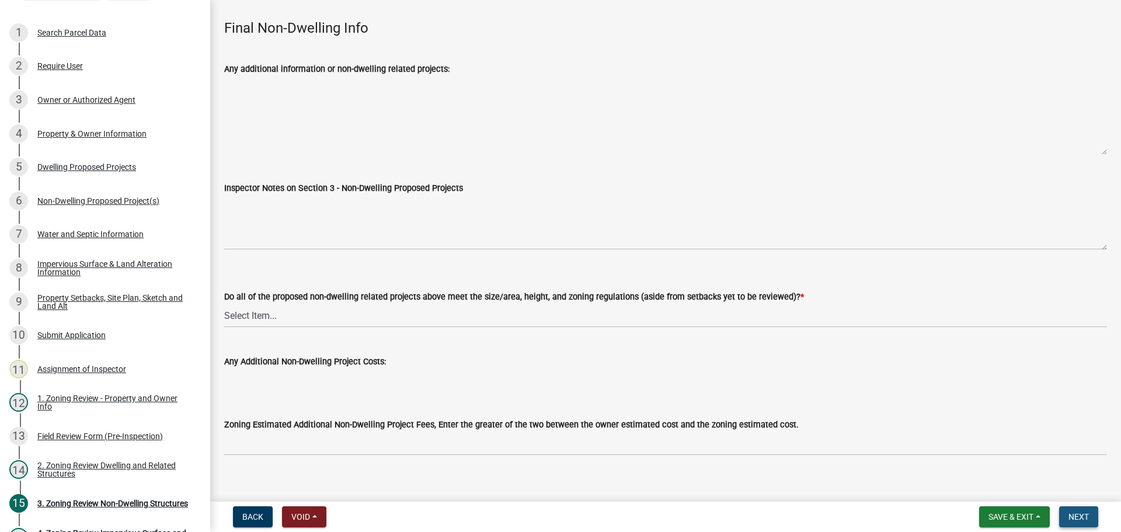
scroll to position [0, 0]
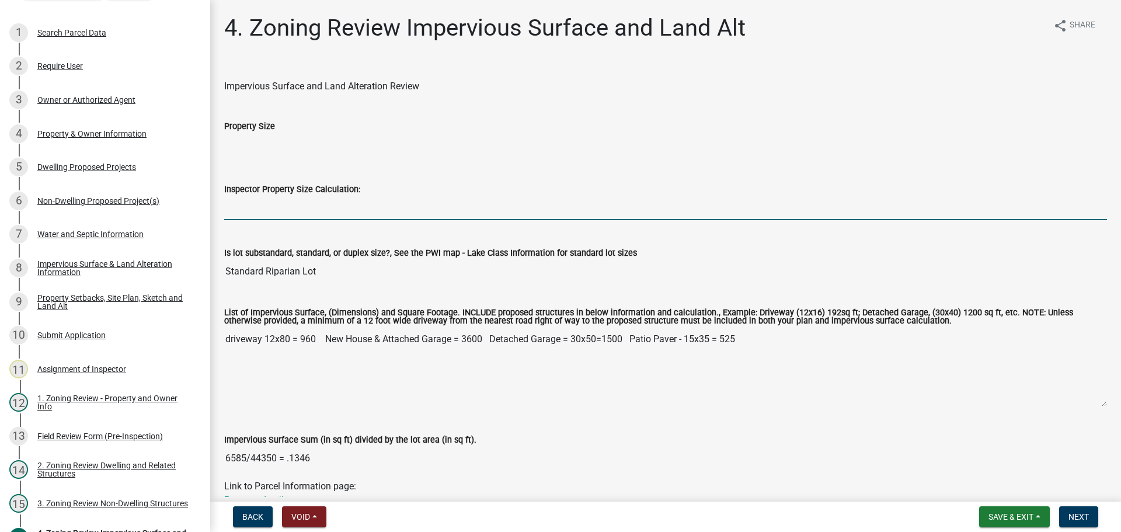
click at [241, 207] on input "Inspector Property Size Calculation:" at bounding box center [665, 208] width 883 height 24
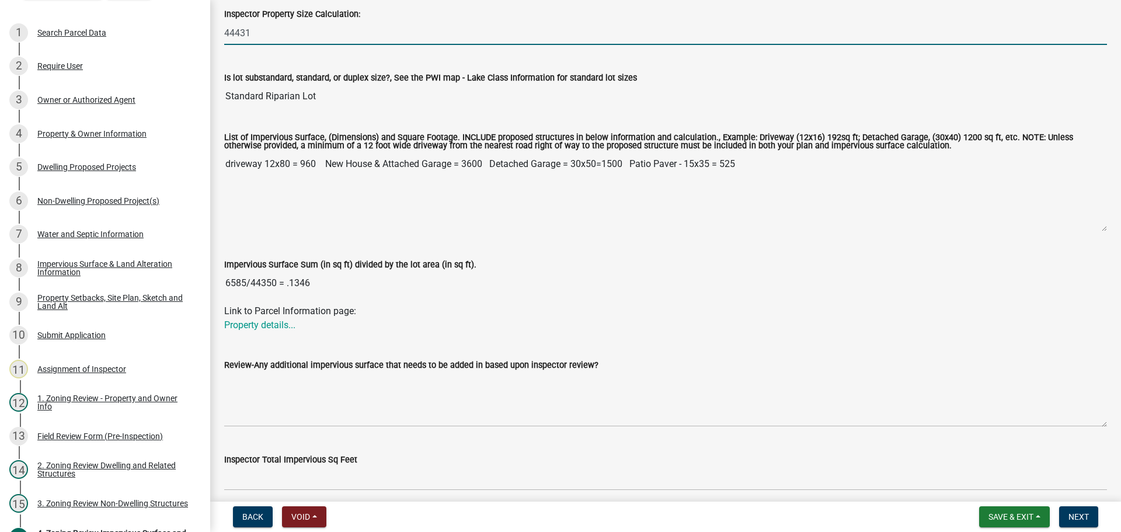
scroll to position [233, 0]
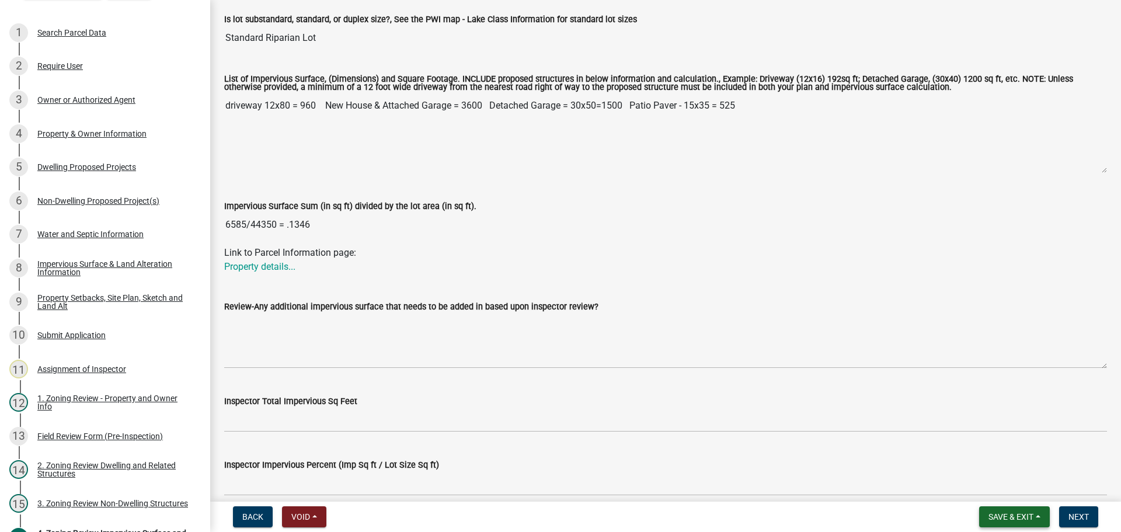
type input "44431"
click at [1007, 514] on span "Save & Exit" at bounding box center [1010, 516] width 45 height 9
click at [989, 460] on button "Save" at bounding box center [1002, 458] width 93 height 28
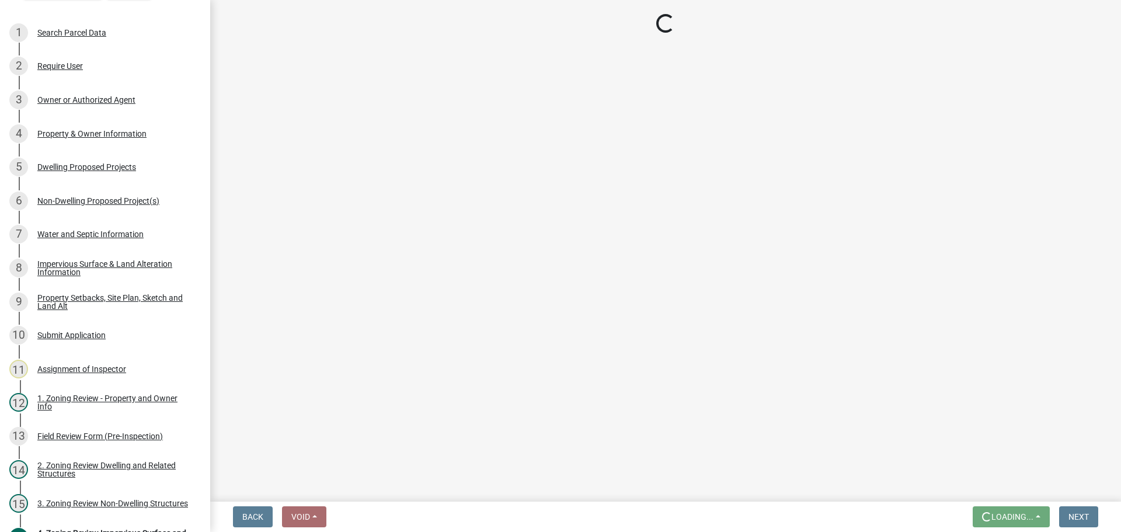
scroll to position [0, 0]
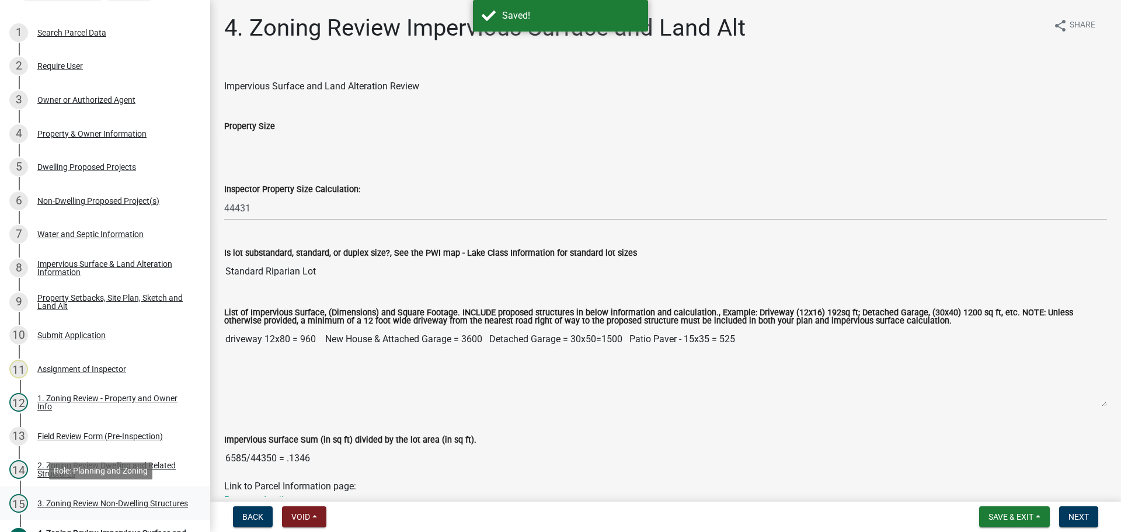
click at [137, 501] on div "3. Zoning Review Non-Dwelling Structures" at bounding box center [112, 503] width 151 height 8
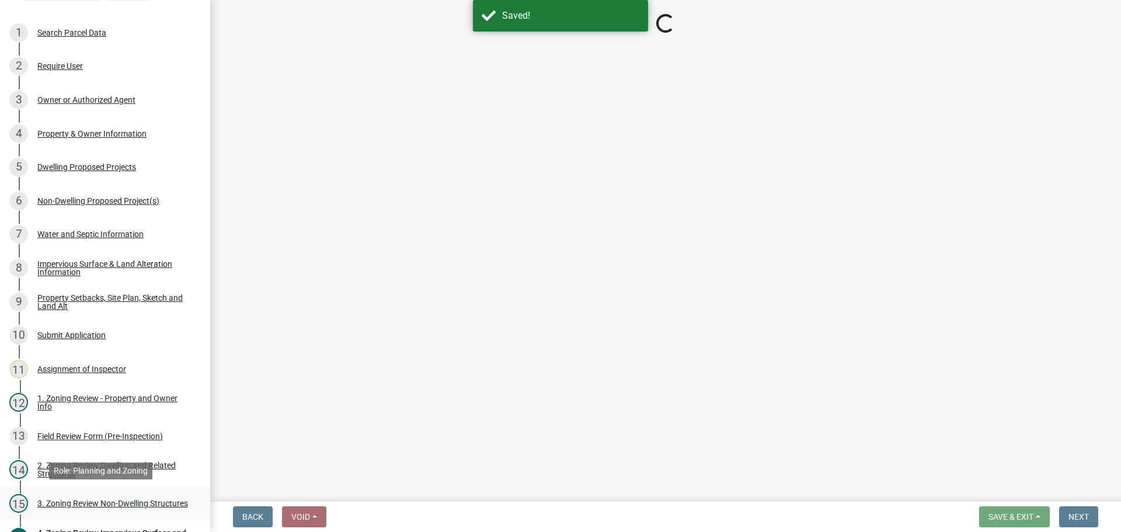
select select "a2f78424-5988-4589-b424-cc13c16731f5"
select select "5e5a1a43-a57c-433a-8128-35b9326238e3"
select select "223718f0-5ac7-44a0-9707-5d191da7cdfb"
select select "11273f80-b661-4893-b6ee-de0b52aa8284"
select select "08924a8d-620f-42ce-8de3-94388368b842"
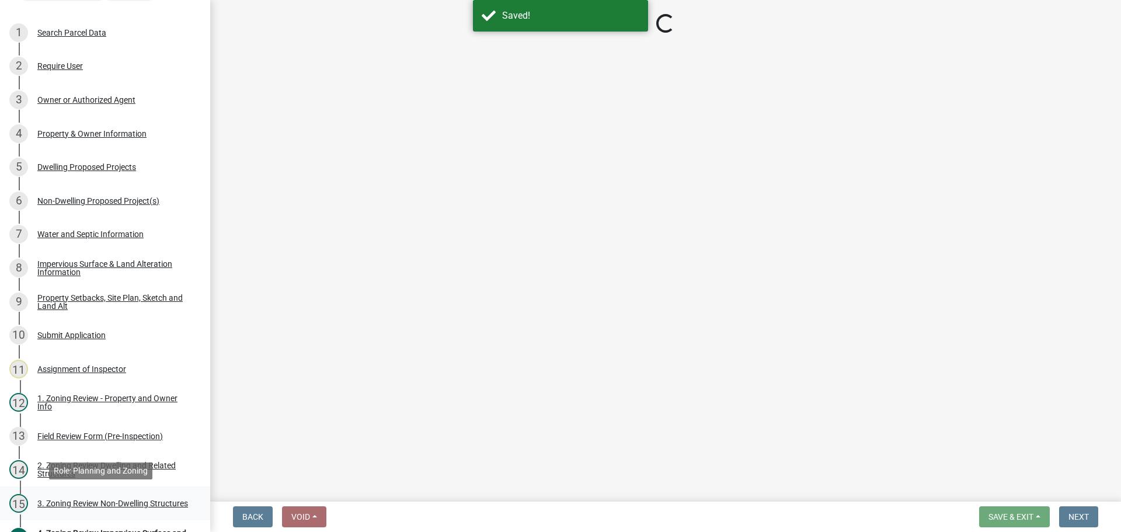
select select "70869821-7738-4560-8d2e-4f353ca78bb3"
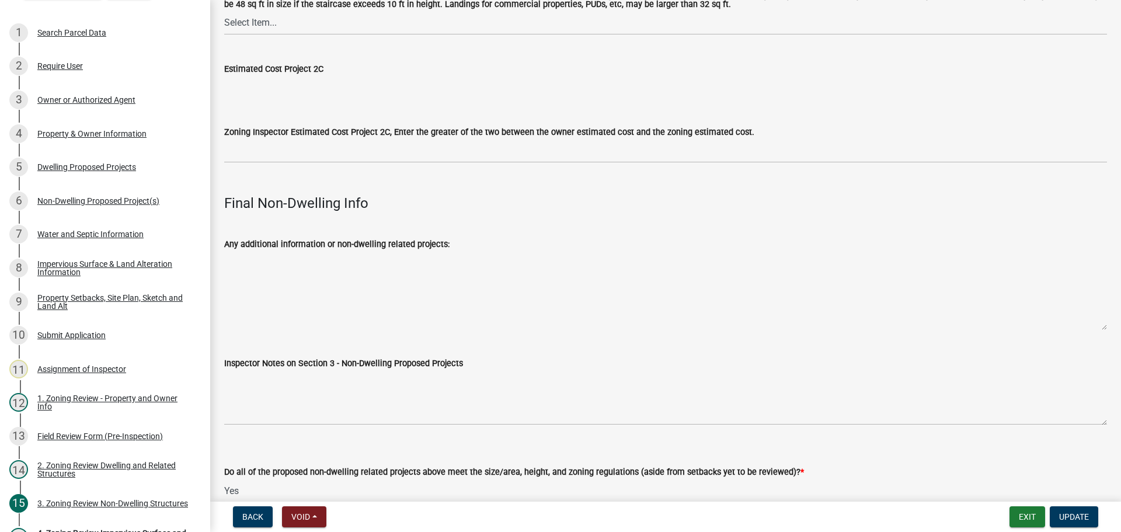
scroll to position [3842, 0]
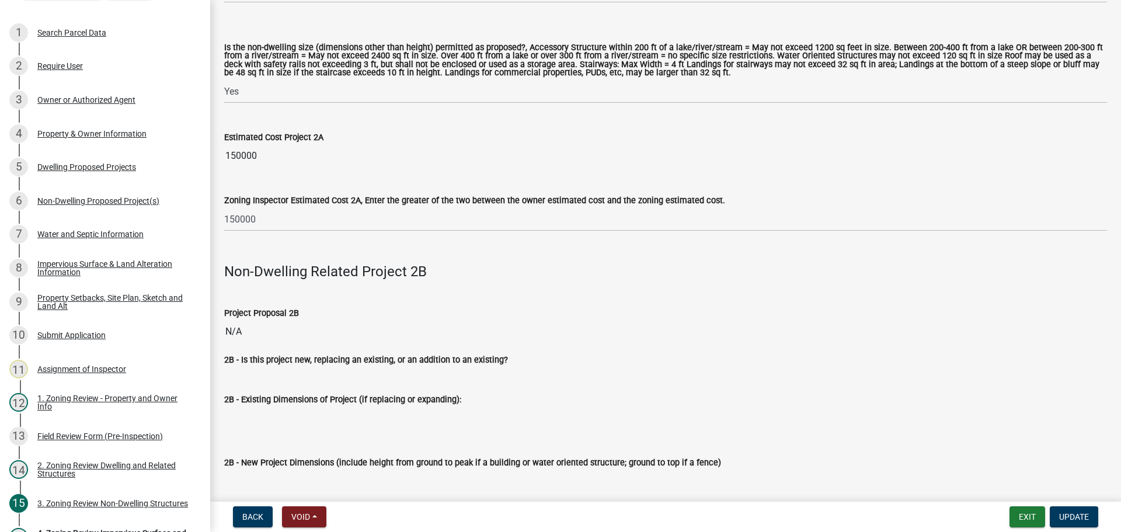
drag, startPoint x: 333, startPoint y: 361, endPoint x: 291, endPoint y: 206, distance: 161.0
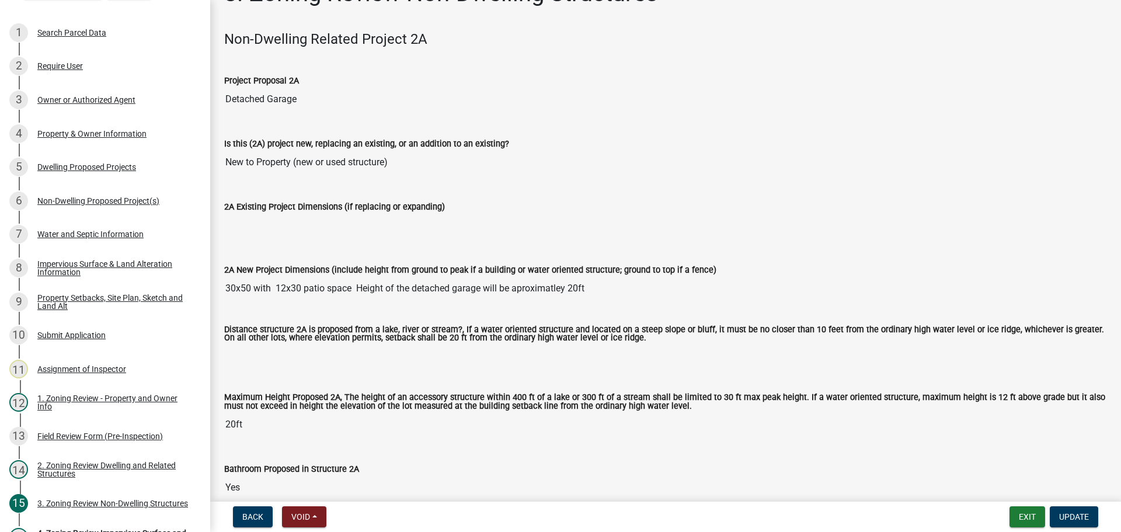
scroll to position [0, 0]
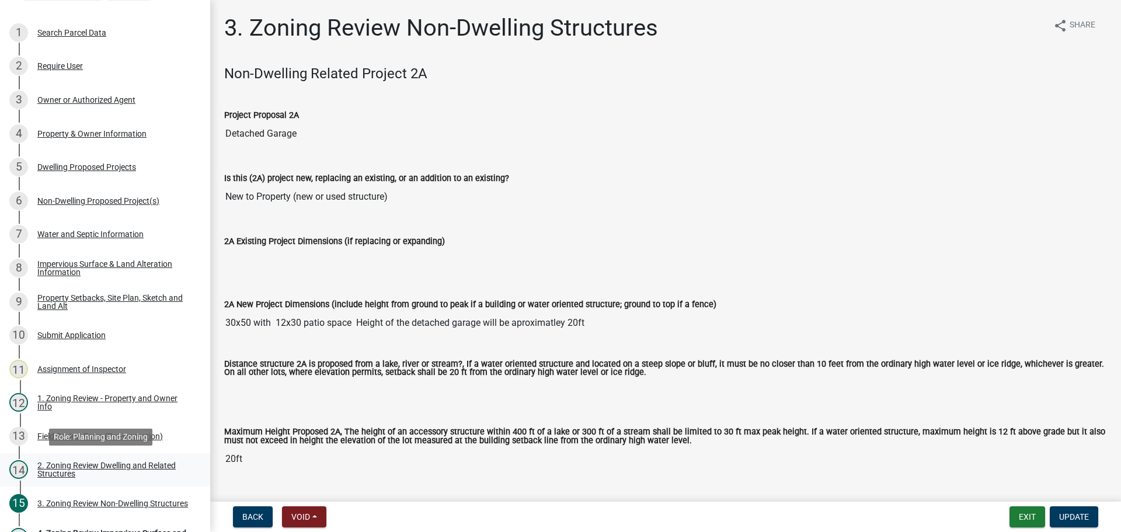
click at [115, 465] on div "2. Zoning Review Dwelling and Related Structures" at bounding box center [114, 469] width 154 height 16
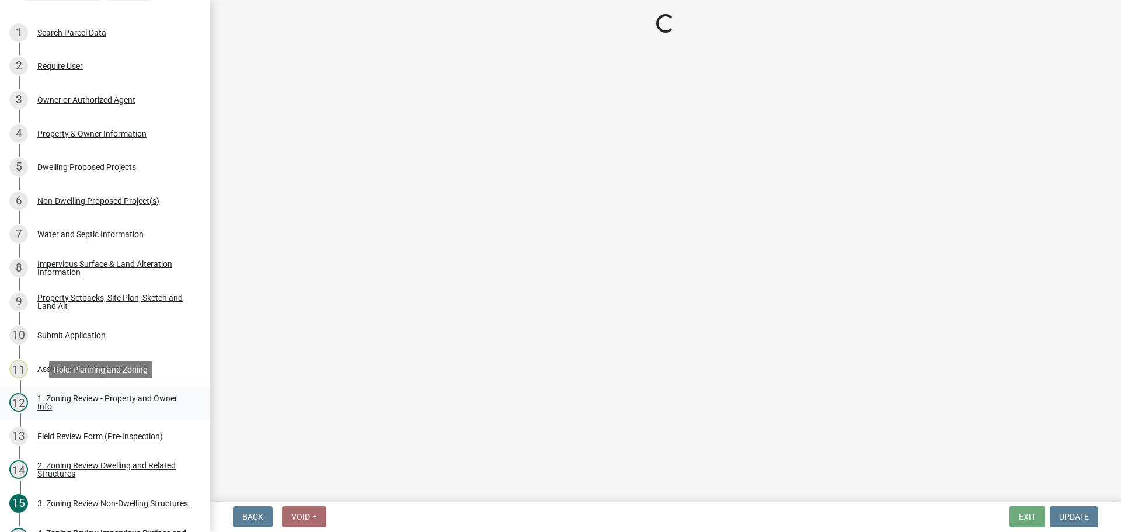
select select "f2f95036-4389-4179-8147-4ee015bbd016"
select select "f770ba3e-fc06-4da5-a68e-7171814f27a6"
select select "1acfd7d2-3168-4a52-b10f-2ad4e9b369d9"
select select "133fc5ec-afea-46d5-9774-7a90c7b95151"
select select "996e12f1-8349-4f33-ac9c-e9513ed3c9a2"
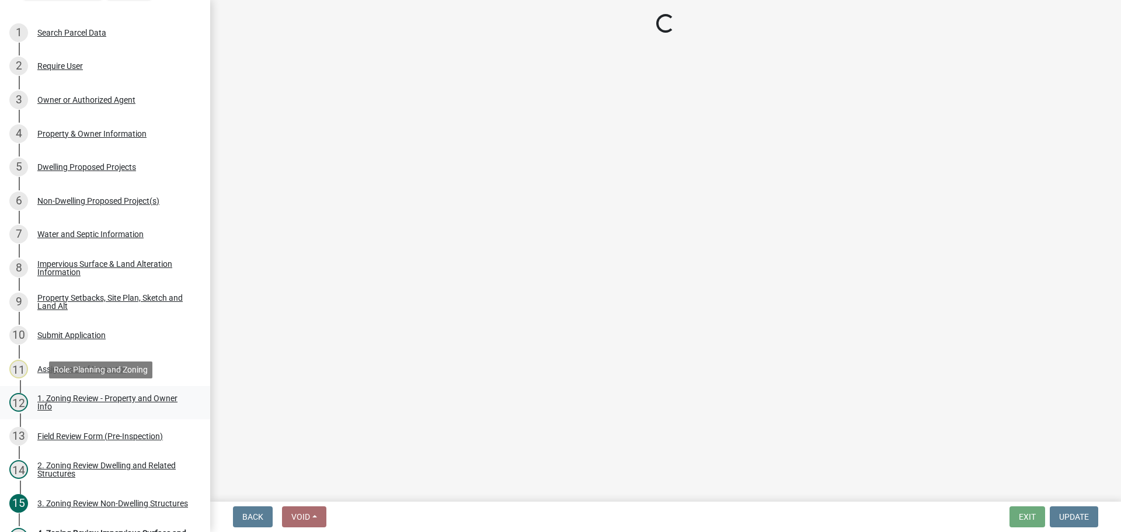
select select "55d9d85f-5195-424b-b51a-dfff5afe7639"
select select "583413f8-e9f7-4a70-8fe6-066f5b429c7e"
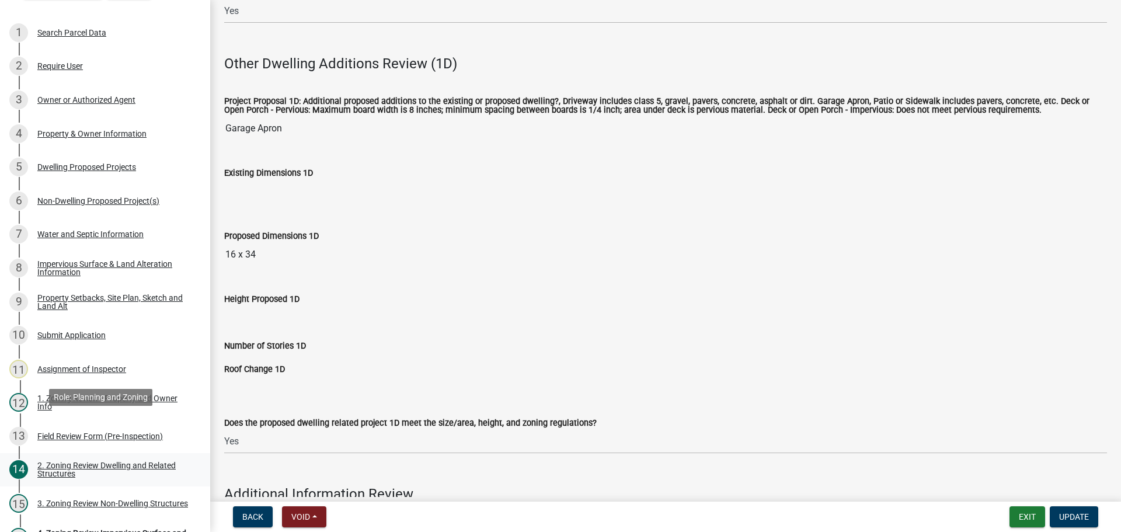
scroll to position [322, 0]
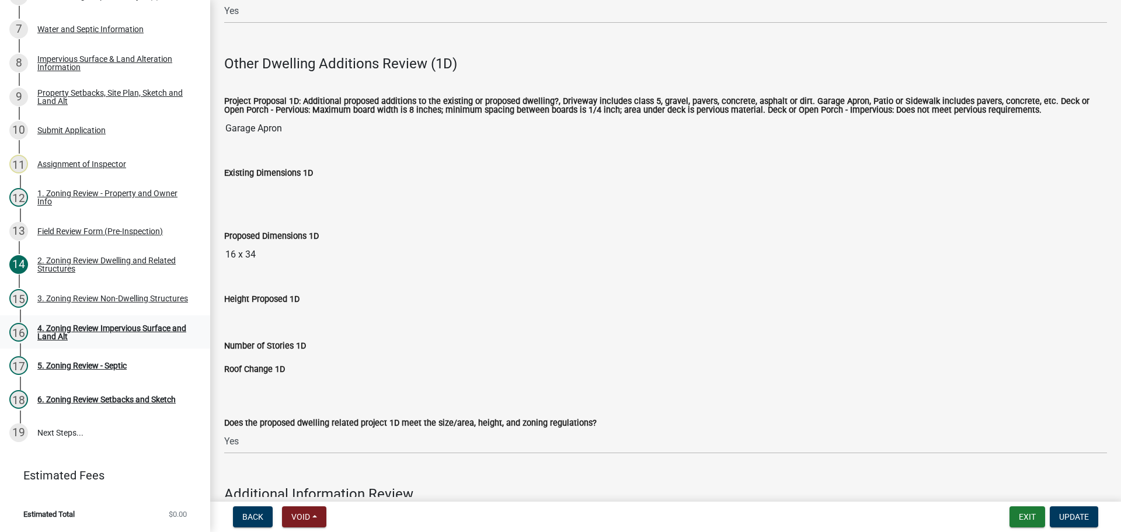
click at [67, 336] on div "4. Zoning Review Impervious Surface and Land Alt" at bounding box center [114, 332] width 154 height 16
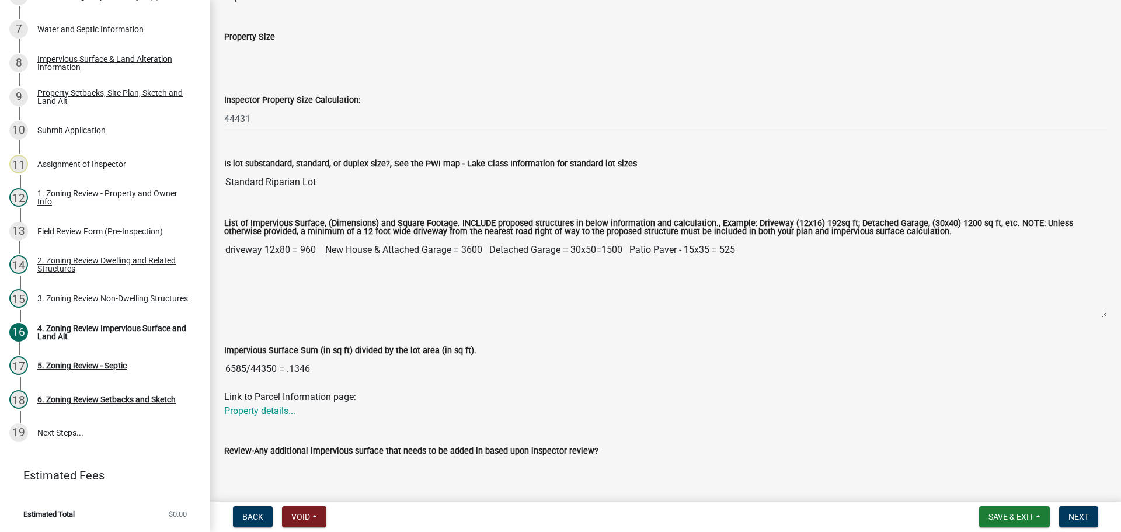
scroll to position [175, 0]
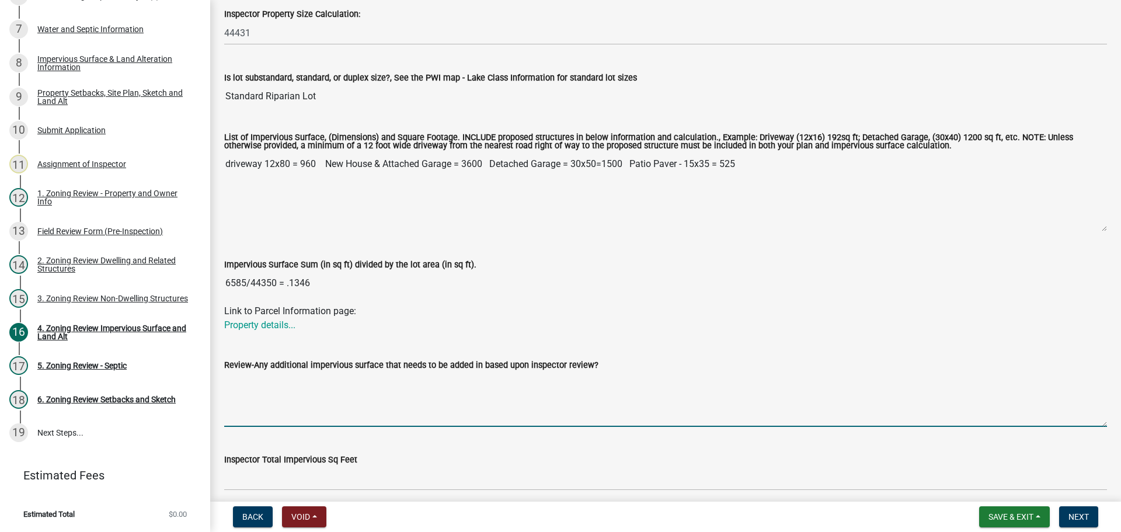
click at [281, 395] on textarea "Review-Any additional impervious surface that needs to be added in based upon i…" at bounding box center [665, 399] width 883 height 55
click at [348, 383] on textarea "garage apron 16*34" at bounding box center [665, 399] width 883 height 55
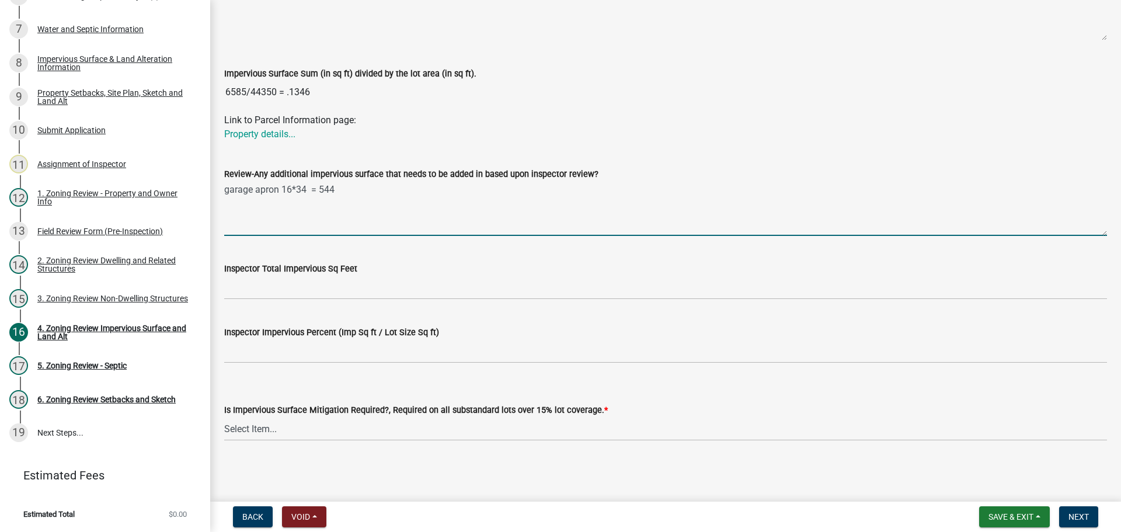
scroll to position [250, 0]
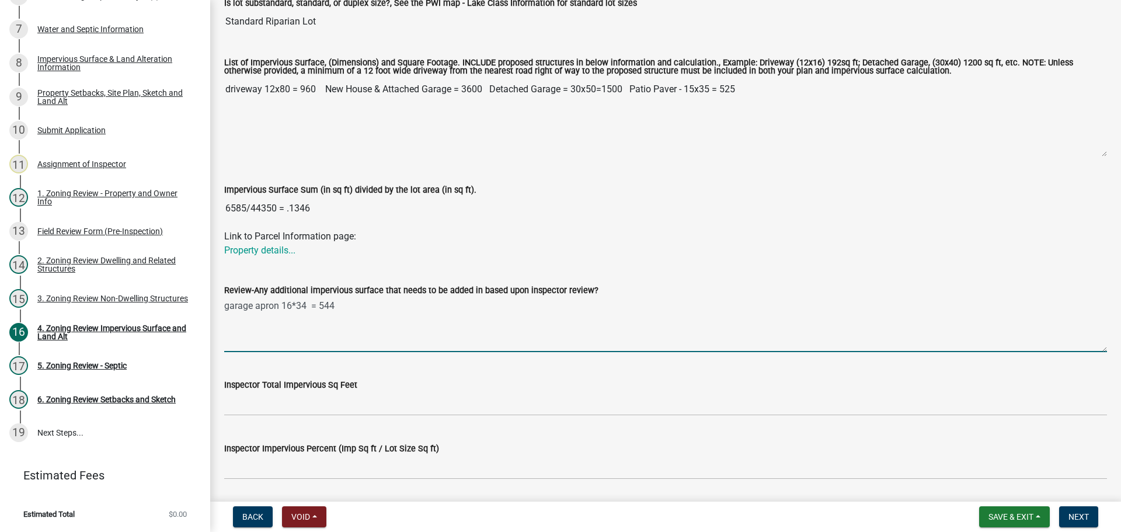
type textarea "garage apron 16*34 = 544"
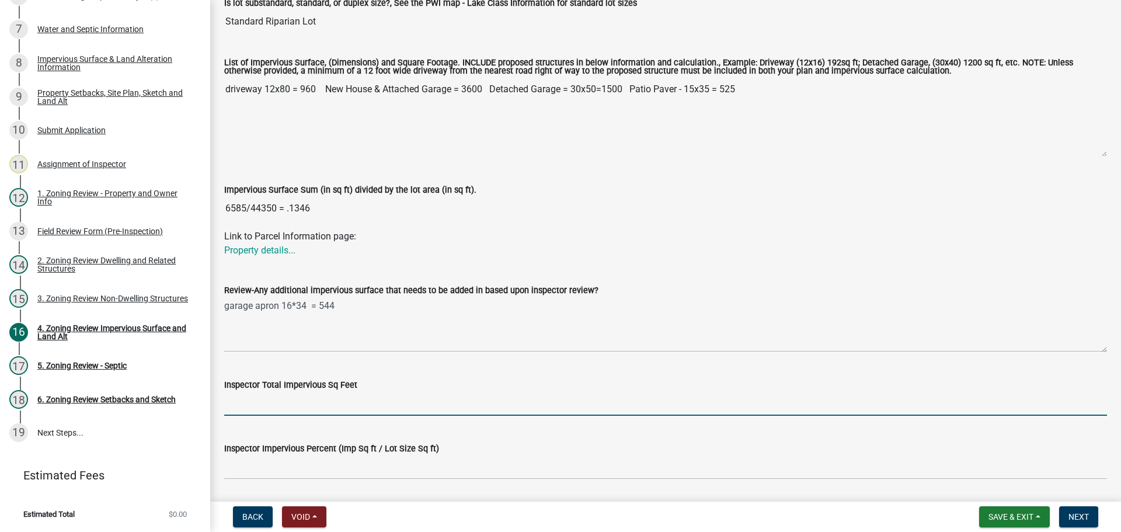
click at [309, 398] on input "Inspector Total Impervious Sq Feet" at bounding box center [665, 404] width 883 height 24
type input "7129"
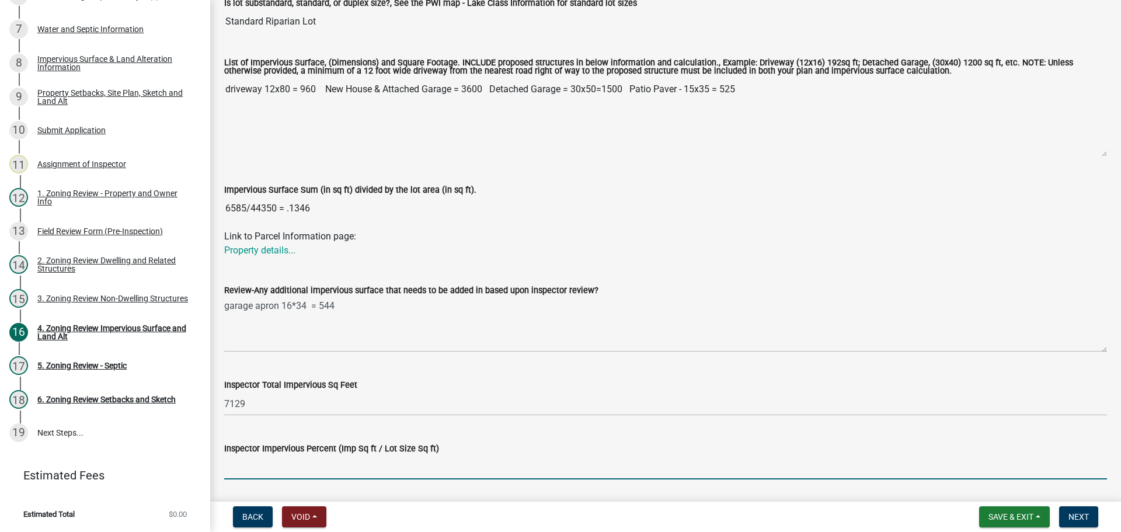
click at [243, 462] on input "Inspector Impervious Percent (Imp Sq ft / Lot Size Sq ft)" at bounding box center [665, 467] width 883 height 24
click at [392, 469] on input "Inspector Impervious Percent (Imp Sq ft / Lot Size Sq ft)" at bounding box center [665, 467] width 883 height 24
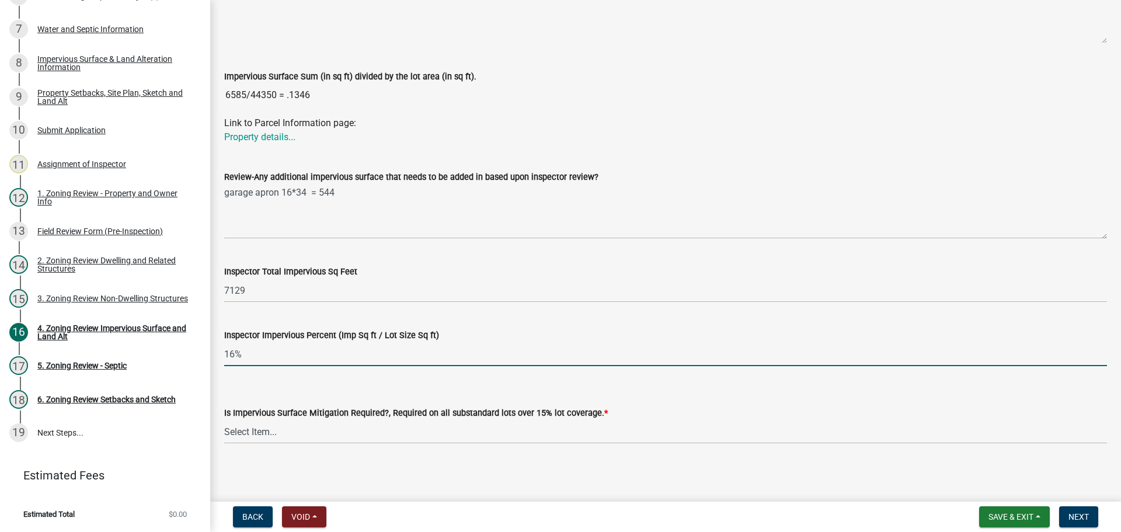
scroll to position [367, 0]
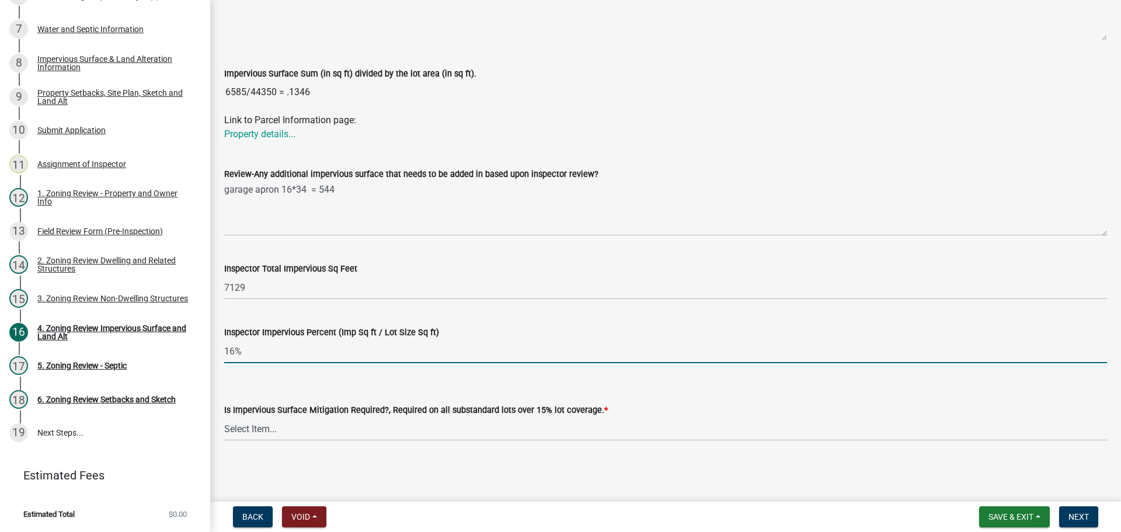
type input "16%"
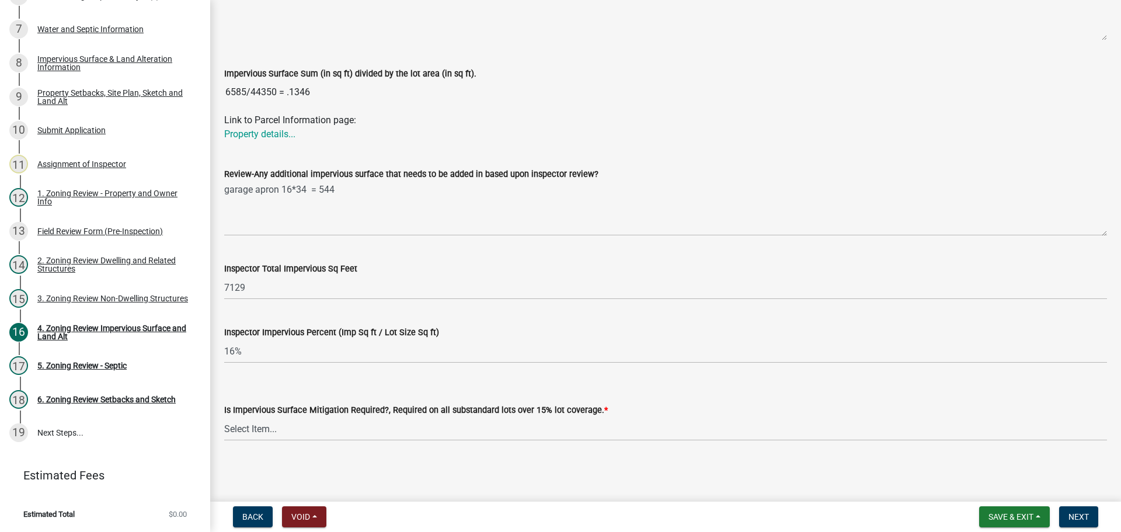
click at [454, 416] on div "Is Impervious Surface Mitigation Required?, Required on all substandard lots ov…" at bounding box center [665, 410] width 883 height 14
click at [454, 428] on select "Select Item... Yes- Over 15% substandard lot coverage No N/A" at bounding box center [665, 429] width 883 height 24
click at [224, 417] on select "Select Item... Yes- Over 15% substandard lot coverage No N/A" at bounding box center [665, 429] width 883 height 24
select select "e01e6f83-540c-4684-94c6-de0fe38ded07"
click at [1079, 518] on span "Next" at bounding box center [1078, 516] width 20 height 9
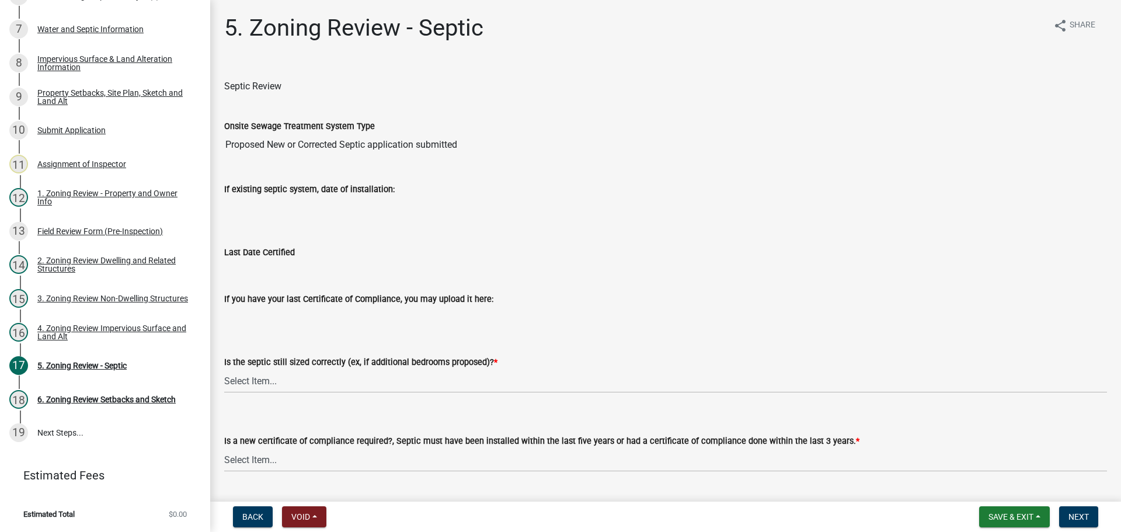
scroll to position [117, 0]
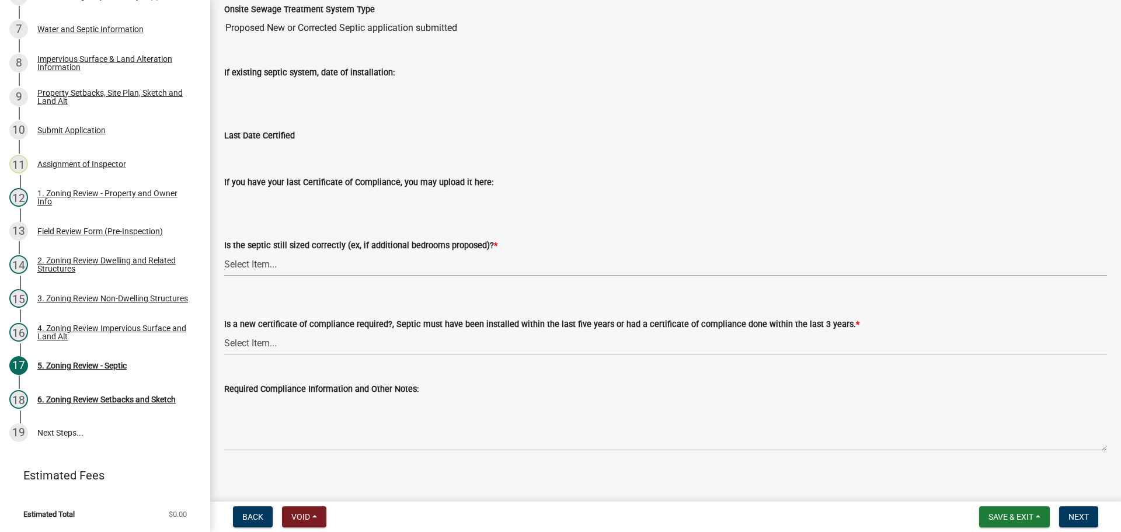
click at [335, 263] on select "Select Item... Yes No N/A" at bounding box center [665, 264] width 883 height 24
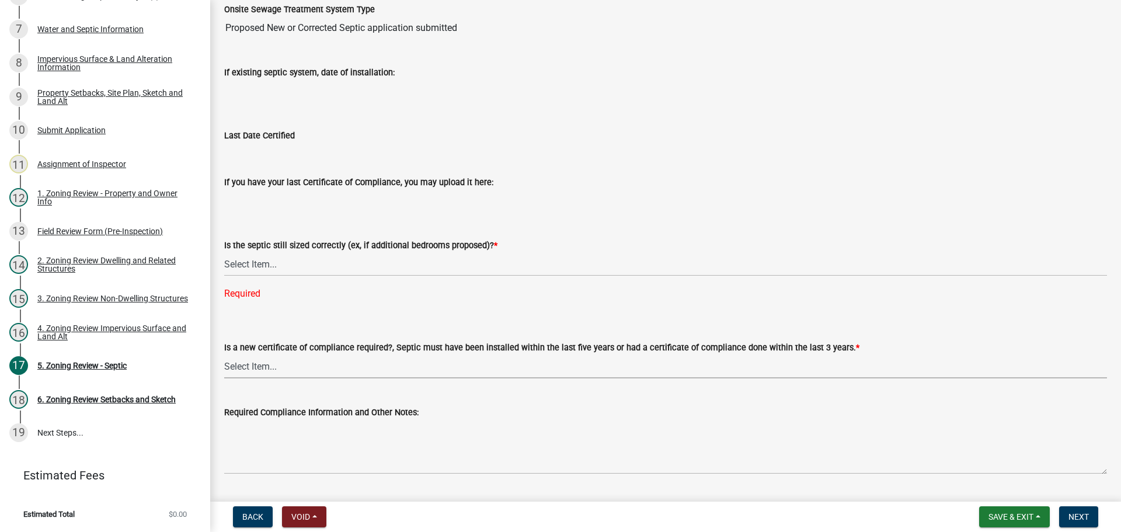
click at [344, 341] on div "Is a new certificate of compliance required?, Septic must have been installed w…" at bounding box center [665, 359] width 883 height 38
click at [369, 256] on select "Select Item... Yes No N/A" at bounding box center [665, 264] width 883 height 24
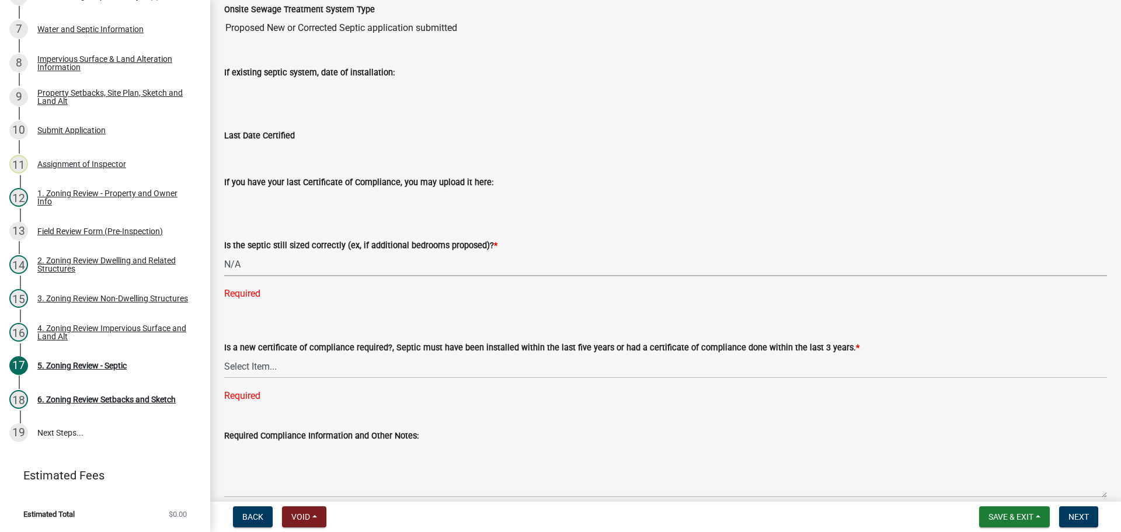
click at [224, 252] on select "Select Item... Yes No N/A" at bounding box center [665, 264] width 883 height 24
select select "ffe0288f-179d-446d-9dfb-ee21a688edc6"
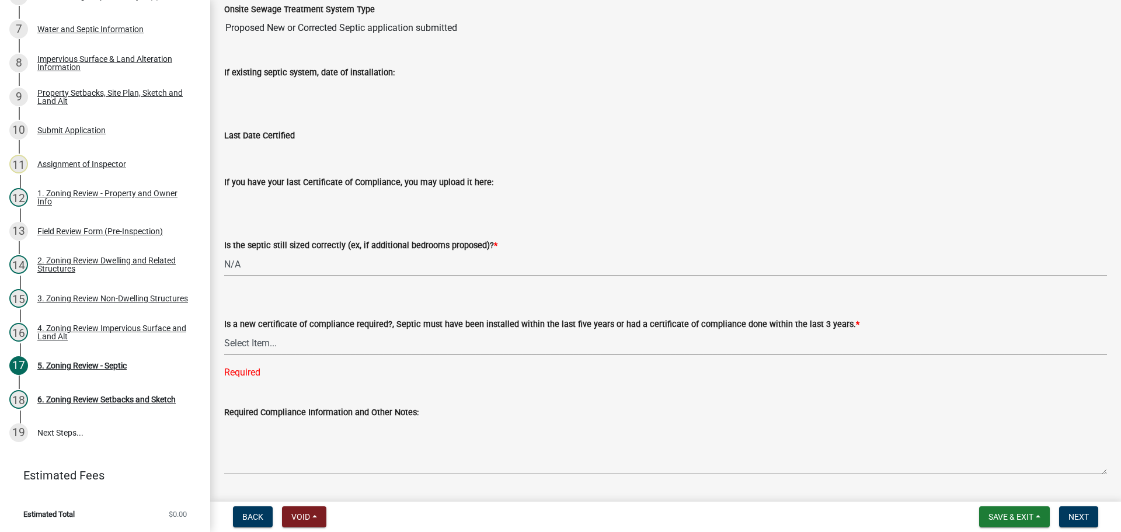
click at [358, 347] on select "Select Item... Yes No" at bounding box center [665, 343] width 883 height 24
click at [224, 331] on select "Select Item... Yes No" at bounding box center [665, 343] width 883 height 24
select select "2fd537d7-74b1-4ff9-a84c-837cf5598f43"
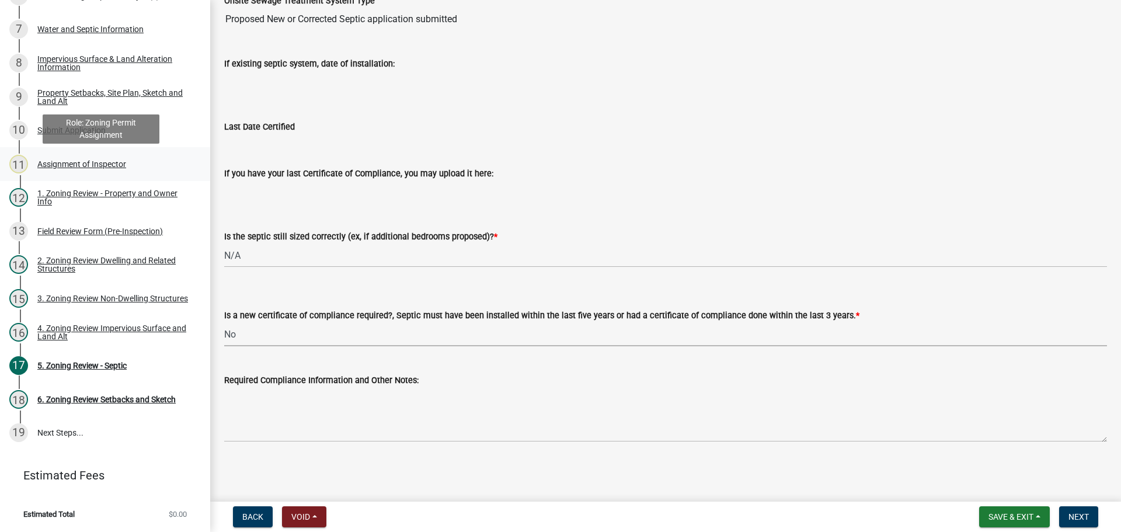
scroll to position [263, 0]
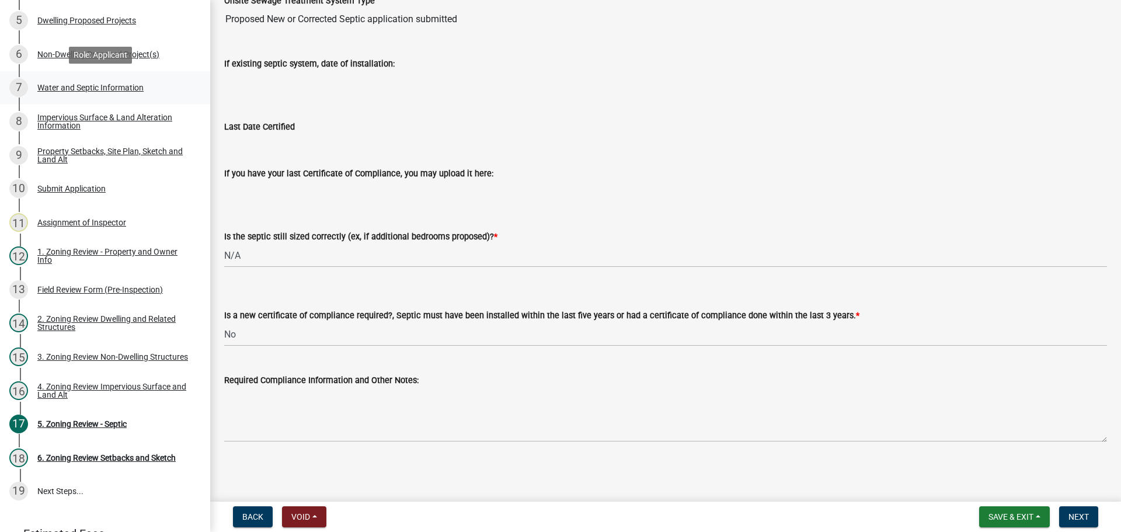
click at [106, 81] on div "7 Water and Septic Information" at bounding box center [100, 87] width 182 height 19
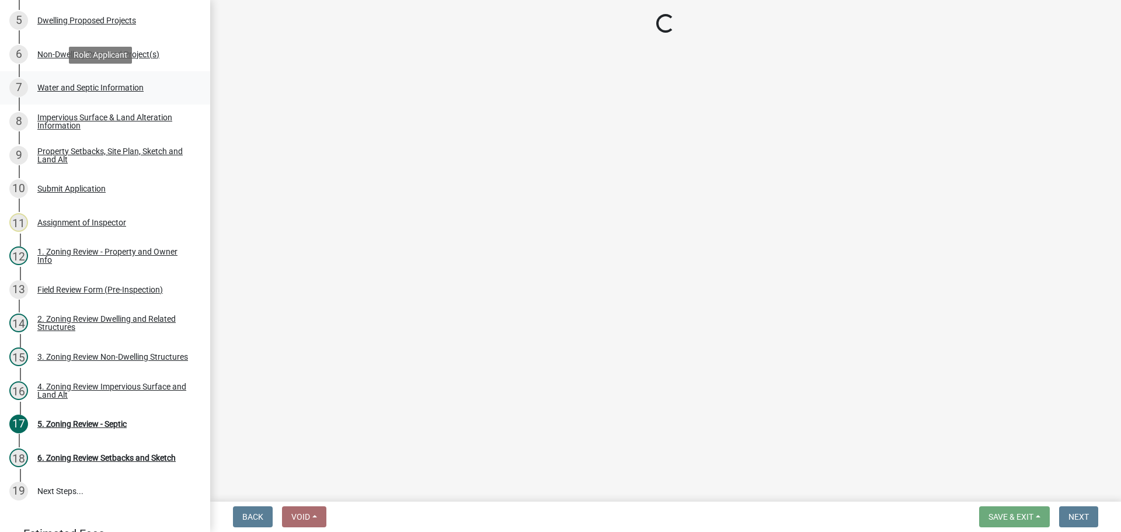
select select "9c51a48b-0bee-4836-8d5c-beab6e77ad2a"
select select "4828487e-2007-429b-991d-671fae0459c9"
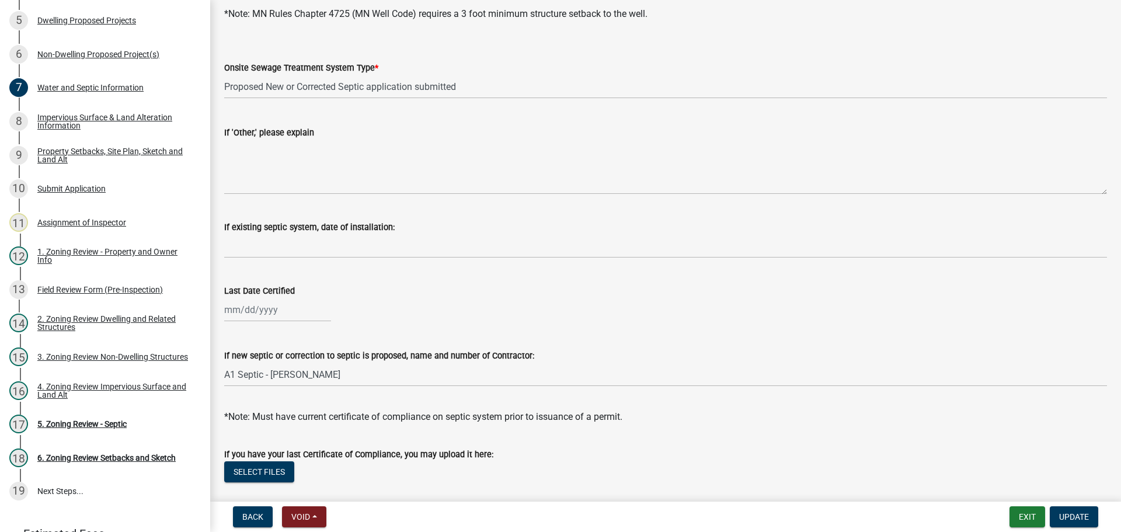
scroll to position [339, 0]
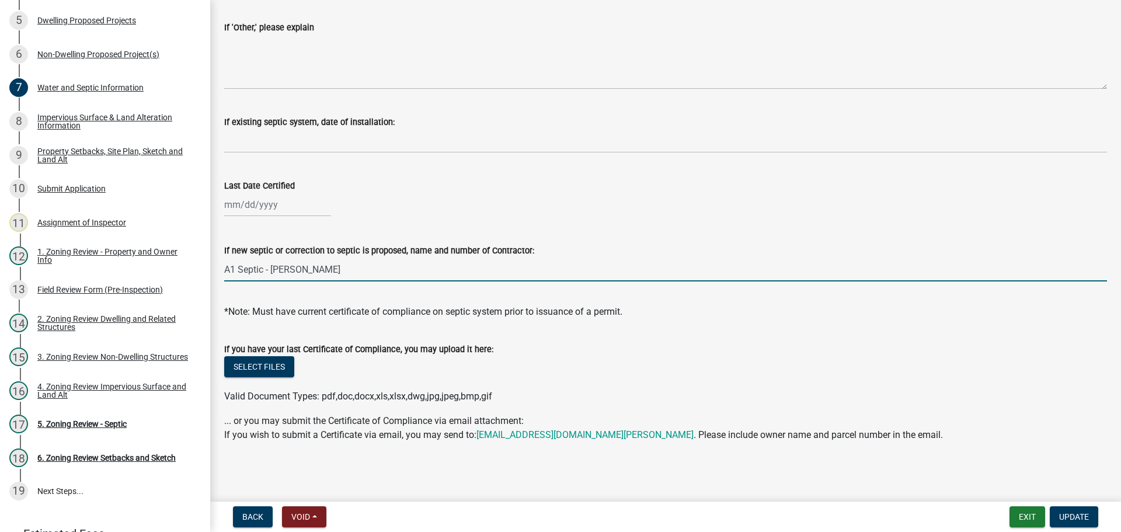
drag, startPoint x: 337, startPoint y: 269, endPoint x: 214, endPoint y: 264, distance: 123.2
click at [214, 264] on div "Water and Septic Information Water and Septic Information share Share Onsite Wa…" at bounding box center [665, 68] width 911 height 786
click at [95, 420] on div "5. Zoning Review - Septic" at bounding box center [81, 424] width 89 height 8
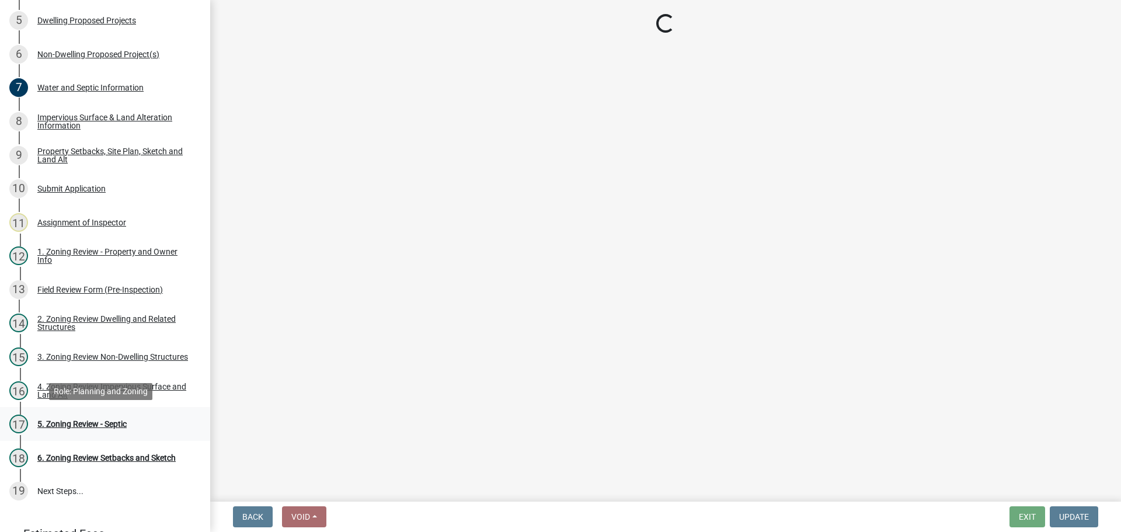
scroll to position [0, 0]
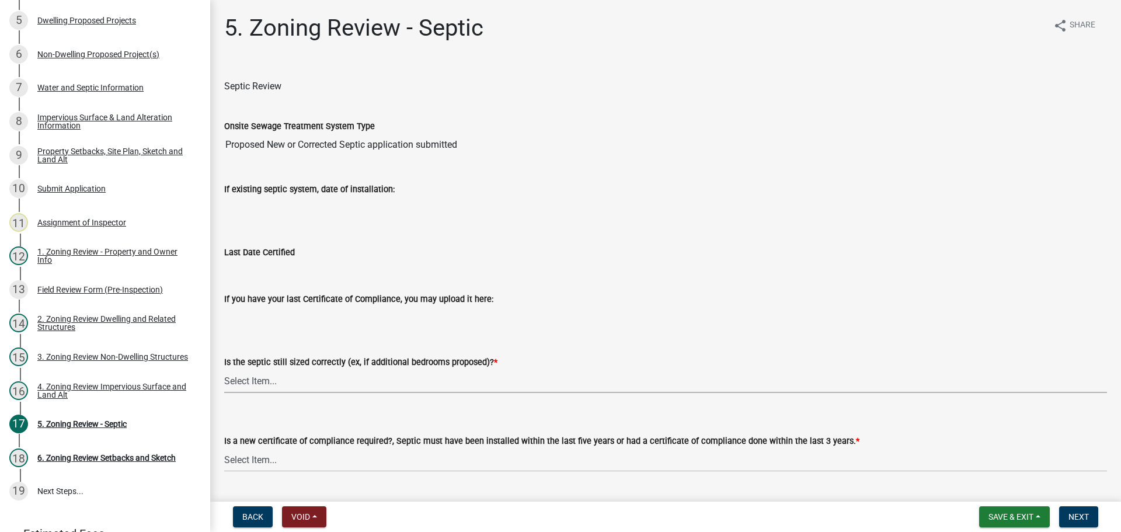
click at [330, 378] on select "Select Item... Yes No N/A" at bounding box center [665, 381] width 883 height 24
click at [224, 369] on select "Select Item... Yes No N/A" at bounding box center [665, 381] width 883 height 24
select select "ffe0288f-179d-446d-9dfb-ee21a688edc6"
click at [322, 461] on select "Select Item... Yes No" at bounding box center [665, 460] width 883 height 24
click at [224, 448] on select "Select Item... Yes No" at bounding box center [665, 460] width 883 height 24
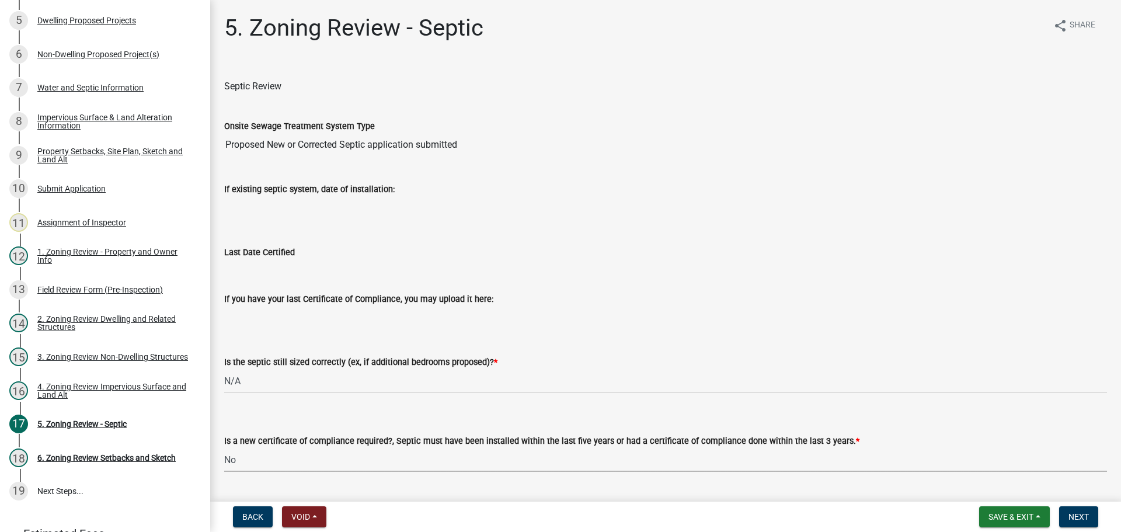
select select "2fd537d7-74b1-4ff9-a84c-837cf5598f43"
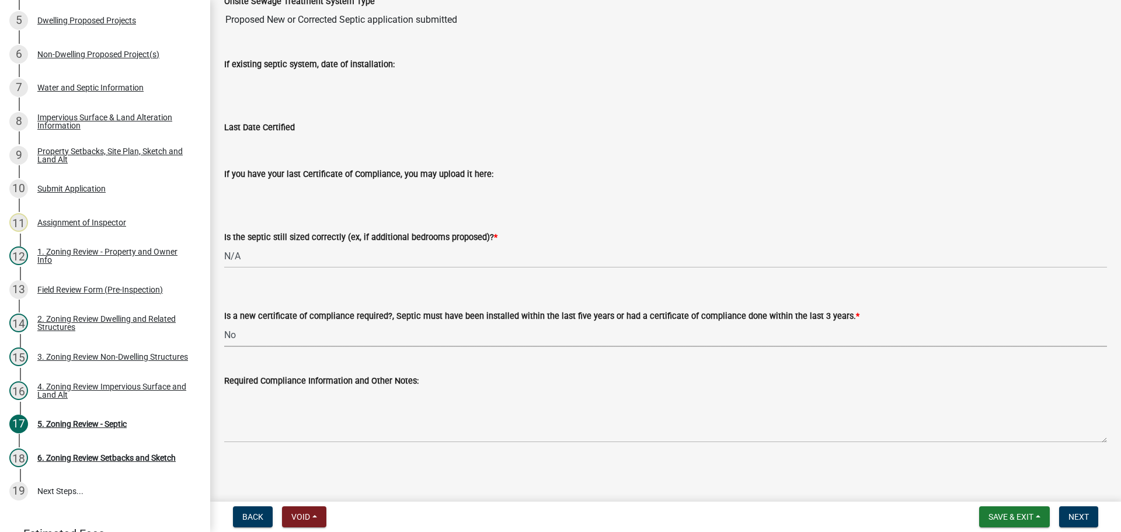
scroll to position [126, 0]
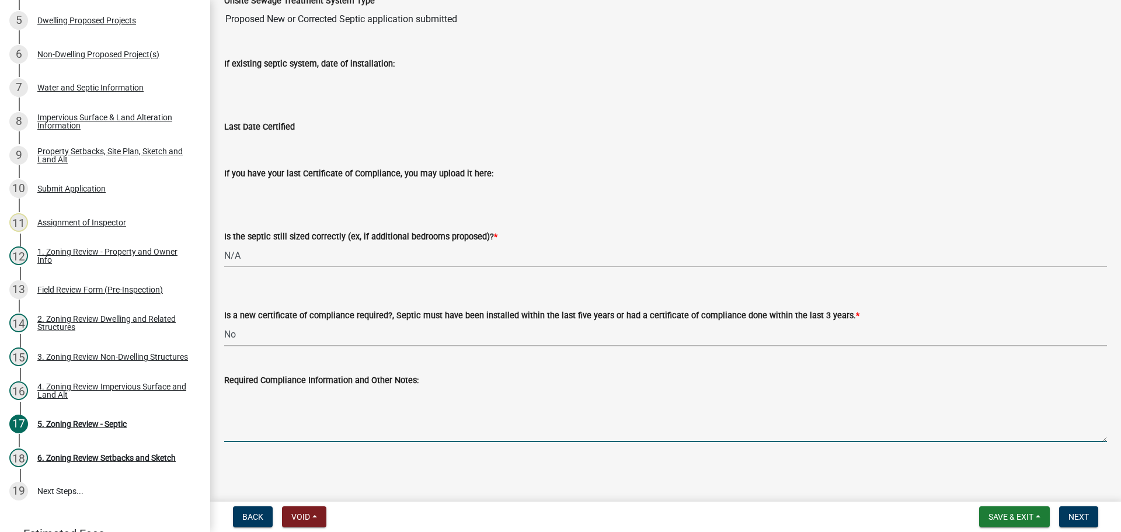
click at [344, 408] on textarea "Required Compliance Information and Other Notes:" at bounding box center [665, 414] width 883 height 55
paste textarea "A1 Septic (Patricia Stock) Mahnomen, MN (218) 935-5981"
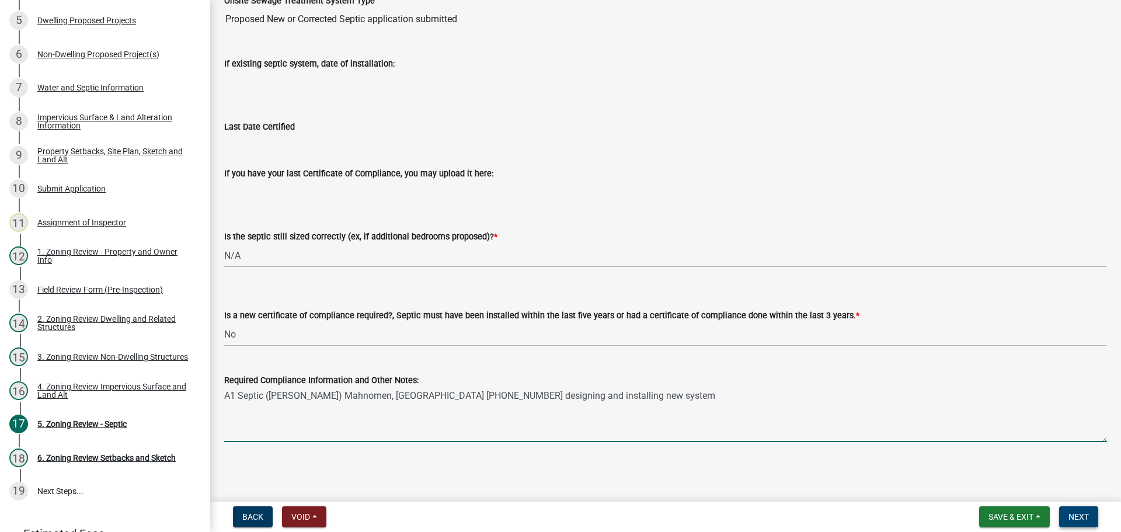
type textarea "A1 Septic (Patricia Stock) Mahnomen, MN (218) 935-5981 designing and installing…"
click at [1074, 513] on span "Next" at bounding box center [1078, 516] width 20 height 9
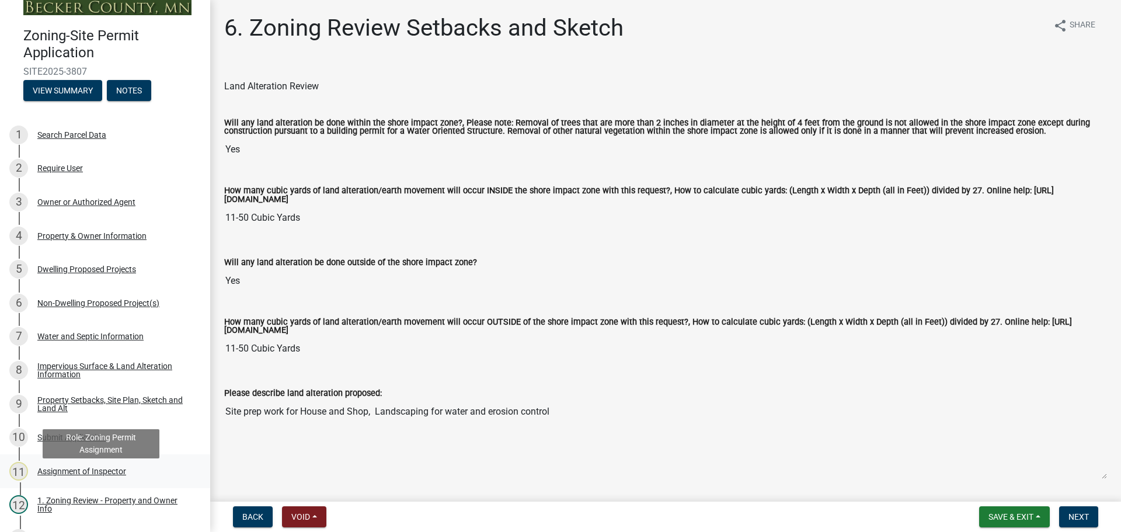
scroll to position [0, 0]
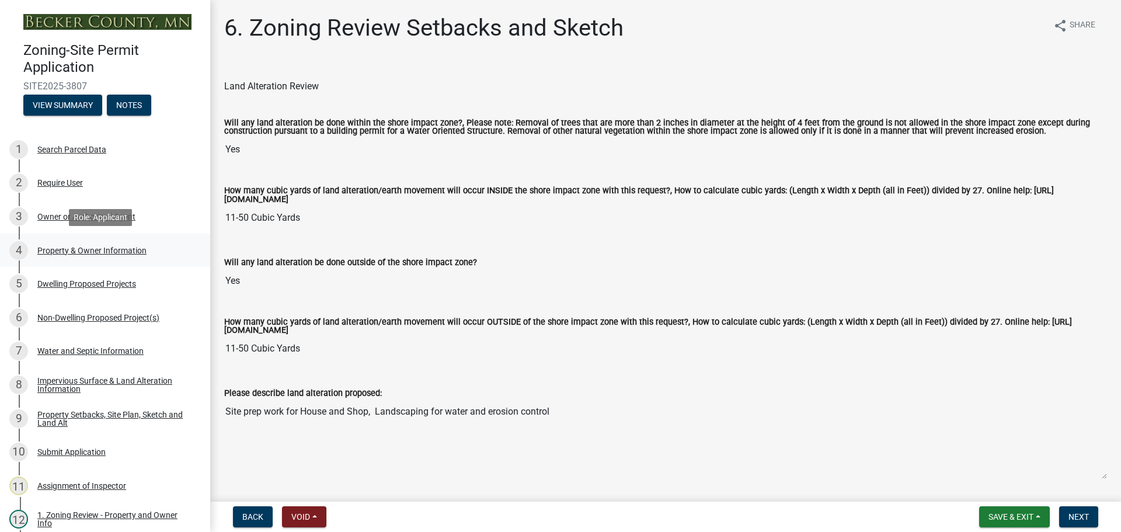
click at [95, 247] on div "Property & Owner Information" at bounding box center [91, 250] width 109 height 8
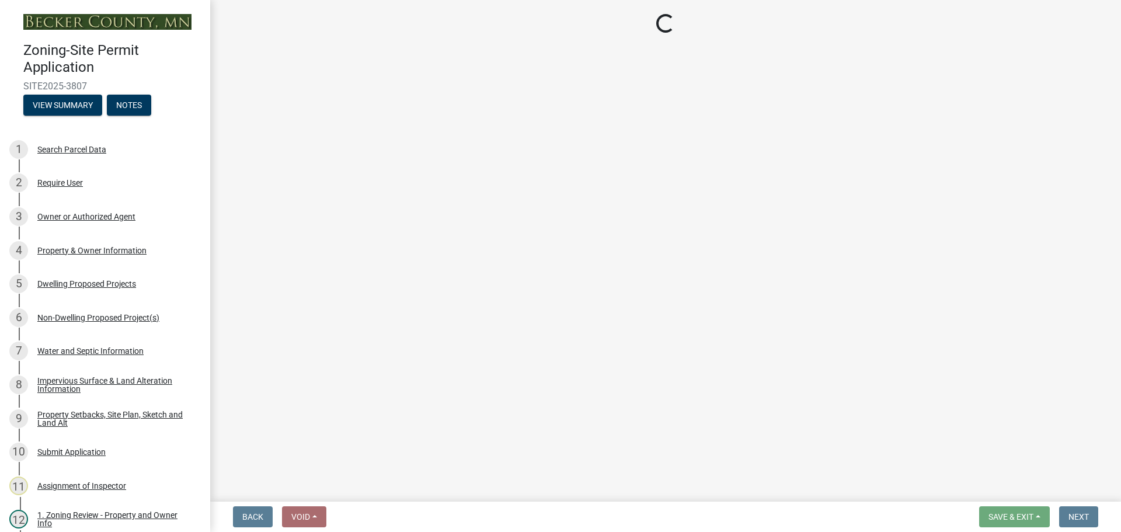
select select "15d55337-0fb0-485e-a759-dab20e978987"
select select "9bce286e-d536-49ff-bab3-4b7d67f0814c"
select select "f87eba17-8ed9-4ad8-aefc-fe36a3f3544b"
select select "5a5634ed-f11e-4c7b-90e1-096e6cfd17b9"
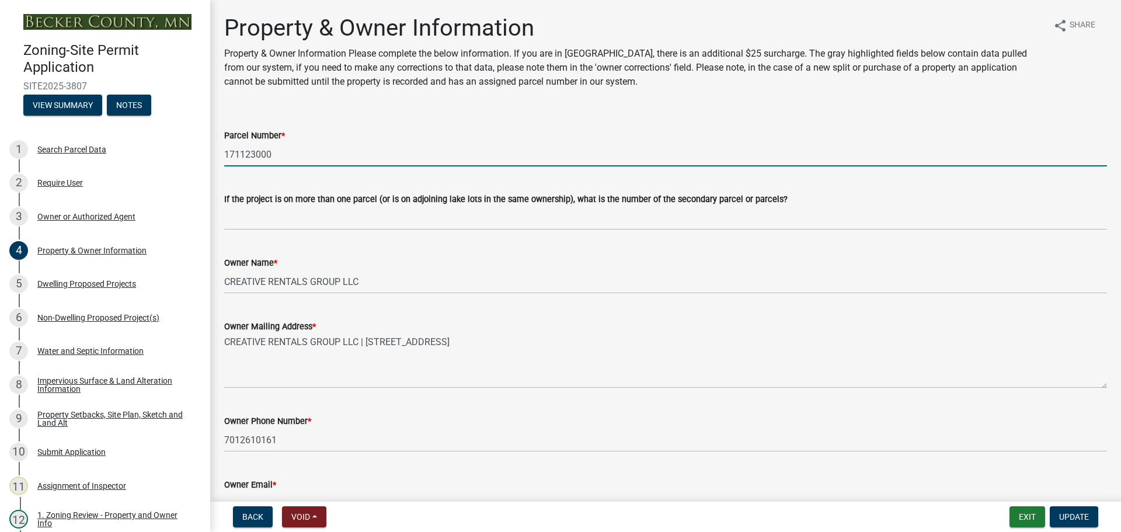
click at [251, 152] on input "171123000" at bounding box center [665, 154] width 883 height 24
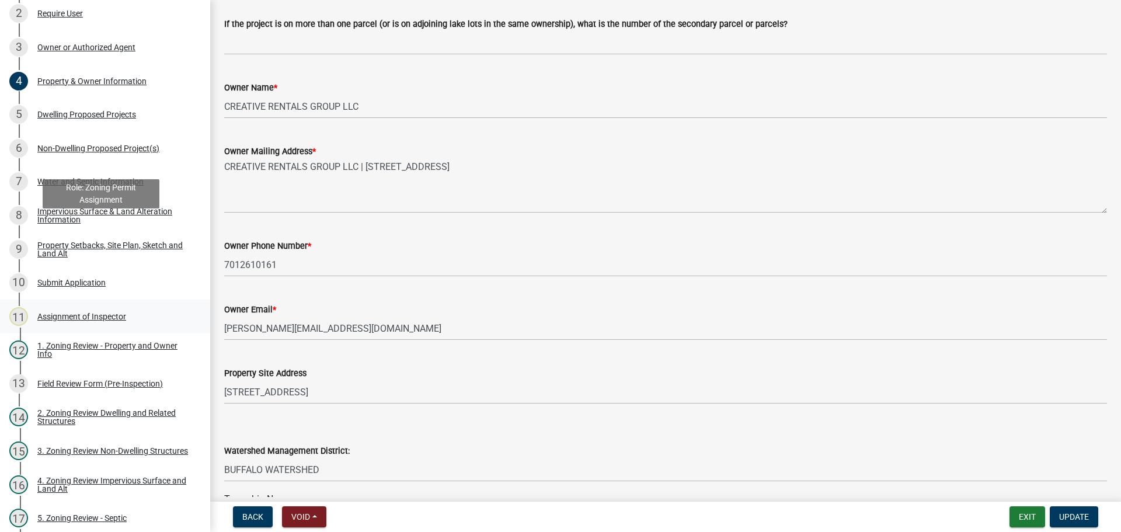
scroll to position [322, 0]
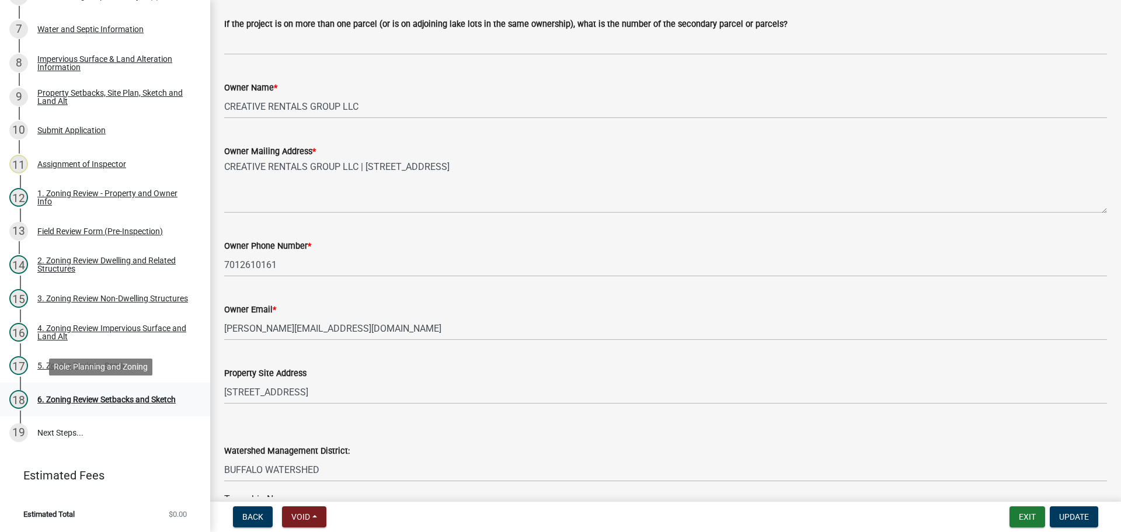
click at [134, 393] on div "18 6. Zoning Review Setbacks and Sketch" at bounding box center [100, 399] width 182 height 19
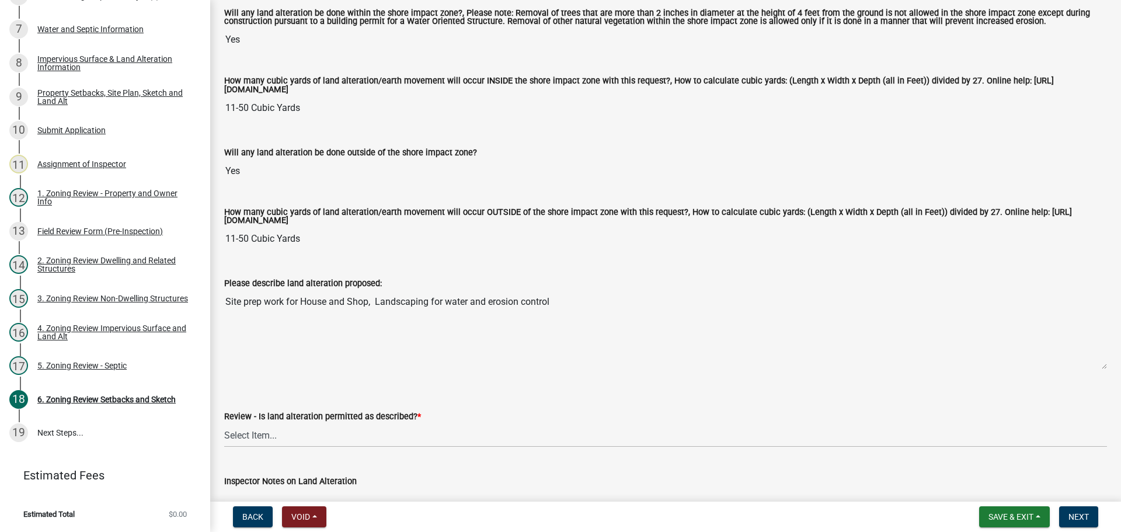
scroll to position [175, 0]
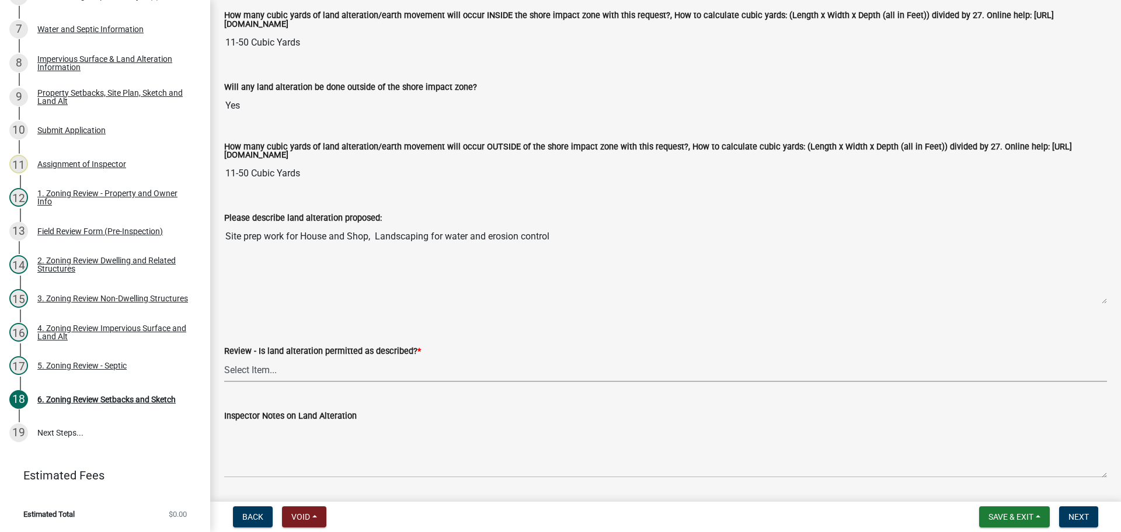
click at [334, 381] on select "Select Item... Yes No N/A" at bounding box center [665, 370] width 883 height 24
click at [224, 360] on select "Select Item... Yes No N/A" at bounding box center [665, 370] width 883 height 24
select select "cada6796-d529-4ebb-b6d4-faca8dd705c9"
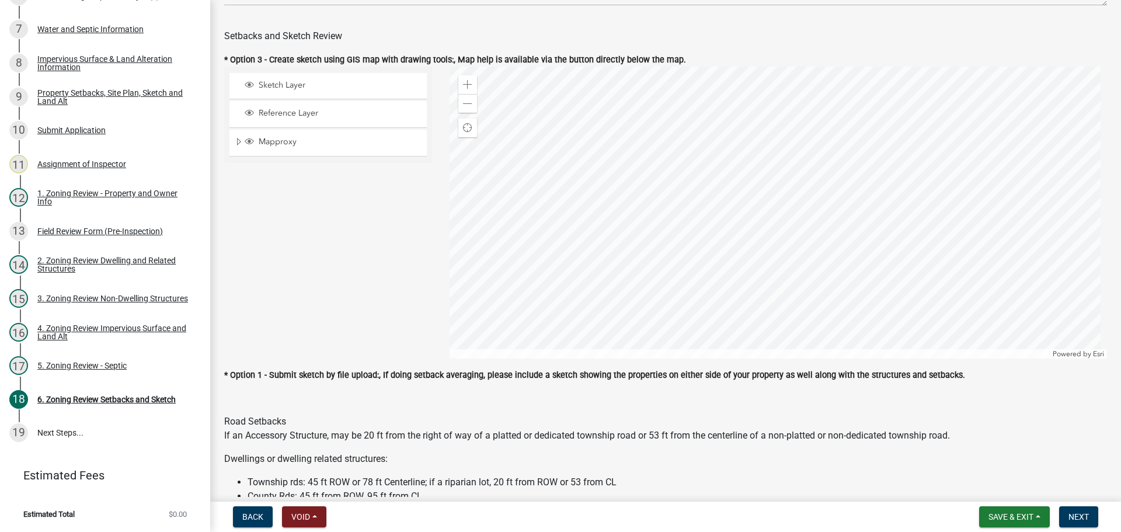
scroll to position [642, 0]
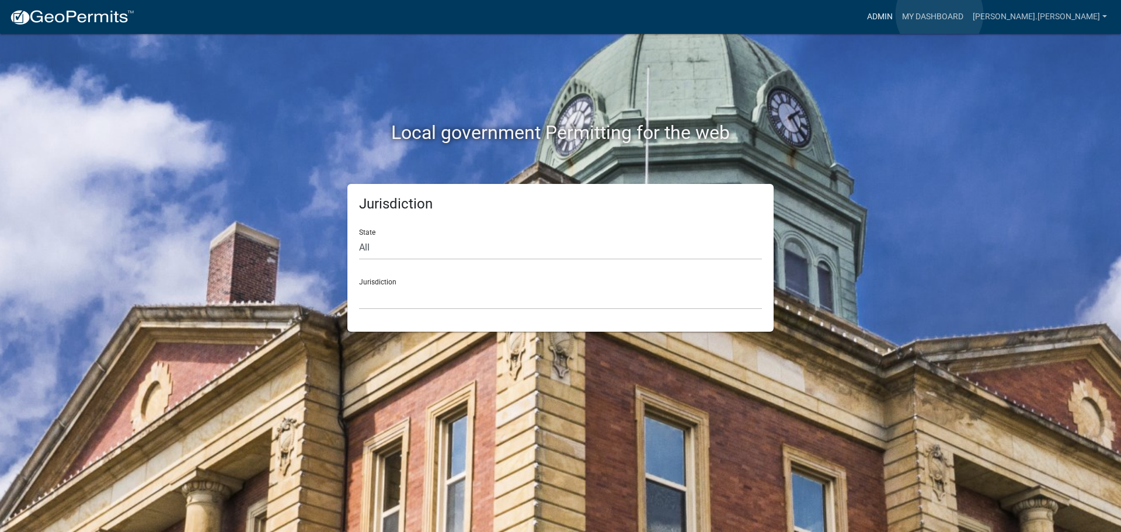
click at [897, 14] on link "Admin" at bounding box center [879, 17] width 35 height 22
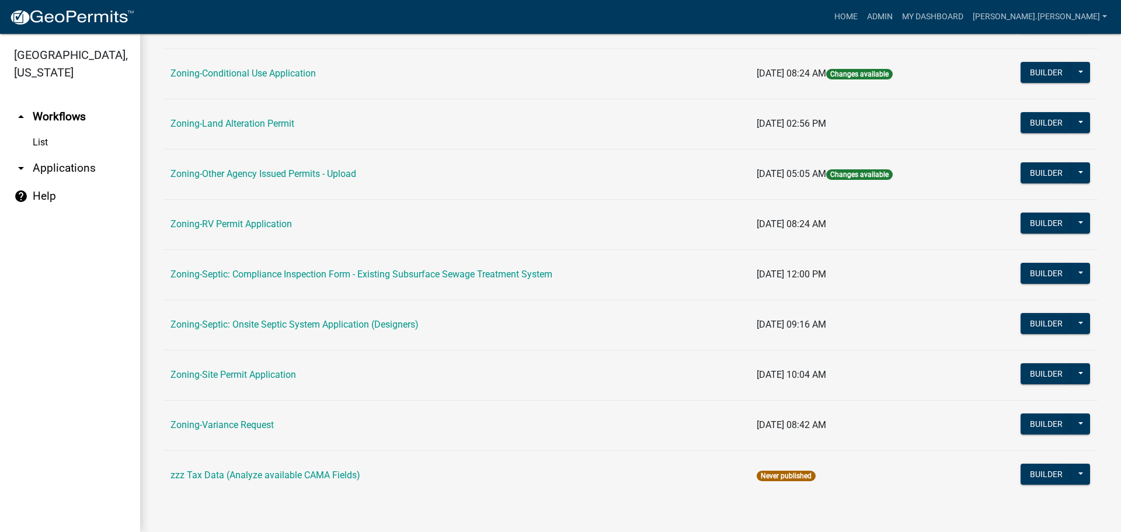
scroll to position [355, 0]
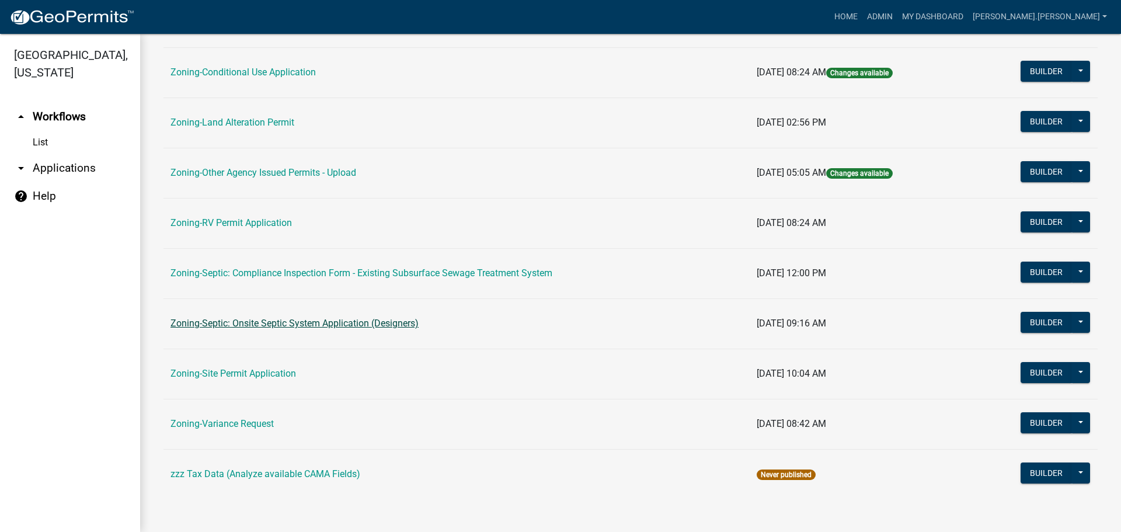
click at [254, 324] on link "Zoning-Septic: Onsite Septic System Application (Designers)" at bounding box center [294, 323] width 248 height 11
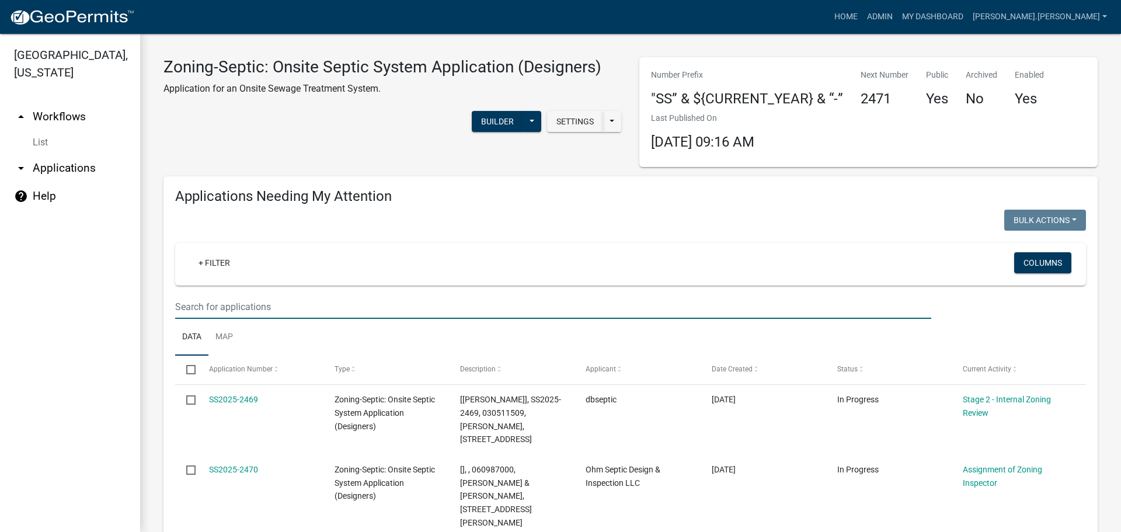
click at [345, 308] on input "text" at bounding box center [553, 307] width 756 height 24
paste input "171123000"
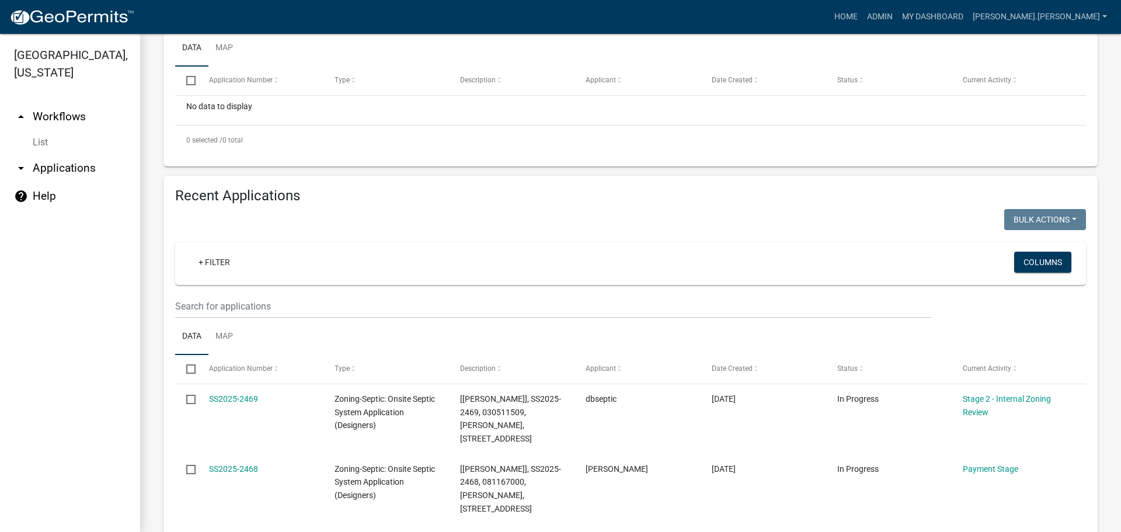
scroll to position [292, 0]
type input "171123000"
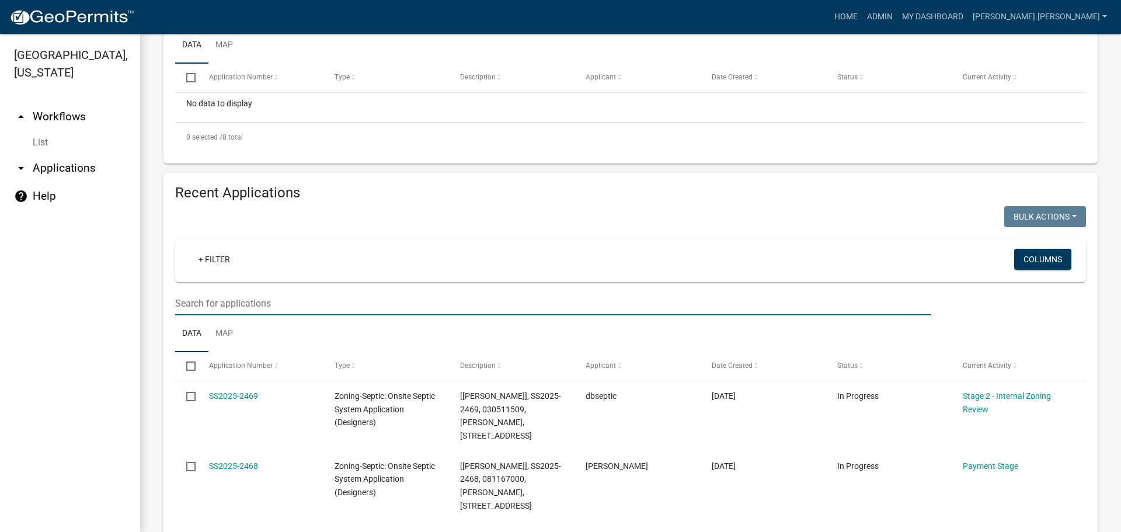
click at [353, 311] on input "text" at bounding box center [553, 303] width 756 height 24
paste input "171123000"
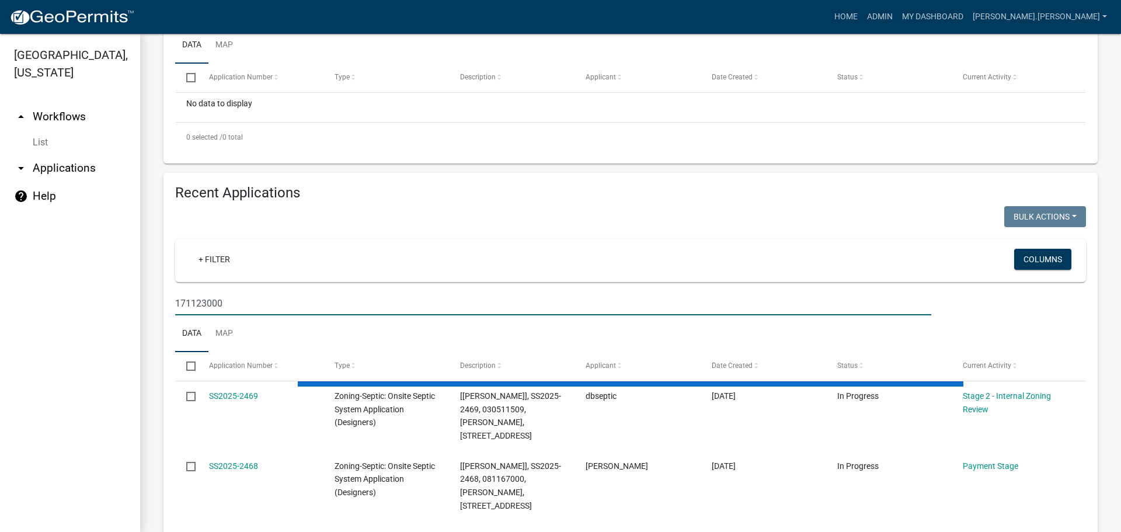
scroll to position [235, 0]
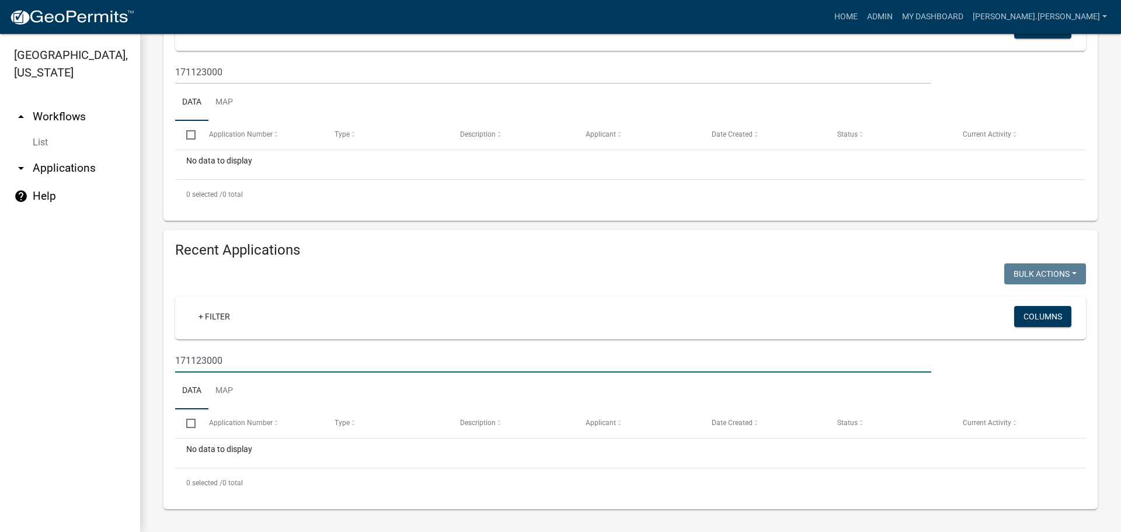
type input "171123000"
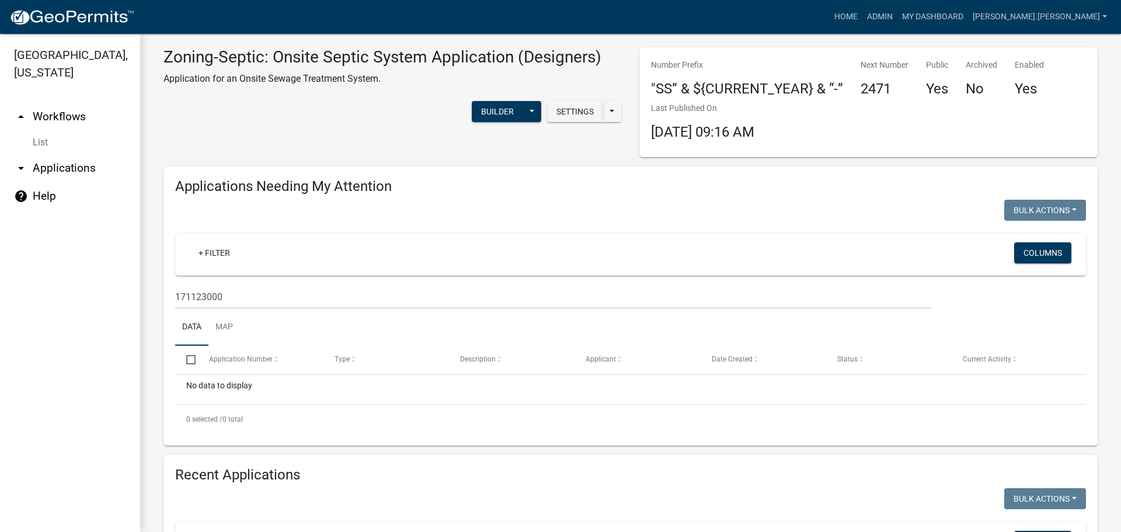
scroll to position [0, 0]
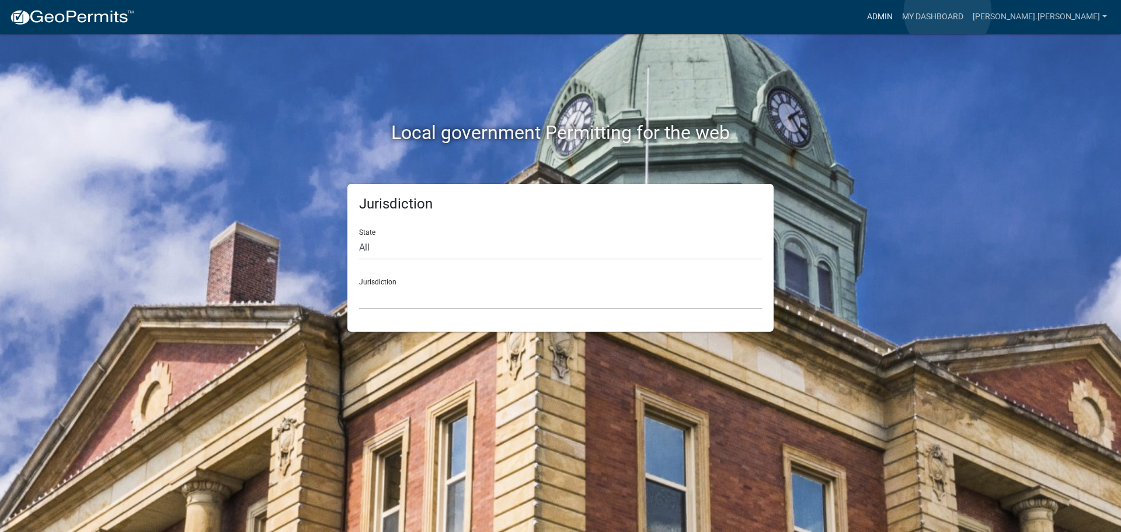
click at [897, 12] on link "Admin" at bounding box center [879, 17] width 35 height 22
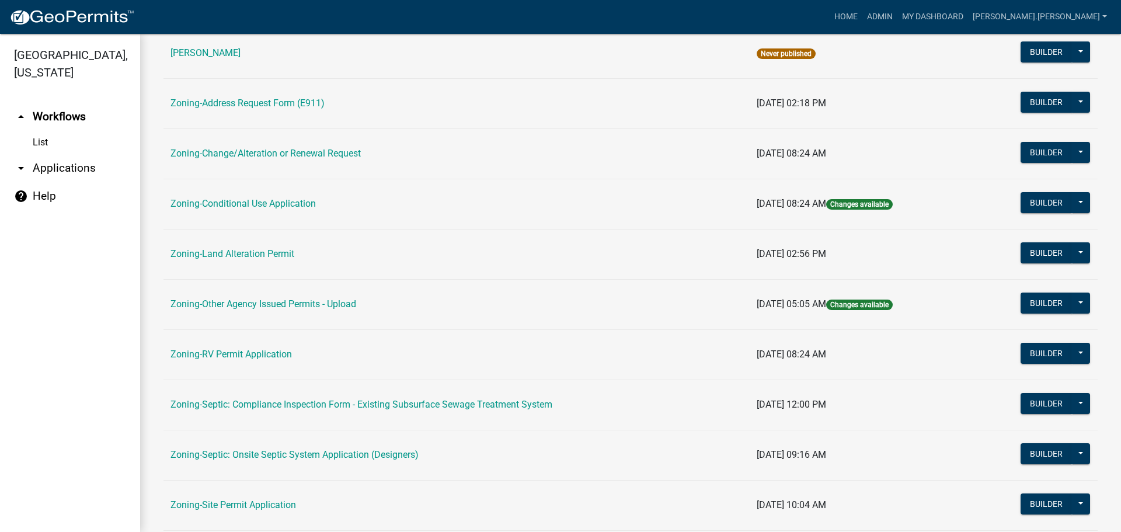
scroll to position [292, 0]
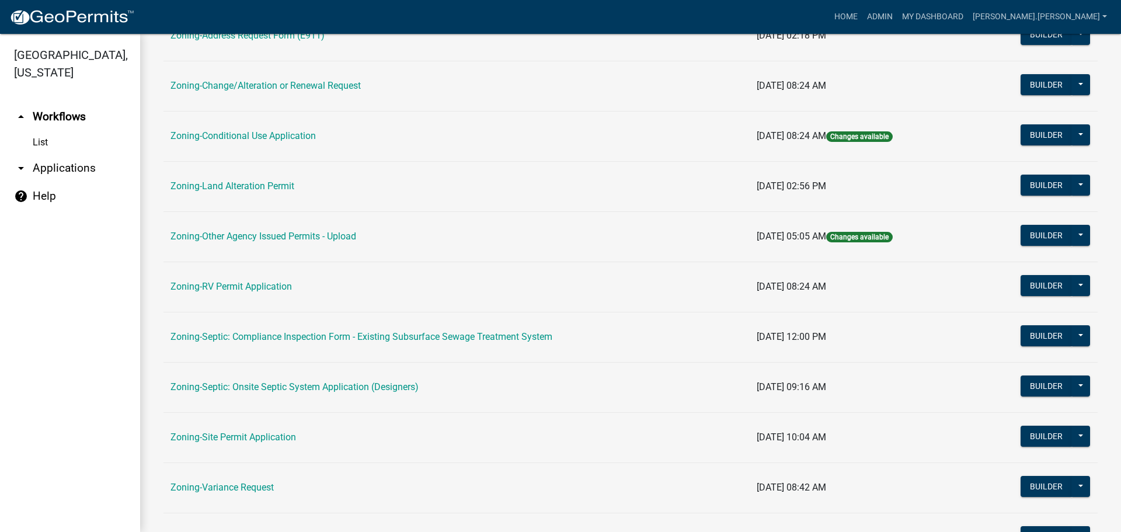
click at [249, 428] on td "Zoning-Site Permit Application" at bounding box center [456, 437] width 586 height 50
click at [242, 441] on link "Zoning-Site Permit Application" at bounding box center [233, 436] width 126 height 11
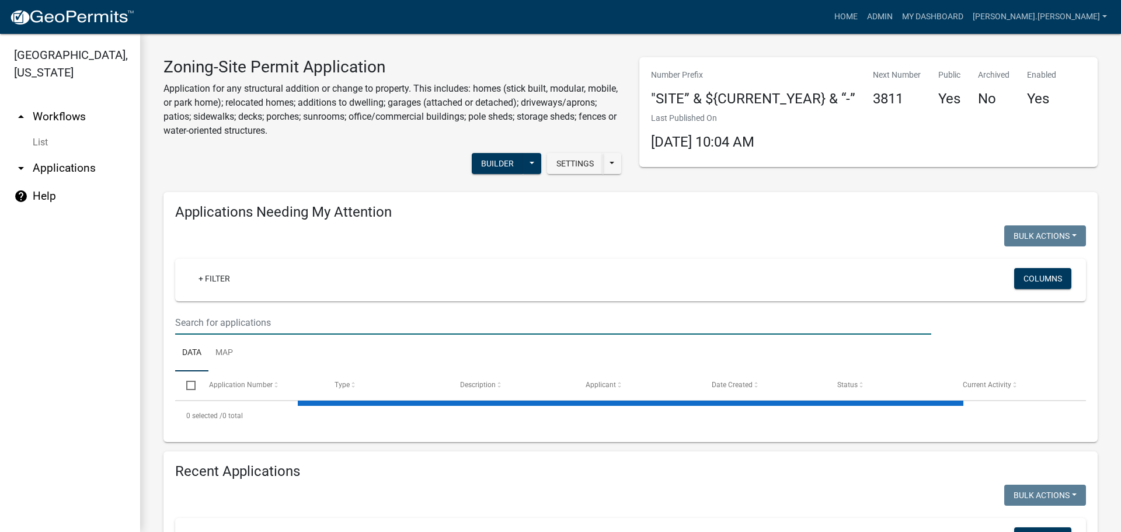
click at [344, 329] on input "text" at bounding box center [553, 323] width 756 height 24
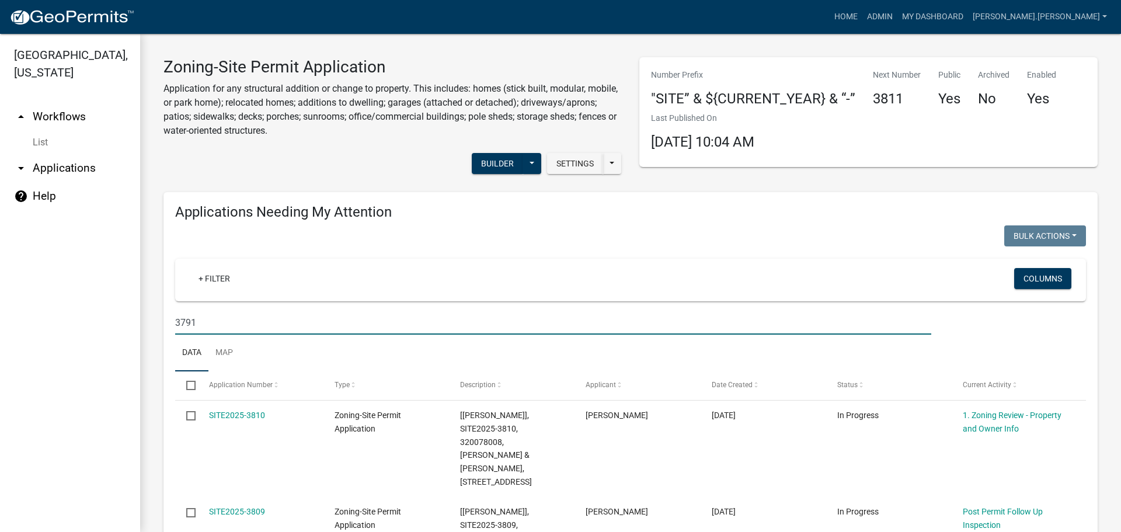
type input "3791"
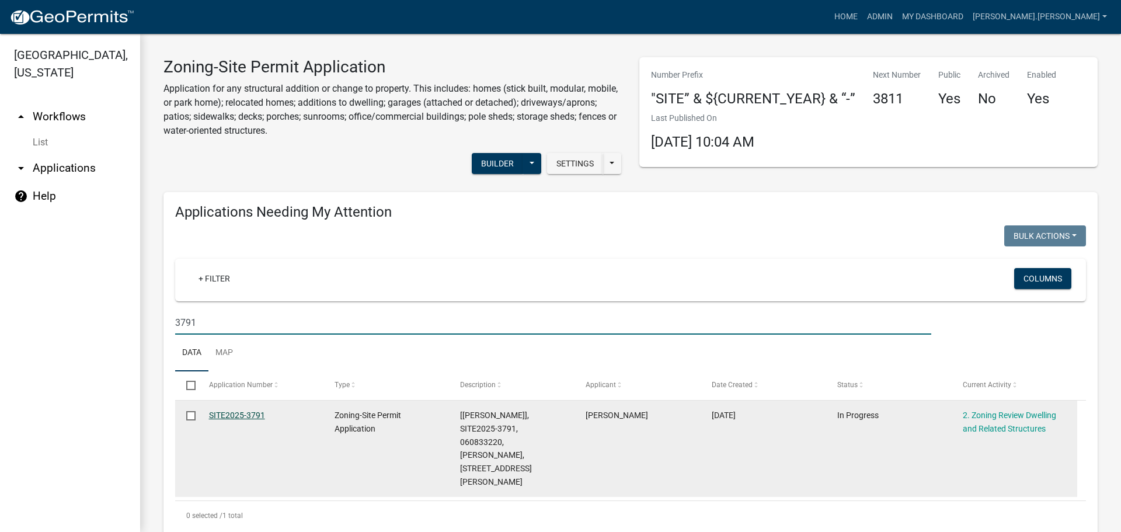
click at [234, 416] on link "SITE2025-3791" at bounding box center [237, 414] width 56 height 9
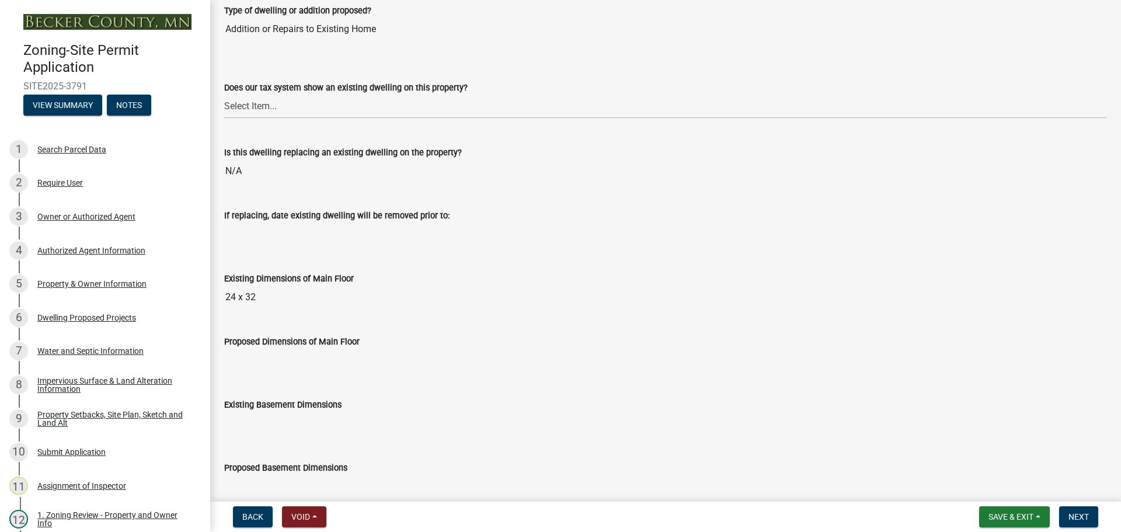
scroll to position [117, 0]
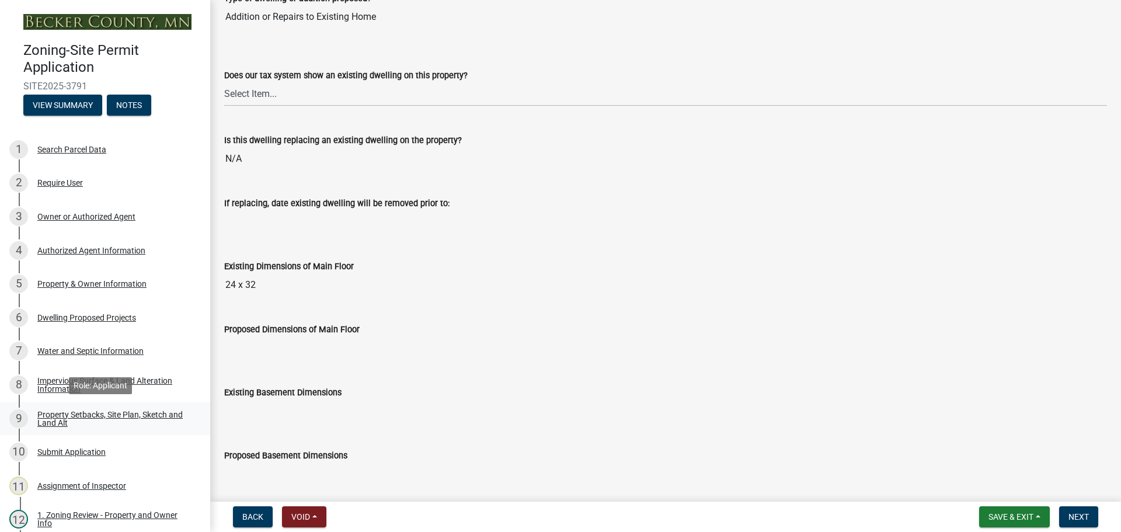
click at [111, 421] on div "Property Setbacks, Site Plan, Sketch and Land Alt" at bounding box center [114, 418] width 154 height 16
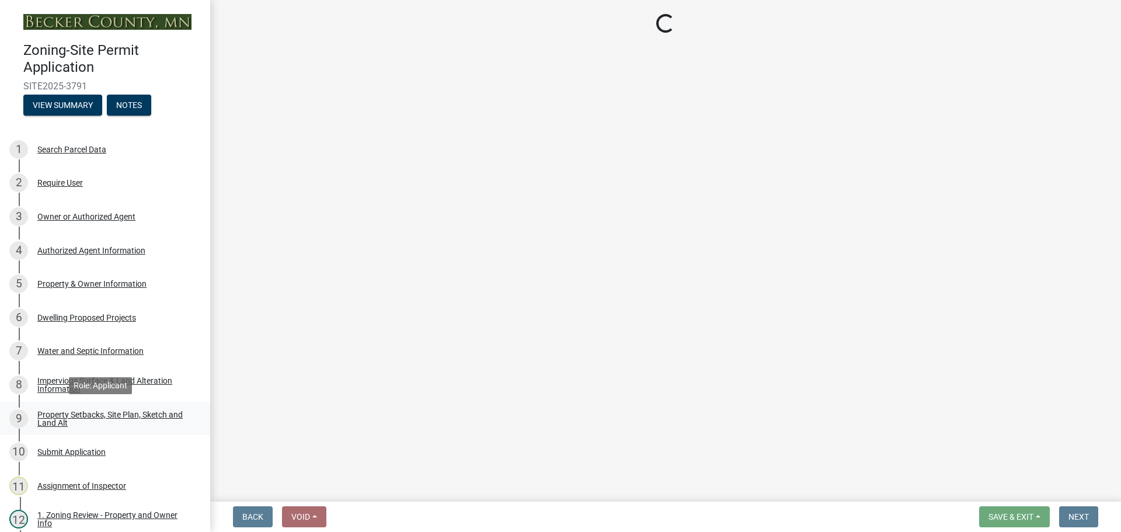
scroll to position [0, 0]
select select "bc359128-44fe-43a6-b559-d4174f4d38cf"
select select "21ad6277-98b1-42a5-ae8b-b25d8bb198a3"
select select "b56a4575-9846-47cf-8067-c59a4853da22"
select select "b9185151-7fec-488a-a719-f11a93338dbd"
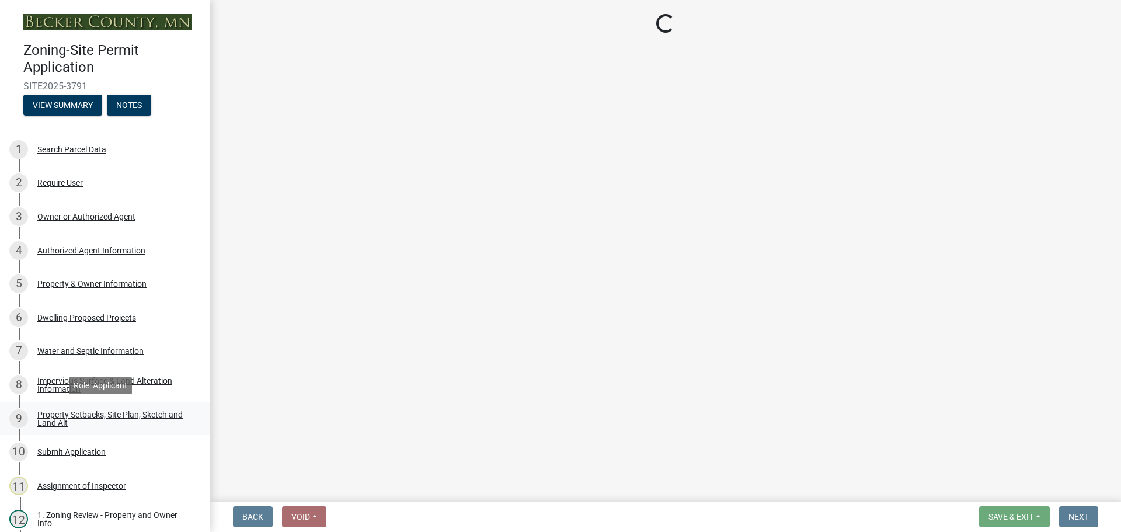
select select "e8ab2dc3-aa3f-46f3-9b4a-37eb25ad84af"
select select "27b2a8b4-abf6-463e-8c0c-7c5d2b4fe26f"
select select "5ad4ab64-b44e-481c-9000-9e5907aa74e1"
select select "e019de12-4845-45f2-ad10-5fb76eee0e55"
select select "c8b8ea71-7088-4e87-a493-7bc88cc2835b"
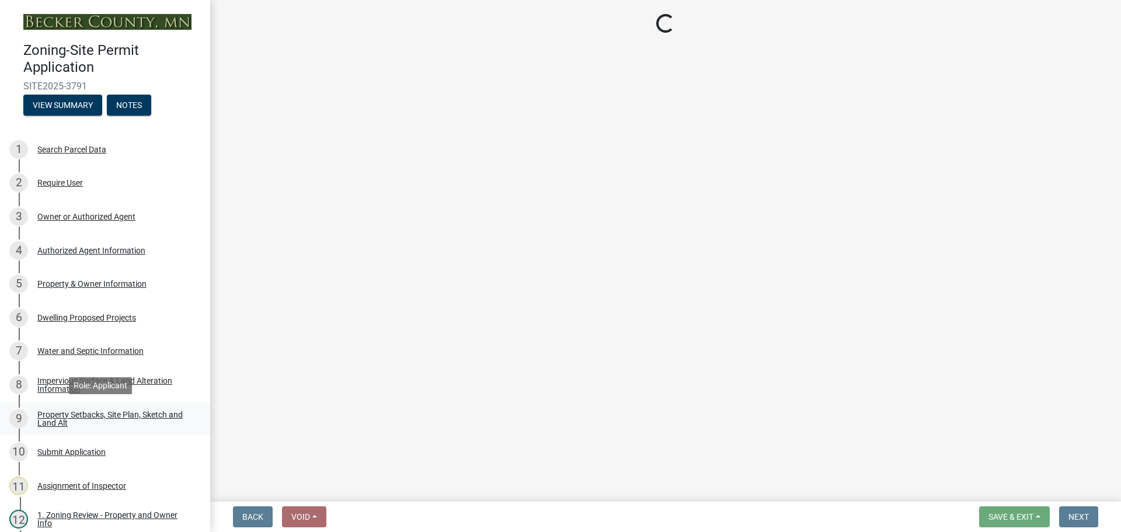
select select "1418c7e3-4054-4b00-84b5-d09b9560f30a"
select select "19d13e65-c93d-443e-910a-7a17299544cc"
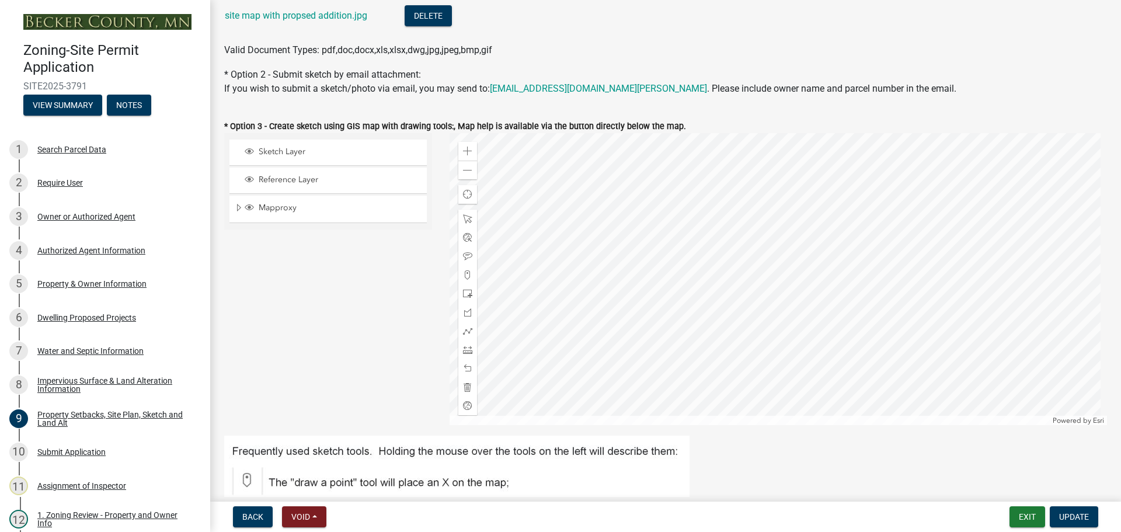
scroll to position [292, 0]
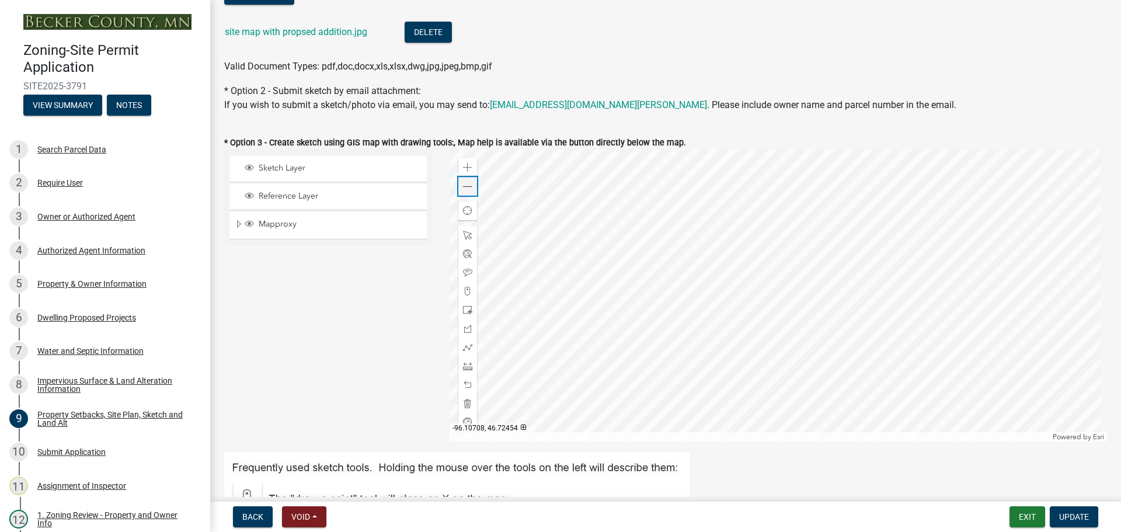
click at [471, 187] on div "Zoom out" at bounding box center [467, 186] width 19 height 19
click at [463, 188] on span at bounding box center [467, 186] width 9 height 9
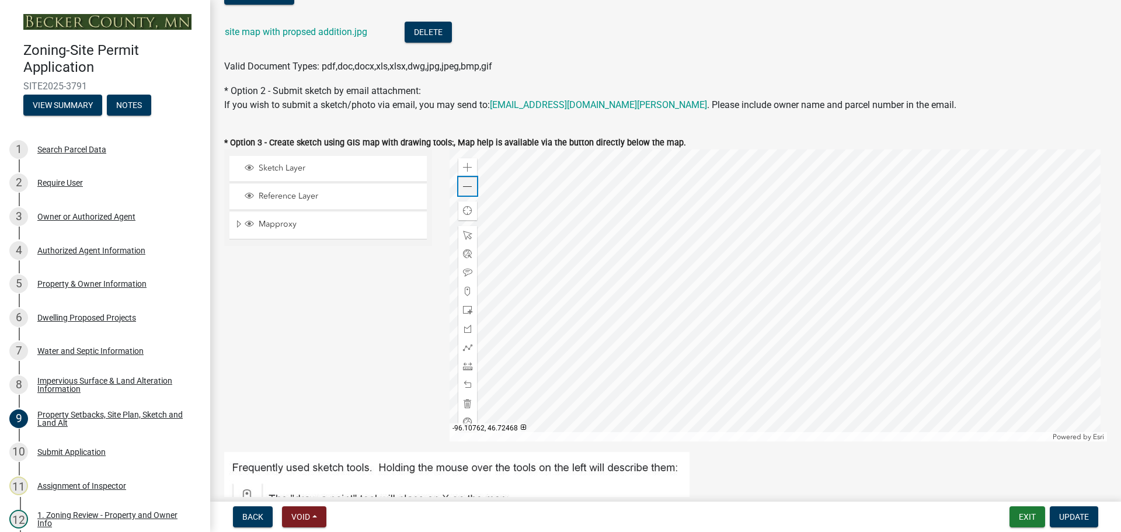
click at [463, 188] on span at bounding box center [467, 186] width 9 height 9
click at [688, 336] on div at bounding box center [778, 295] width 658 height 292
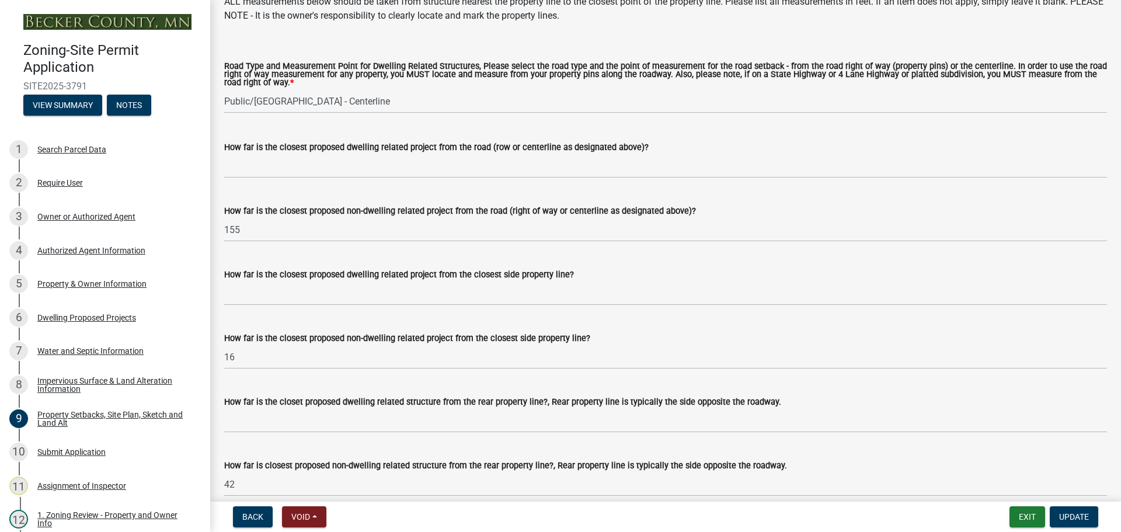
scroll to position [2452, 0]
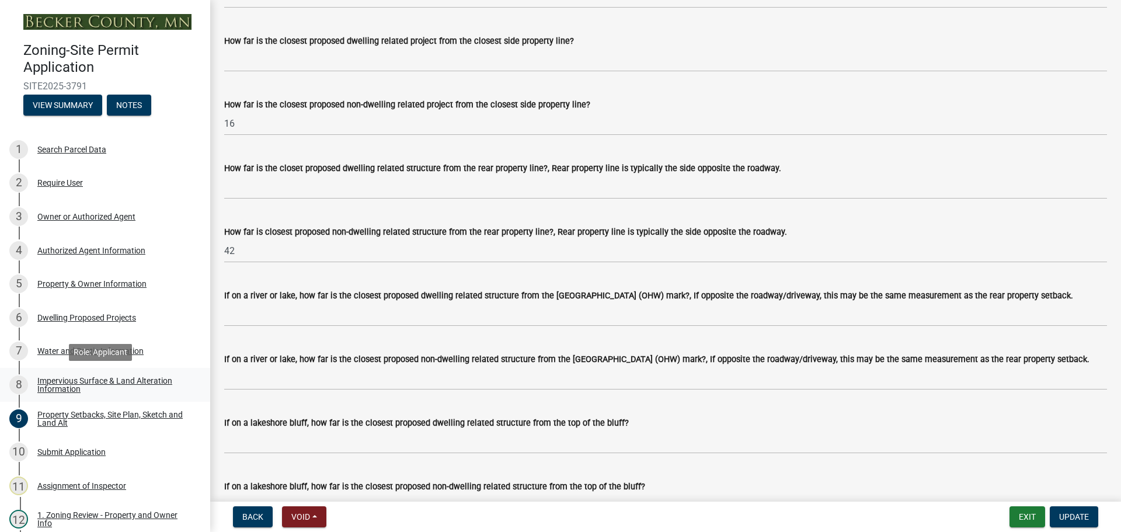
click at [115, 388] on div "Impervious Surface & Land Alteration Information" at bounding box center [114, 385] width 154 height 16
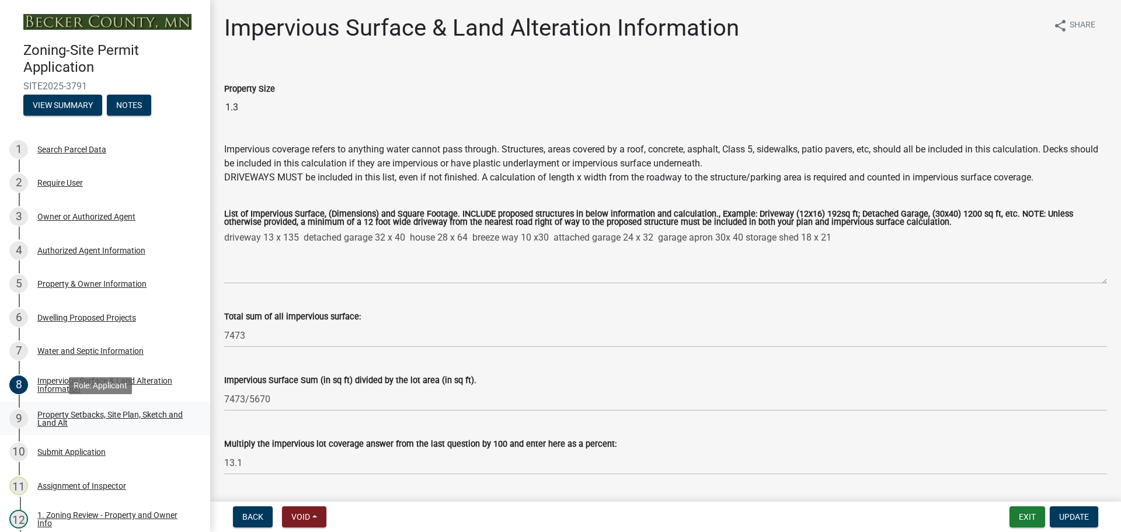
click at [138, 414] on div "Property Setbacks, Site Plan, Sketch and Land Alt" at bounding box center [114, 418] width 154 height 16
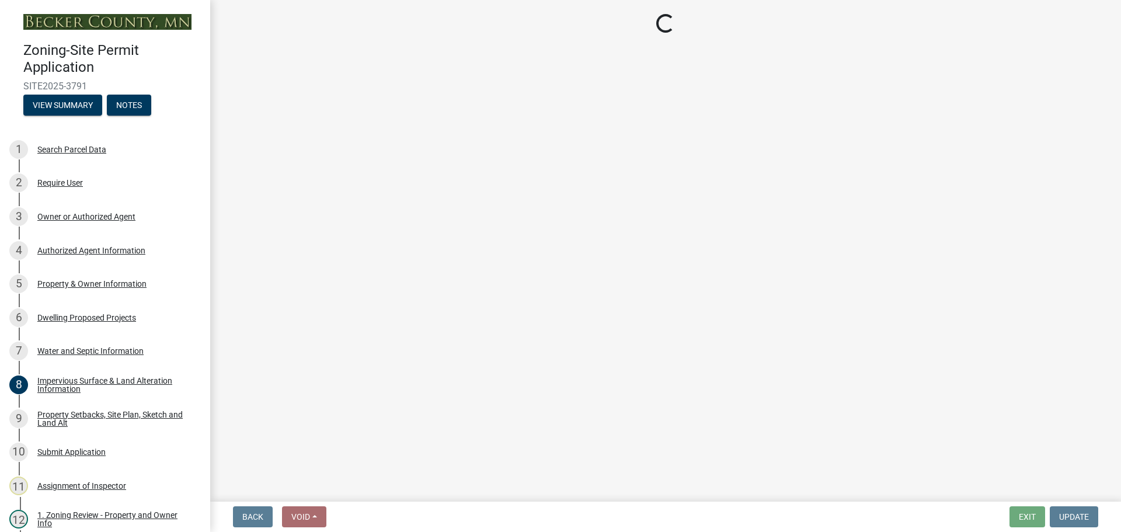
select select "bc359128-44fe-43a6-b559-d4174f4d38cf"
select select "21ad6277-98b1-42a5-ae8b-b25d8bb198a3"
select select "b56a4575-9846-47cf-8067-c59a4853da22"
select select "b9185151-7fec-488a-a719-f11a93338dbd"
select select "e8ab2dc3-aa3f-46f3-9b4a-37eb25ad84af"
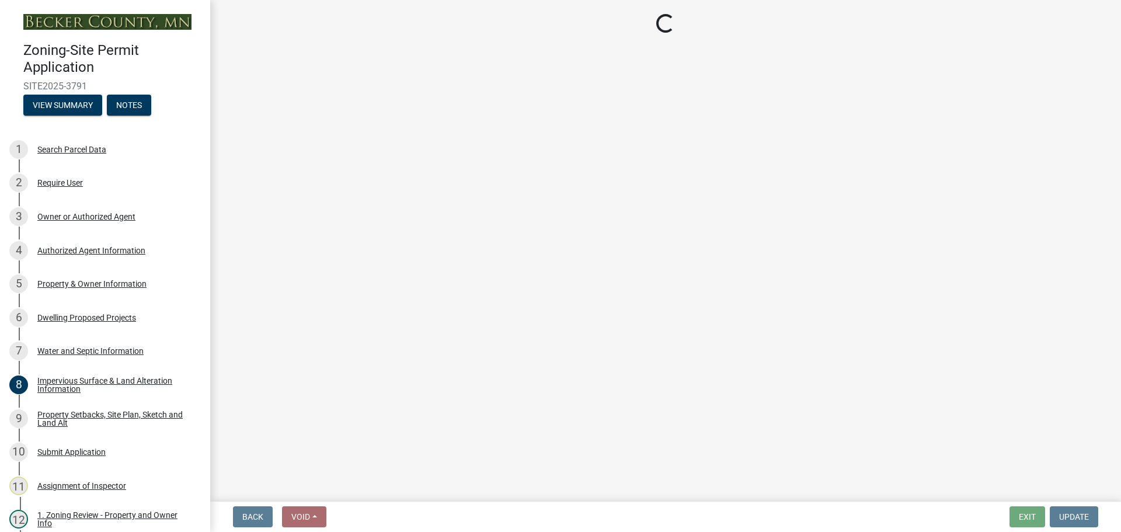
select select "27b2a8b4-abf6-463e-8c0c-7c5d2b4fe26f"
select select "5ad4ab64-b44e-481c-9000-9e5907aa74e1"
select select "e019de12-4845-45f2-ad10-5fb76eee0e55"
select select "c8b8ea71-7088-4e87-a493-7bc88cc2835b"
select select "1418c7e3-4054-4b00-84b5-d09b9560f30a"
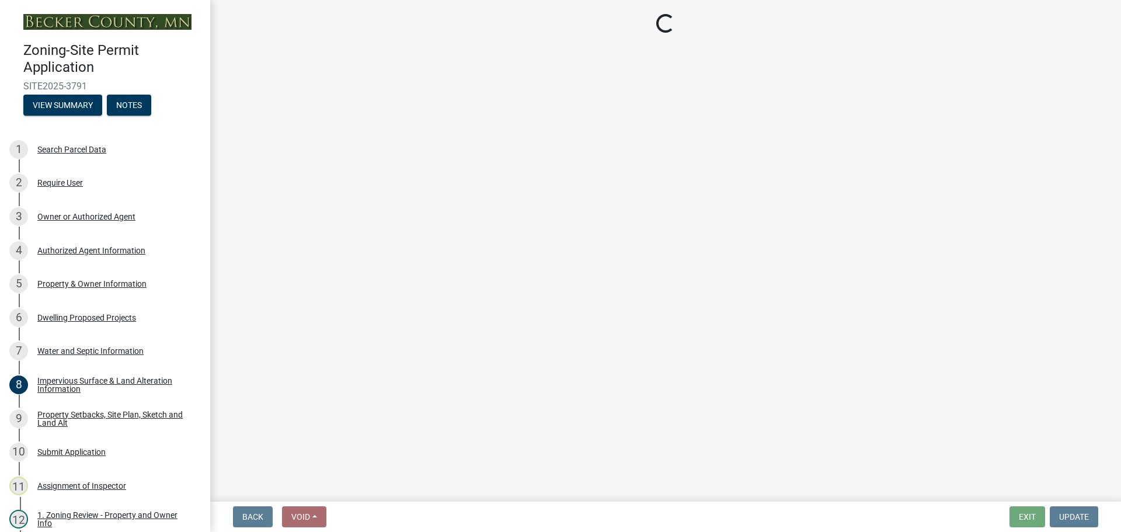
select select "19d13e65-c93d-443e-910a-7a17299544cc"
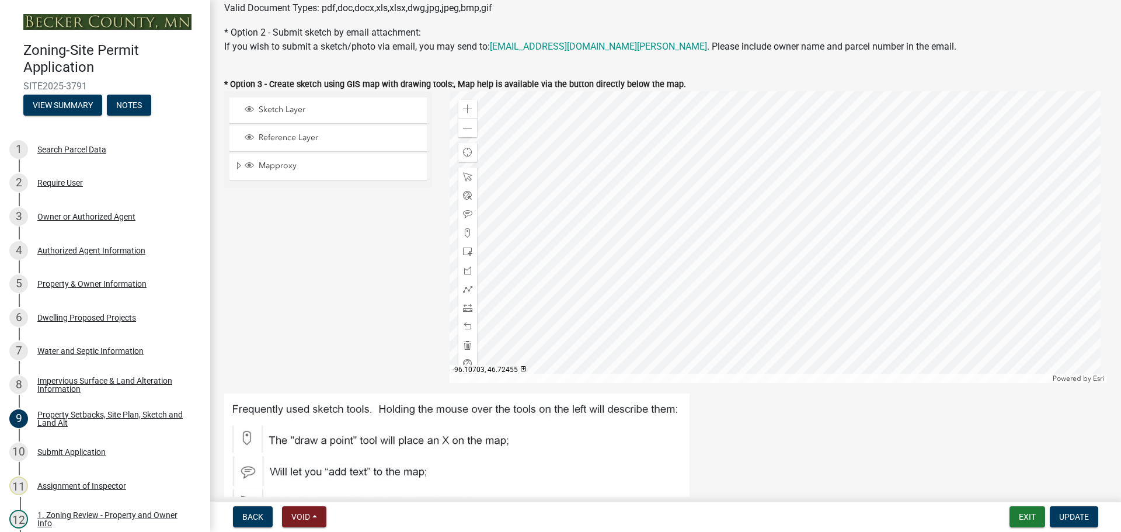
scroll to position [233, 0]
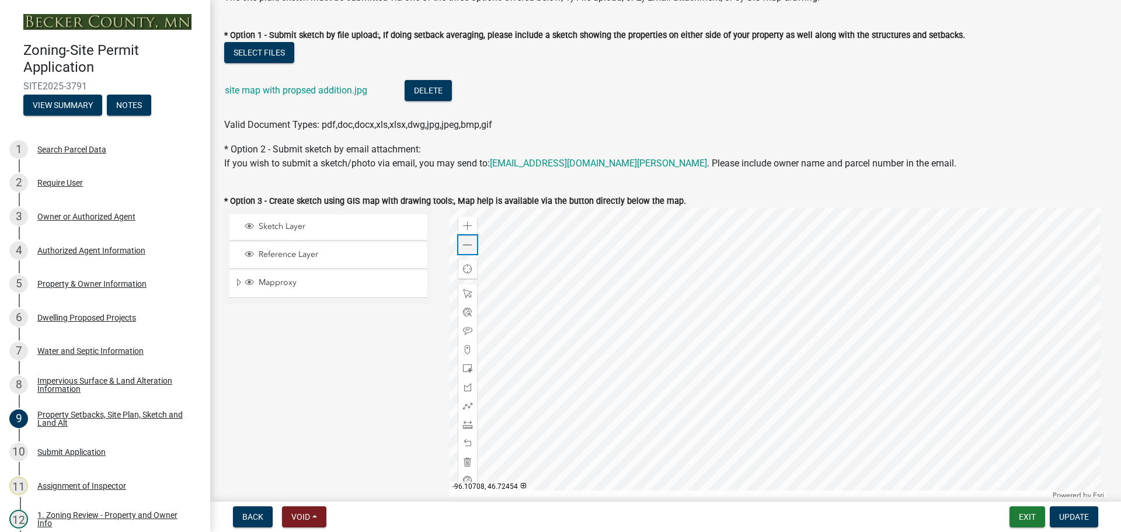
click at [466, 245] on span at bounding box center [467, 245] width 9 height 9
click at [354, 93] on link "site map with propsed addition.jpg" at bounding box center [296, 90] width 142 height 11
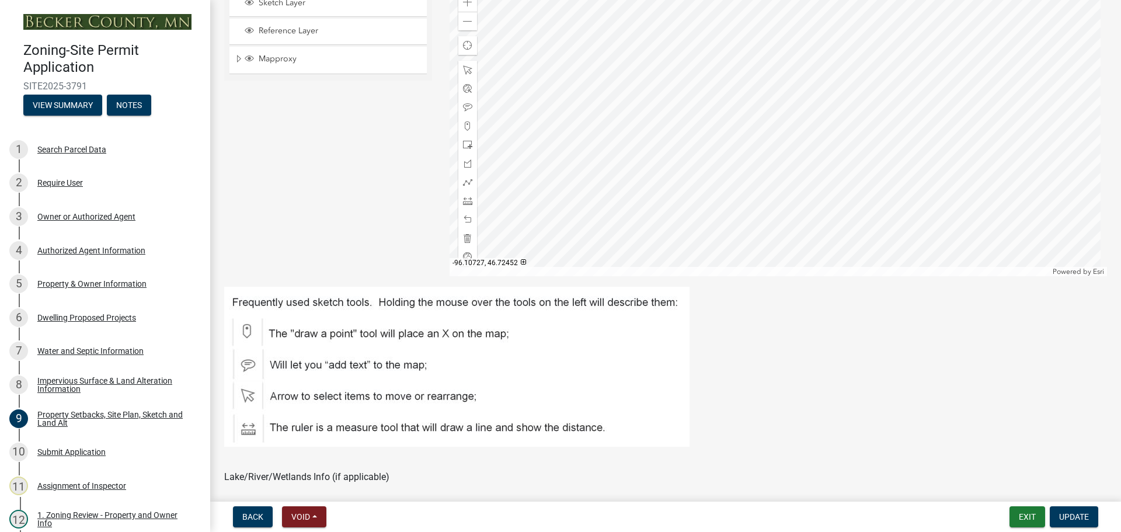
scroll to position [467, 0]
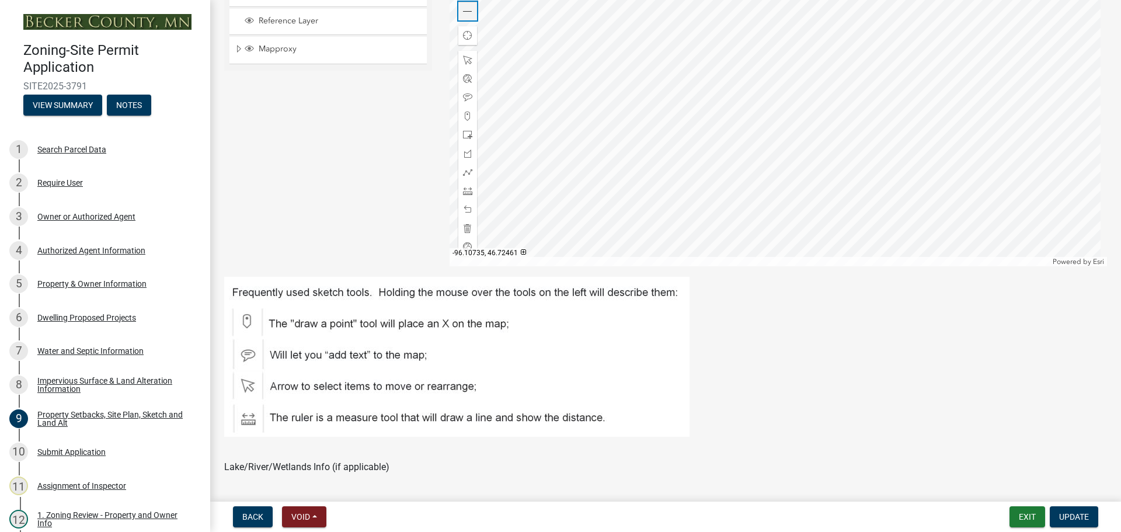
click at [467, 8] on span at bounding box center [467, 11] width 9 height 9
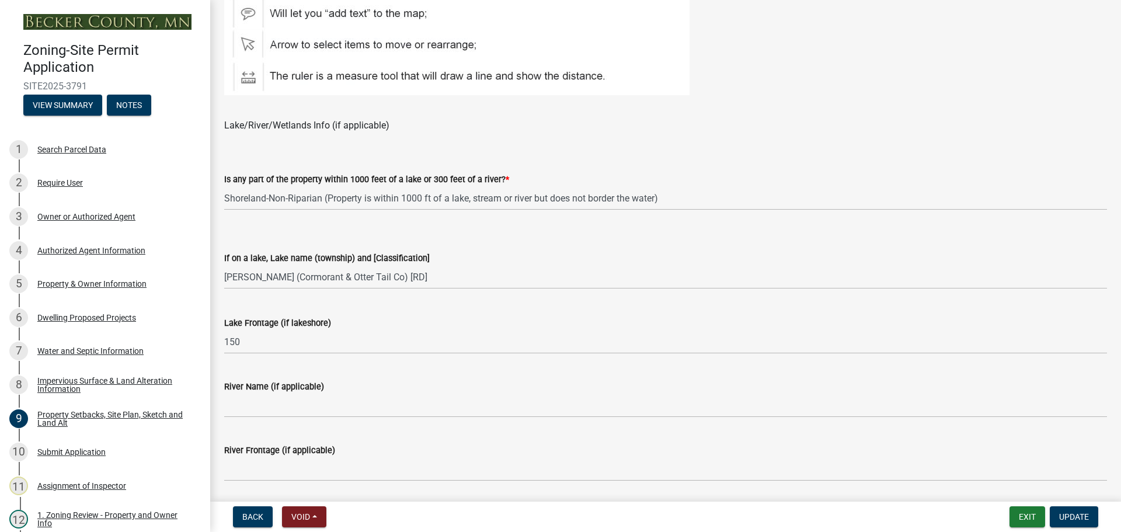
scroll to position [759, 0]
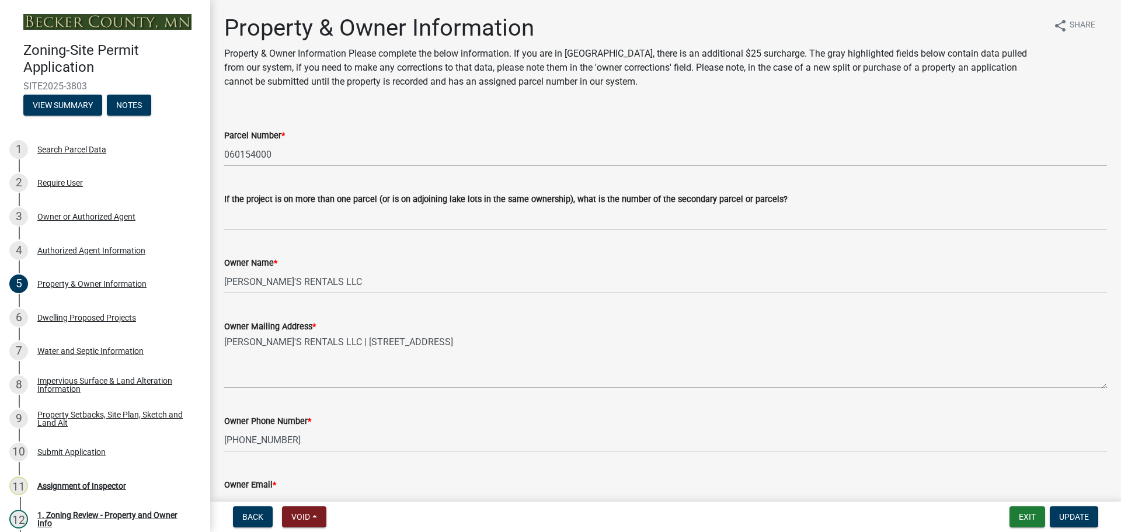
select select "2da4ad59-79e4-4897-a878-b9bb9cb10a27"
select select "951686c9-9b01-4b62-9d6a-ea2b084c9c47"
select select "f87eba17-8ed9-4ad8-aefc-fe36a3f3544b"
select select "393a978c-6bd5-4cb2-a6a0-db6feb8732b8"
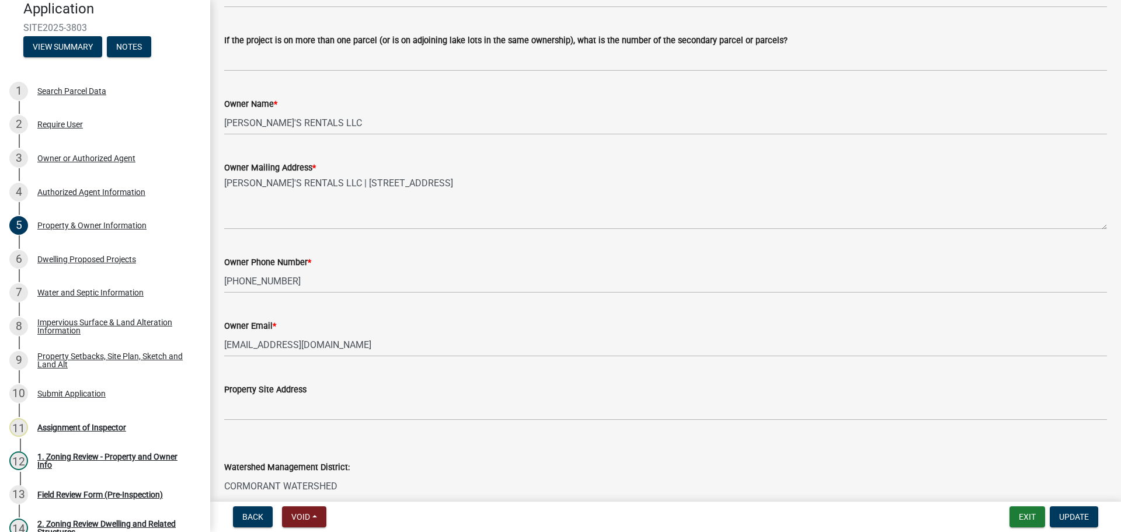
scroll to position [58, 0]
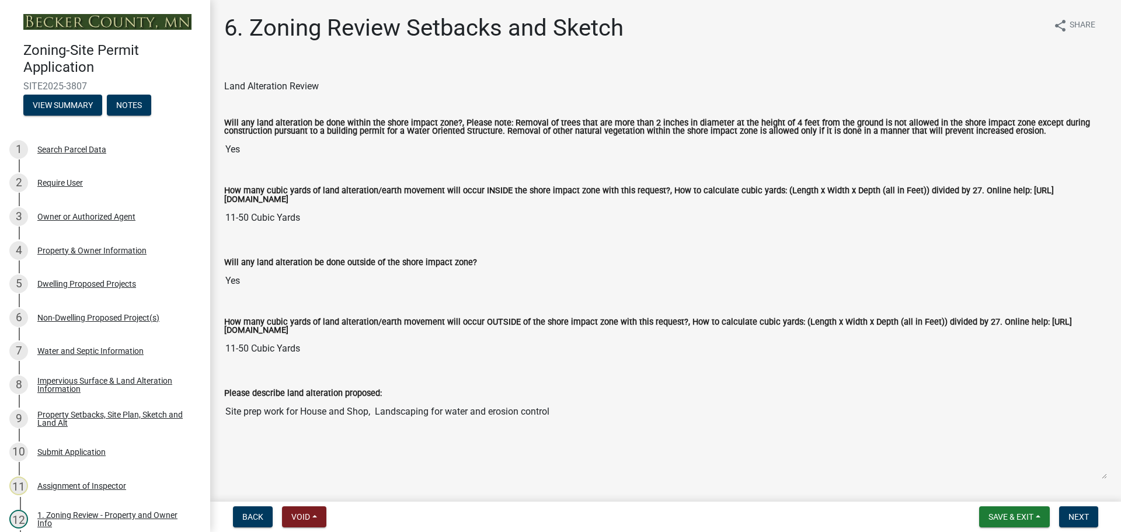
select select "cada6796-d529-4ebb-b6d4-faca8dd705c9"
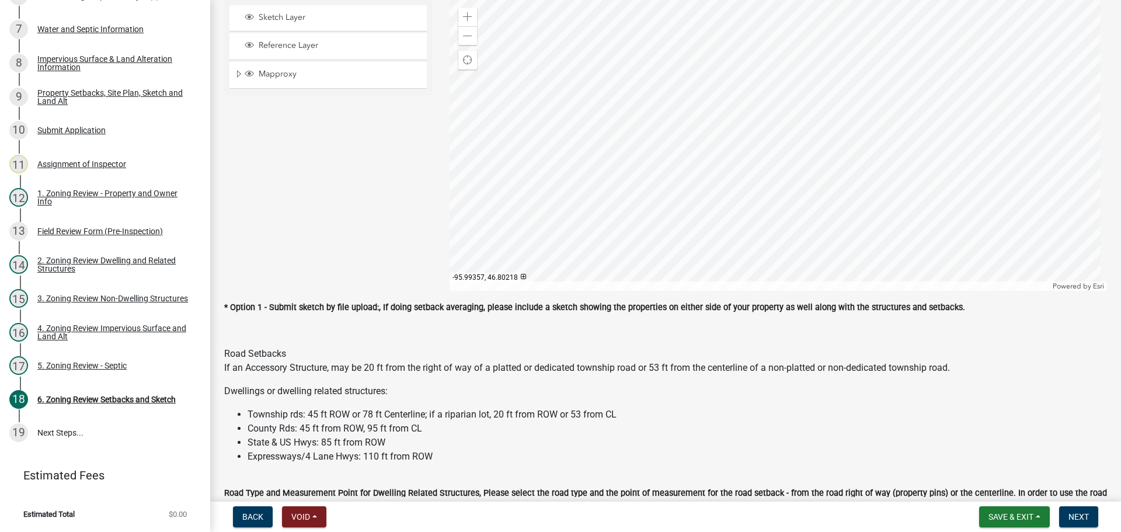
scroll to position [642, 0]
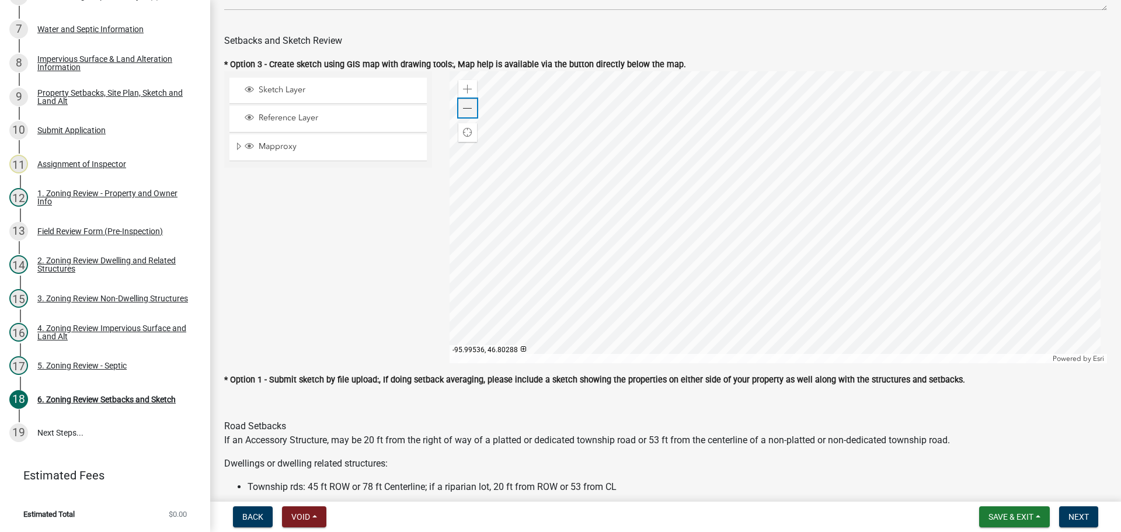
click at [465, 113] on span at bounding box center [467, 108] width 9 height 9
click at [793, 285] on div at bounding box center [778, 217] width 658 height 292
click at [752, 333] on div at bounding box center [778, 217] width 658 height 292
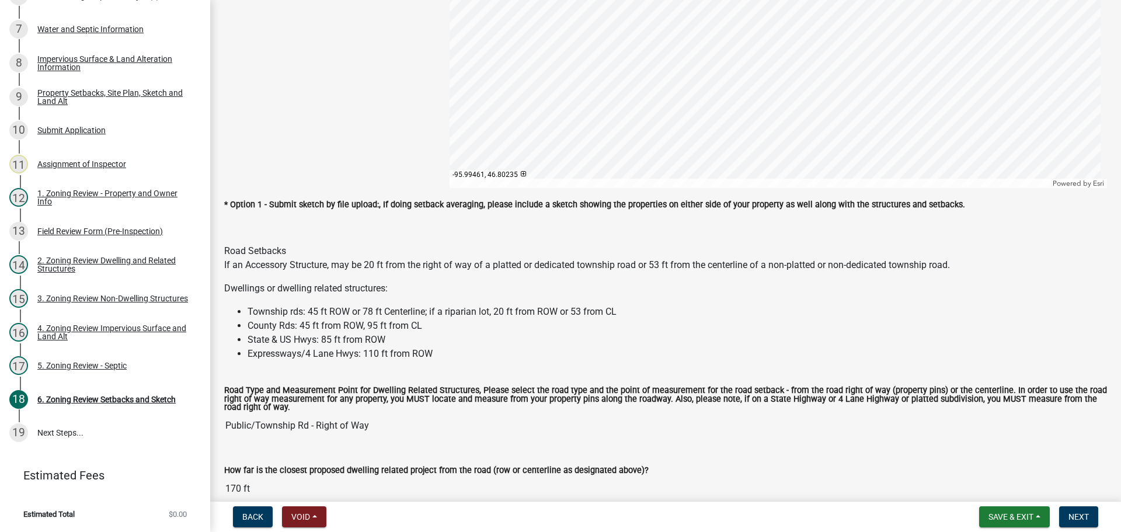
scroll to position [584, 0]
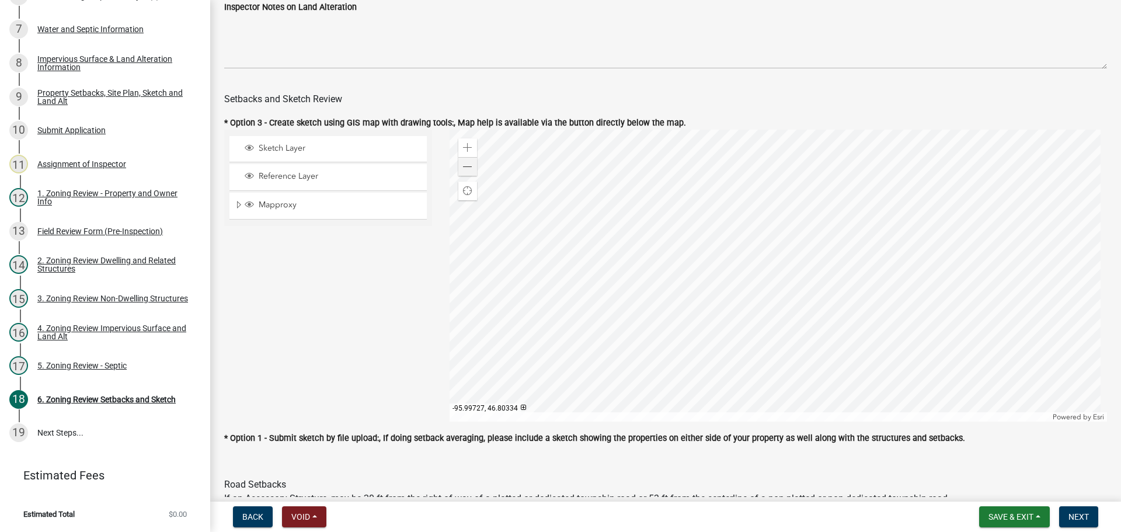
click at [449, 169] on div at bounding box center [778, 276] width 658 height 292
click at [463, 169] on span at bounding box center [467, 166] width 9 height 9
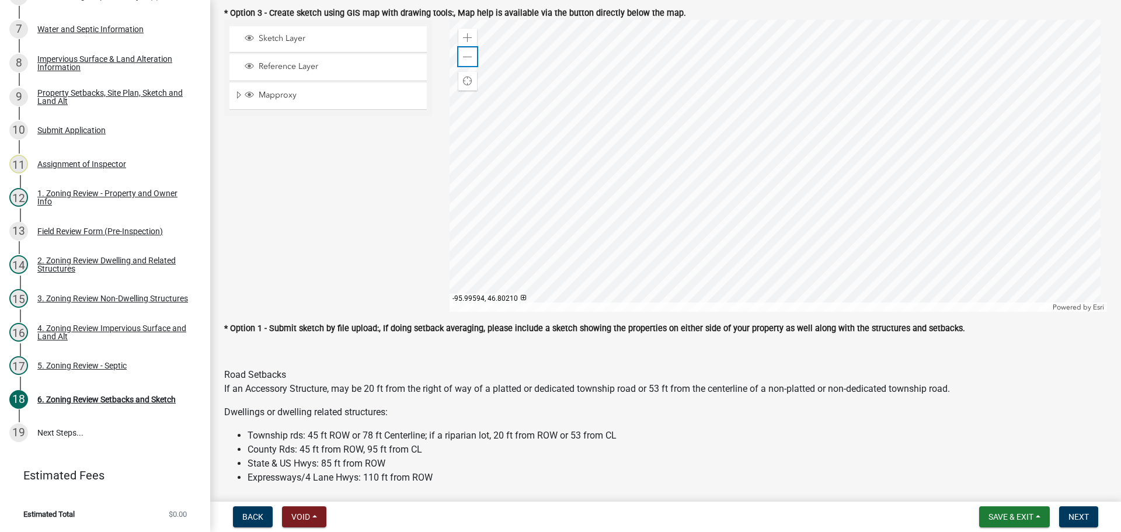
scroll to position [642, 0]
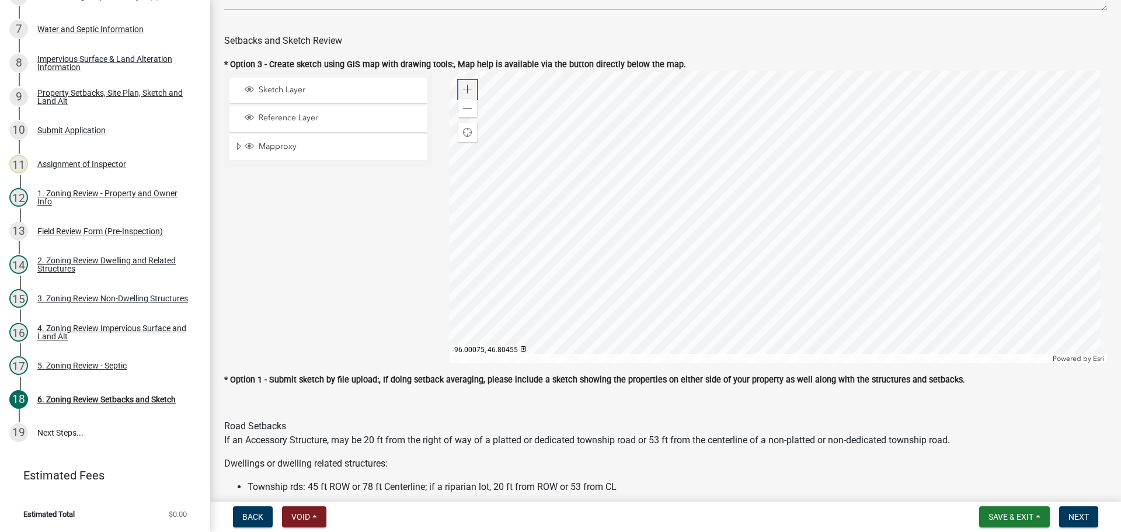
click at [463, 88] on span at bounding box center [467, 89] width 9 height 9
click at [458, 109] on div "Zoom out" at bounding box center [467, 108] width 19 height 19
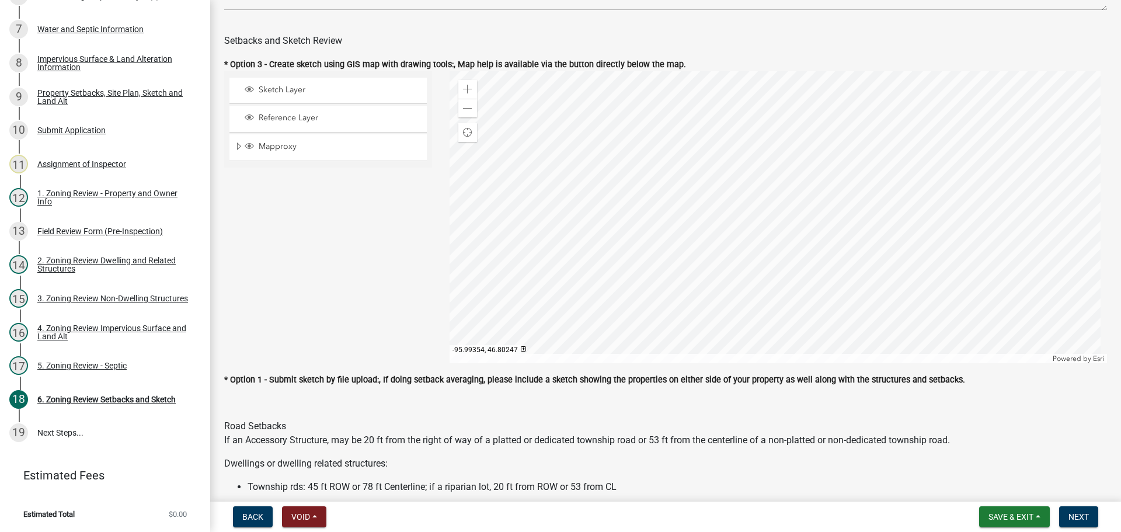
click at [815, 211] on div at bounding box center [778, 217] width 658 height 292
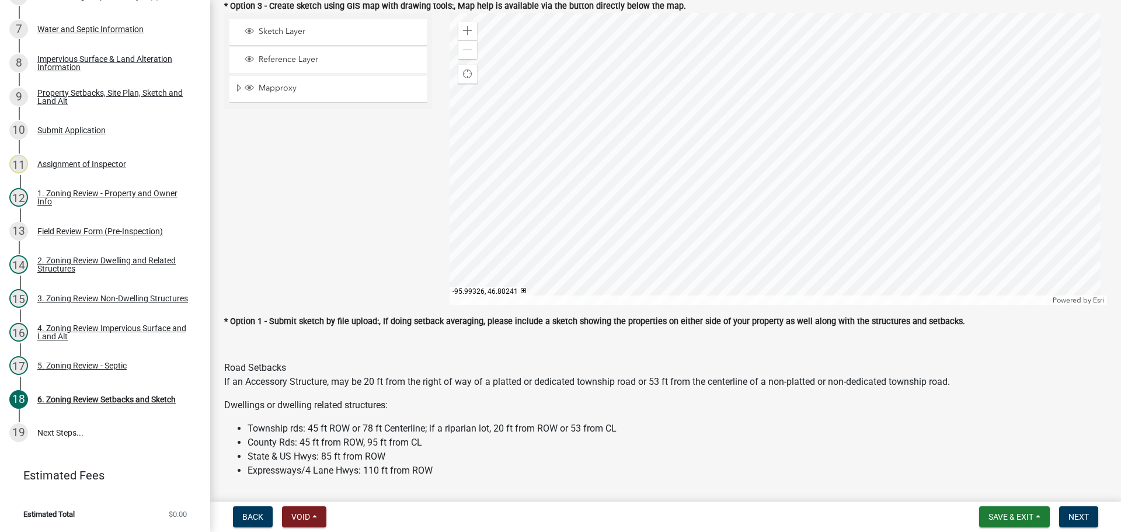
scroll to position [759, 0]
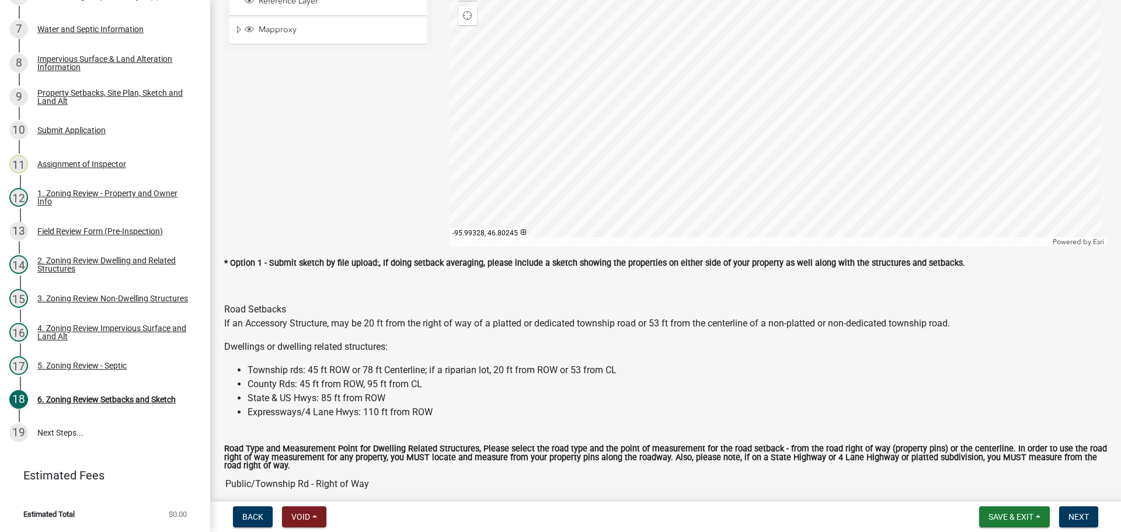
click at [905, 128] on div at bounding box center [778, 100] width 658 height 292
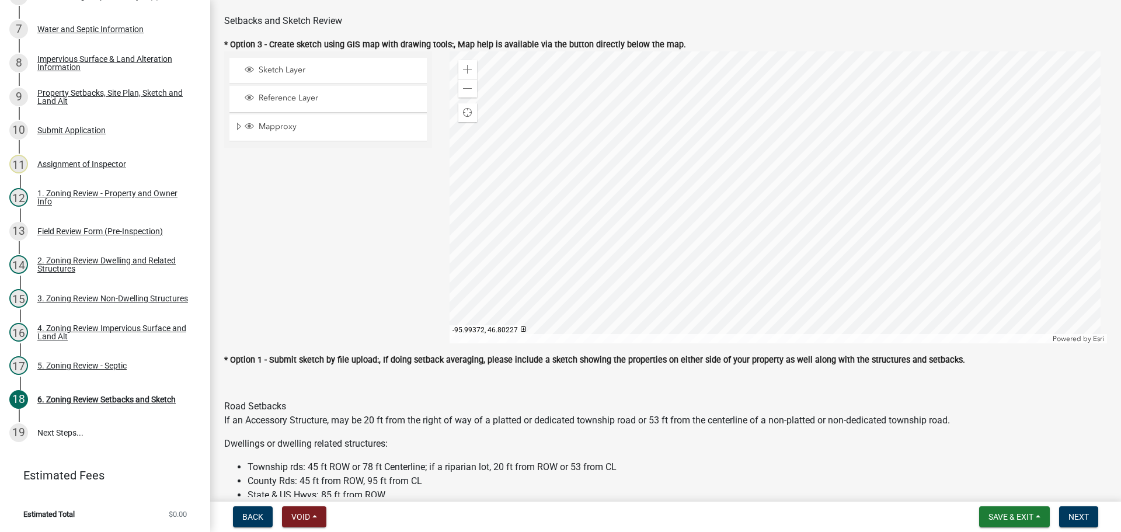
scroll to position [642, 0]
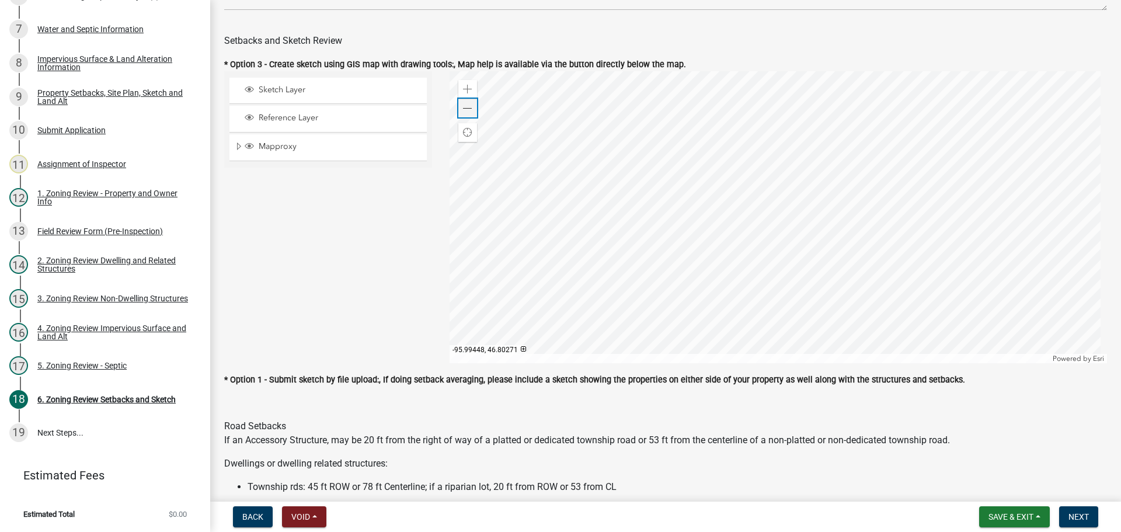
click at [474, 113] on div "Zoom out" at bounding box center [467, 108] width 19 height 19
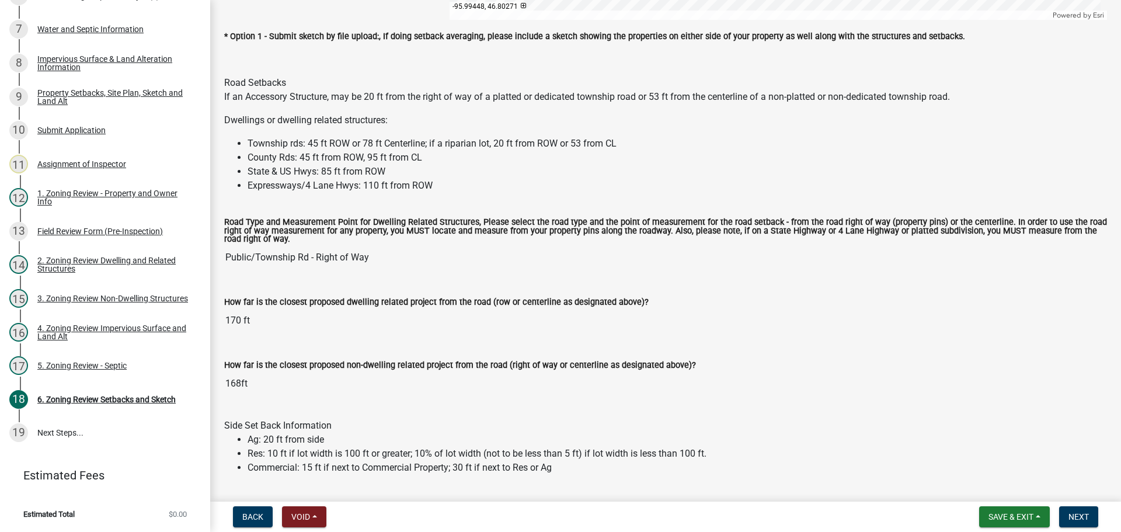
scroll to position [992, 0]
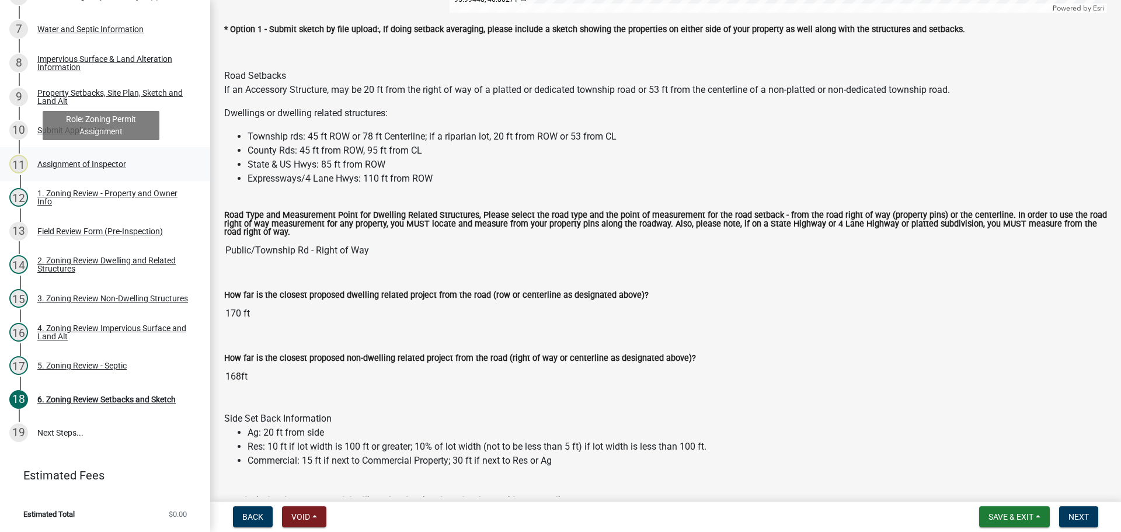
click at [107, 168] on div "Assignment of Inspector" at bounding box center [81, 164] width 89 height 8
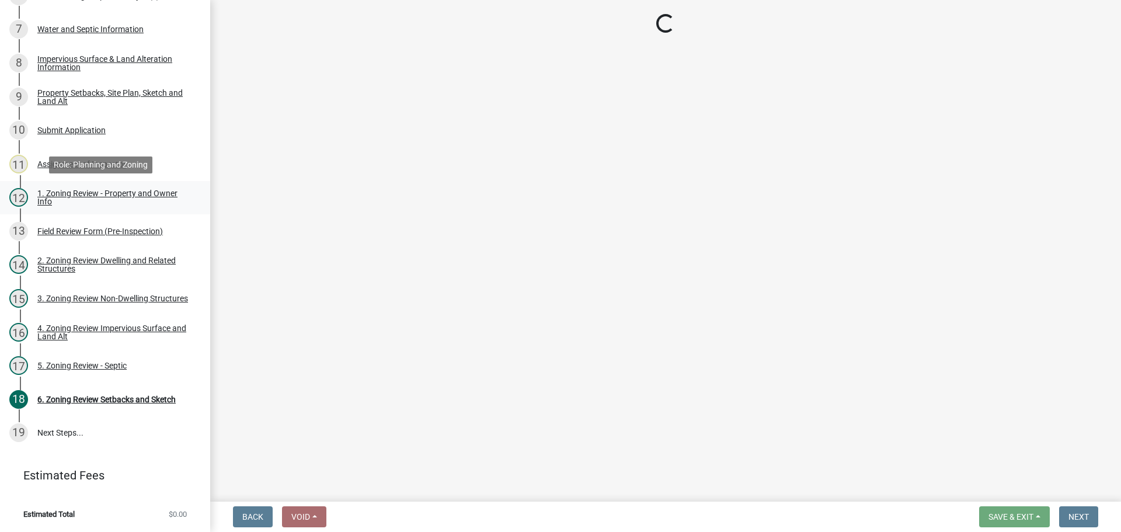
select select "c0b6e50c-983d-48c1-a910-e8bd43c13b77"
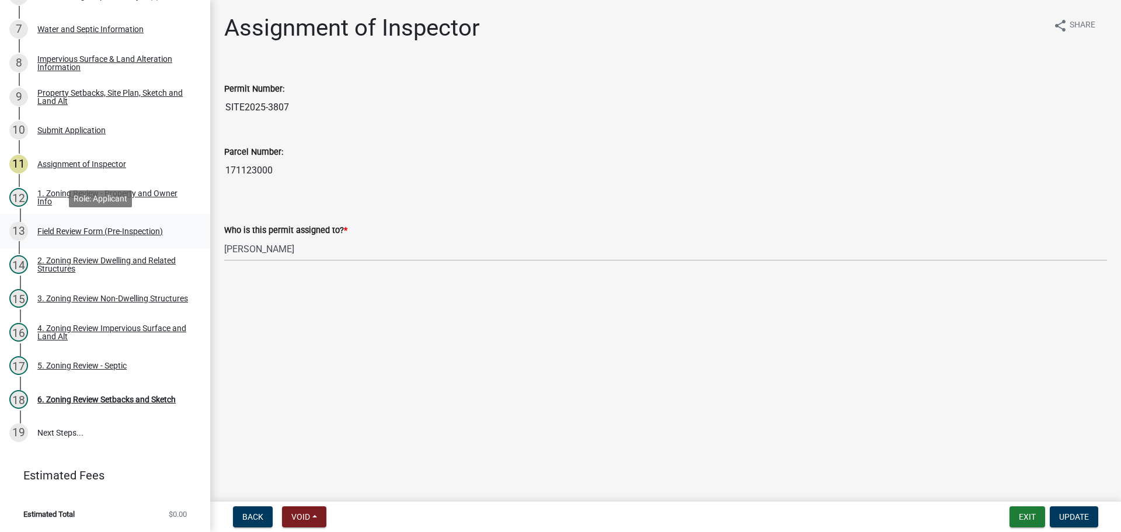
click at [113, 225] on div "13 Field Review Form (Pre-Inspection)" at bounding box center [100, 231] width 182 height 19
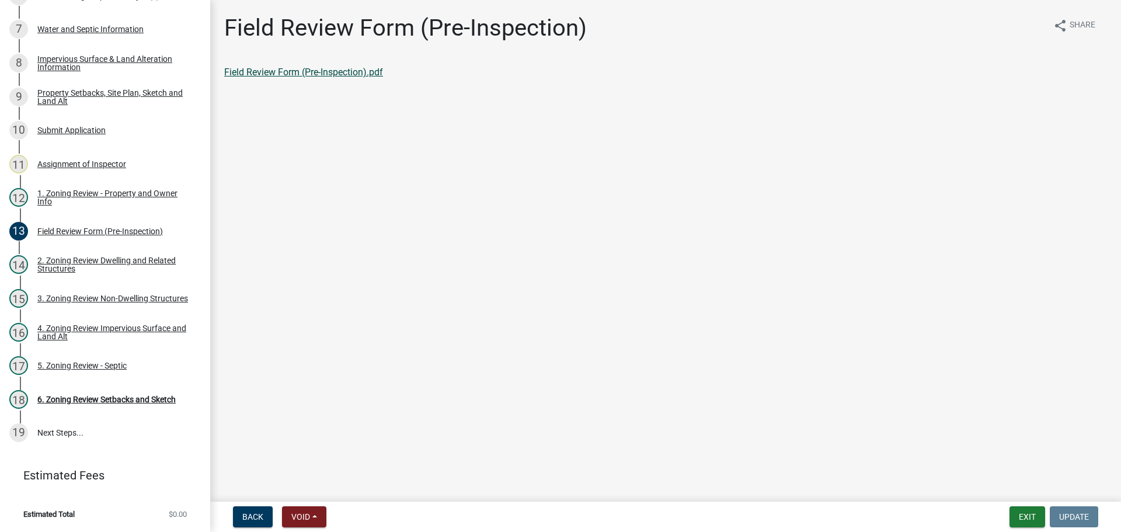
click at [257, 75] on link "Field Review Form (Pre-Inspection).pdf" at bounding box center [303, 72] width 159 height 11
